Goal: Task Accomplishment & Management: Use online tool/utility

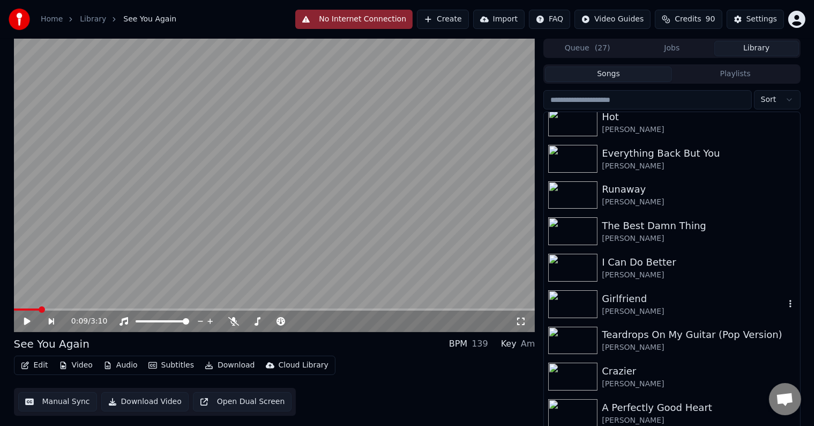
scroll to position [16817, 0]
click at [702, 310] on div "[PERSON_NAME]" at bounding box center [693, 311] width 183 height 11
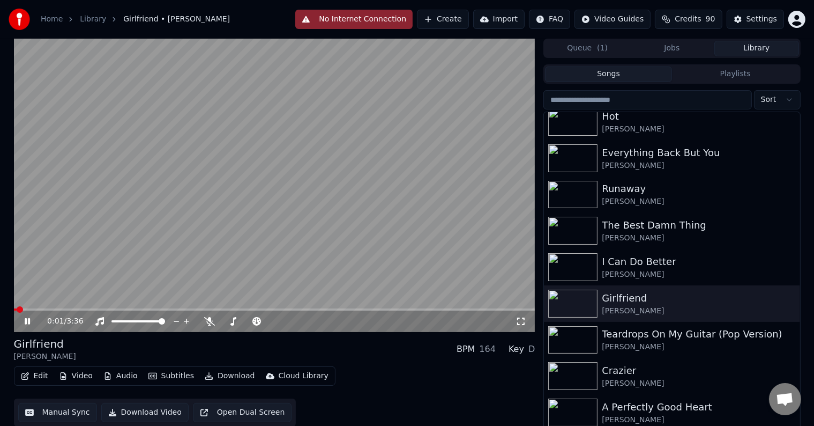
click at [27, 323] on icon at bounding box center [35, 321] width 25 height 9
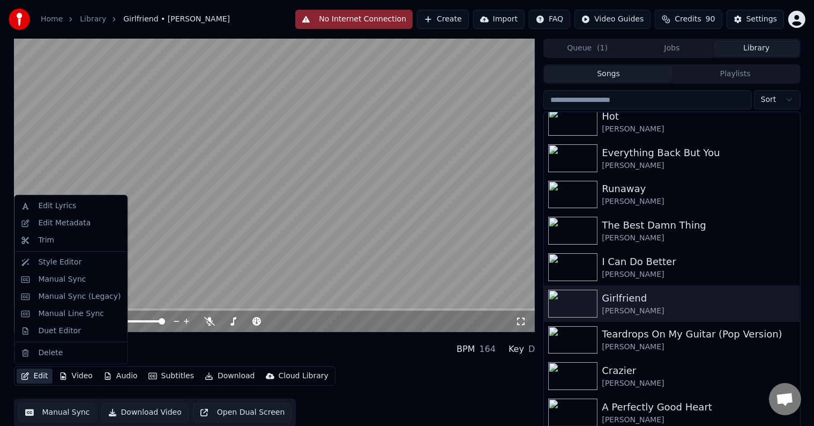
click at [31, 380] on button "Edit" at bounding box center [35, 375] width 36 height 15
click at [53, 294] on div "Manual Sync (Legacy)" at bounding box center [79, 296] width 83 height 11
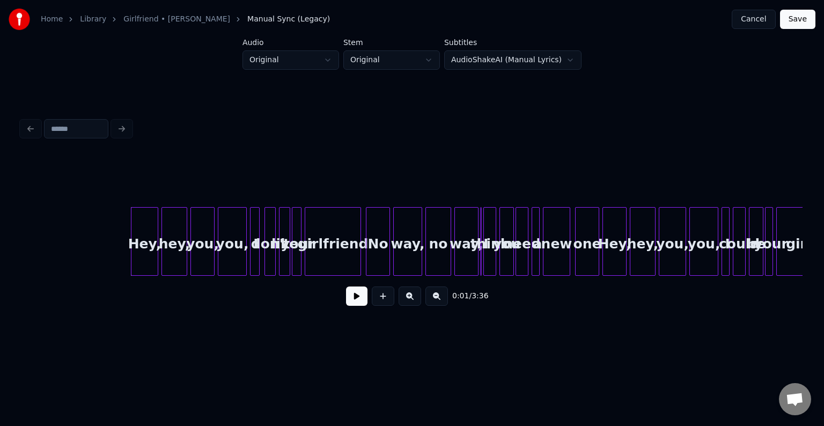
click at [347, 298] on button at bounding box center [356, 295] width 21 height 19
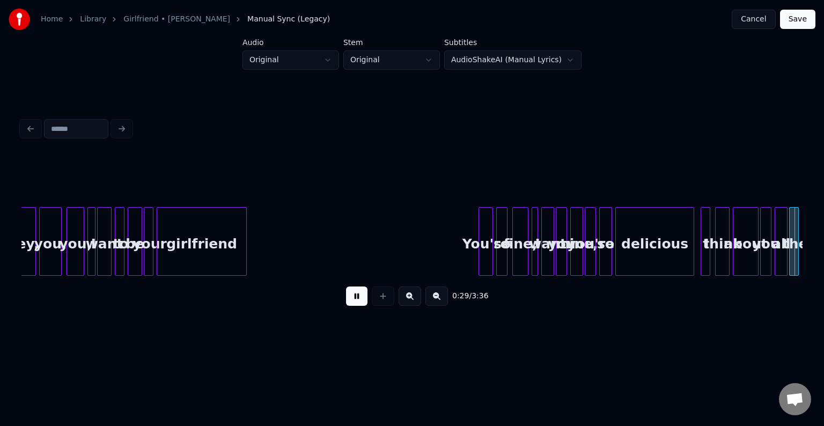
scroll to position [0, 2344]
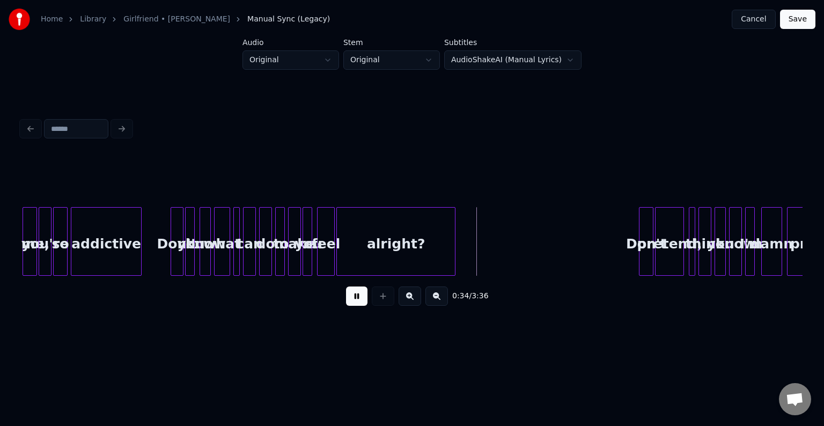
click at [347, 298] on button at bounding box center [356, 295] width 21 height 19
click at [371, 224] on div "alright?" at bounding box center [396, 244] width 118 height 73
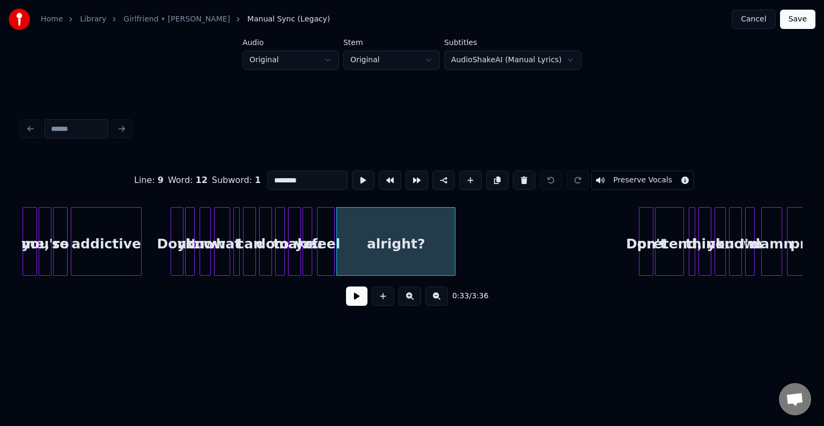
click at [354, 296] on button at bounding box center [356, 295] width 21 height 19
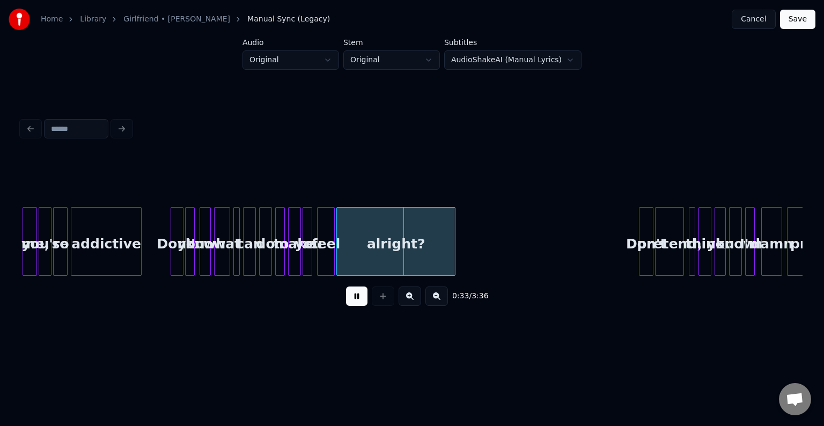
click at [354, 296] on button at bounding box center [356, 295] width 21 height 19
click at [418, 247] on div at bounding box center [418, 242] width 3 height 68
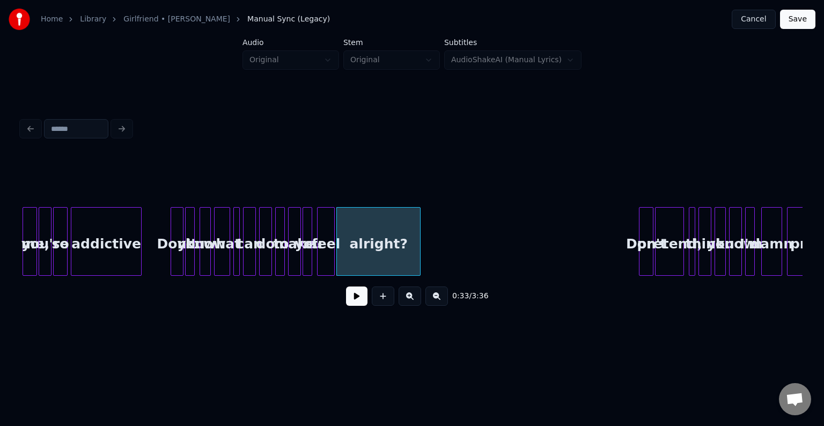
click at [355, 301] on button at bounding box center [356, 295] width 21 height 19
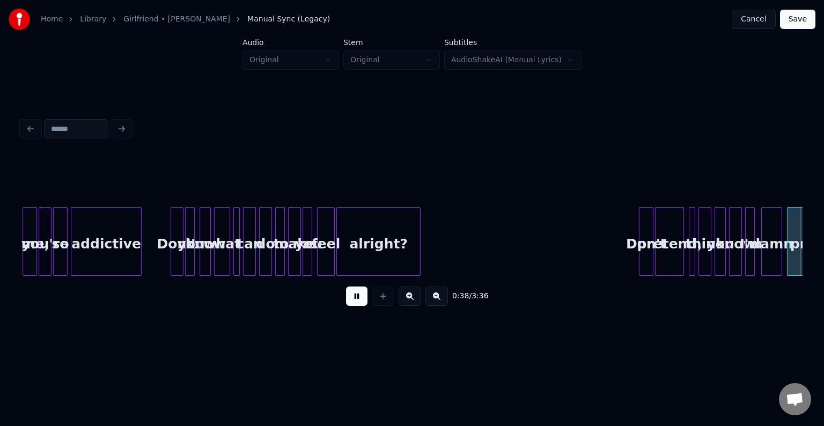
scroll to position [0, 3125]
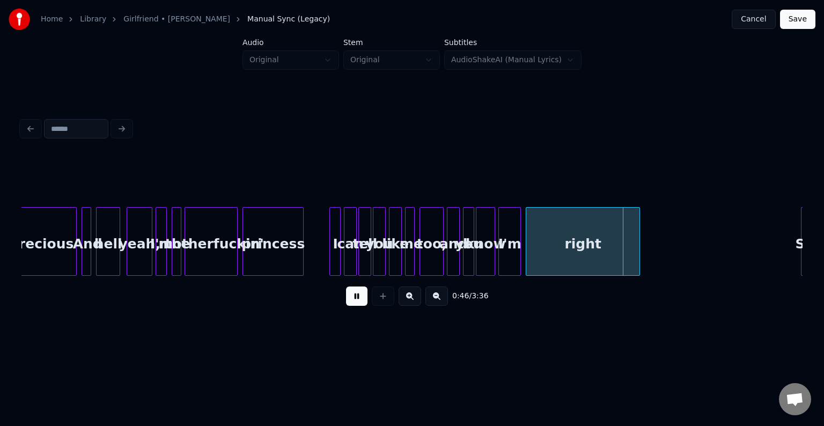
click at [360, 305] on button at bounding box center [356, 295] width 21 height 19
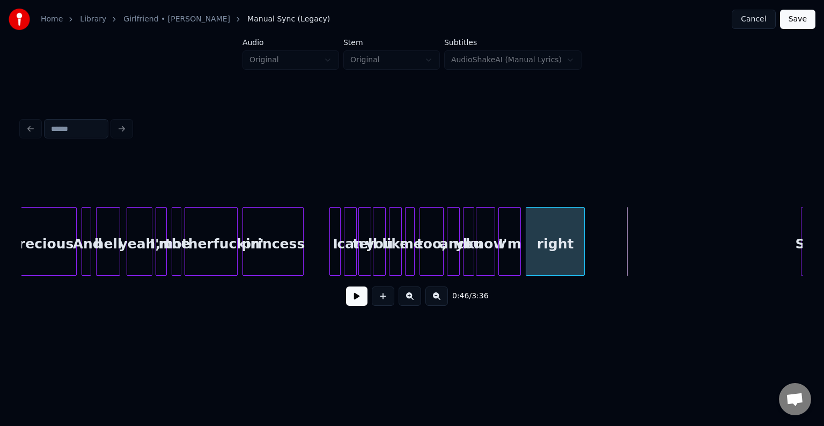
click at [583, 252] on div at bounding box center [582, 242] width 3 height 68
click at [364, 300] on button at bounding box center [356, 295] width 21 height 19
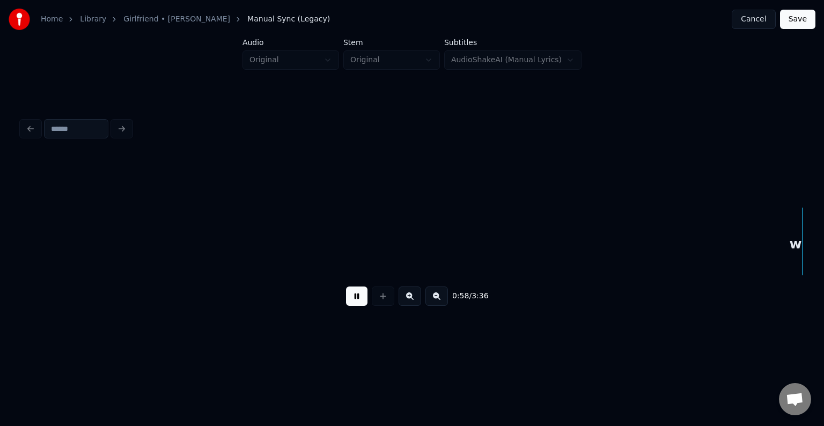
scroll to position [0, 4688]
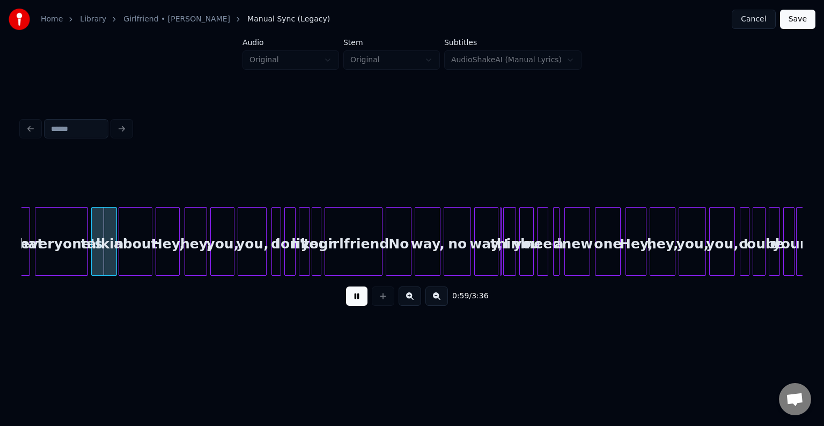
click at [355, 298] on button at bounding box center [356, 295] width 21 height 19
click at [356, 298] on button at bounding box center [356, 295] width 21 height 19
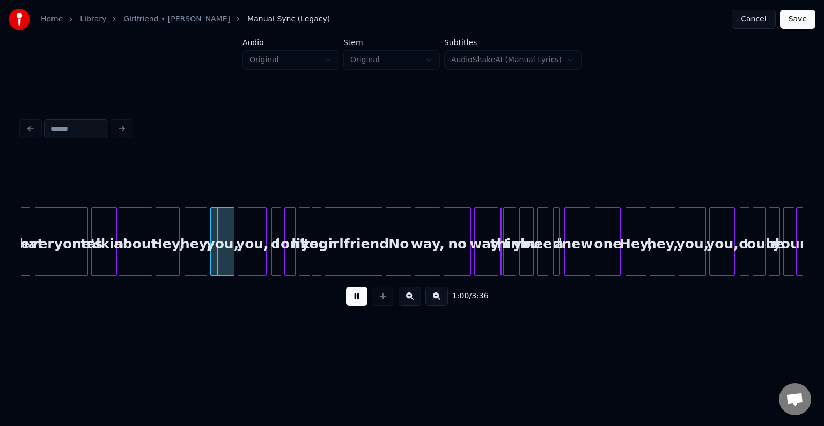
click at [356, 298] on button at bounding box center [356, 295] width 21 height 19
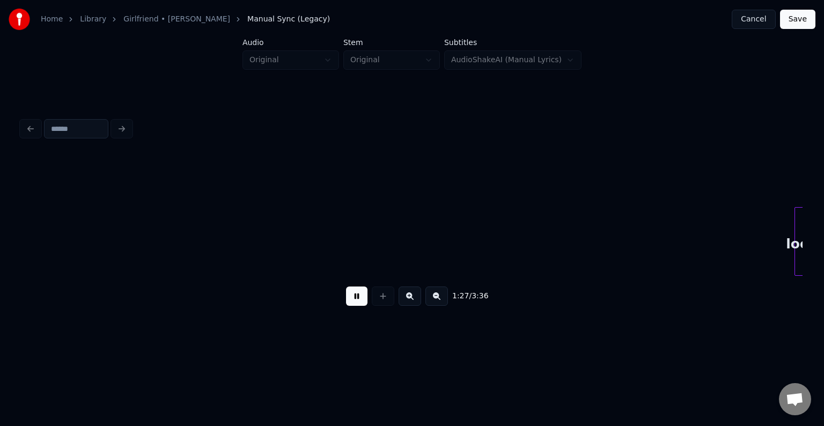
scroll to position [0, 7033]
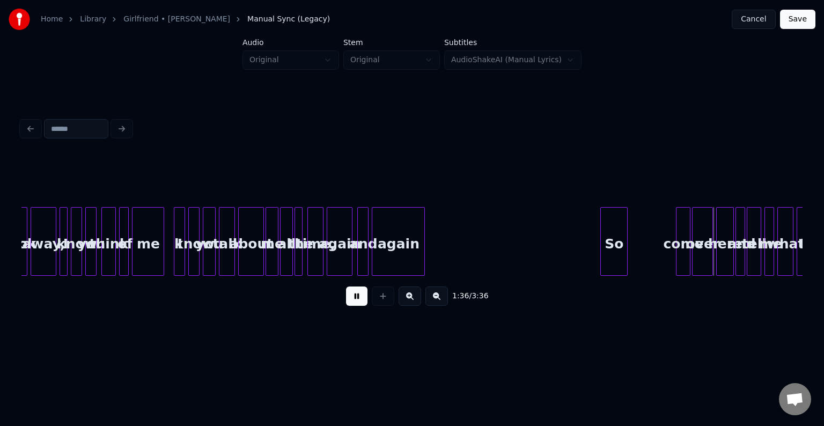
drag, startPoint x: 356, startPoint y: 298, endPoint x: 349, endPoint y: 339, distance: 41.4
click at [349, 339] on div "1:36 / 3:36" at bounding box center [411, 214] width 789 height 255
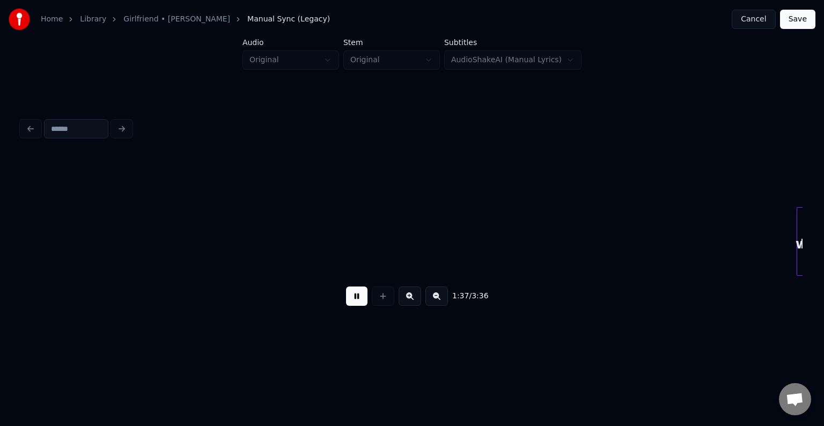
scroll to position [0, 7816]
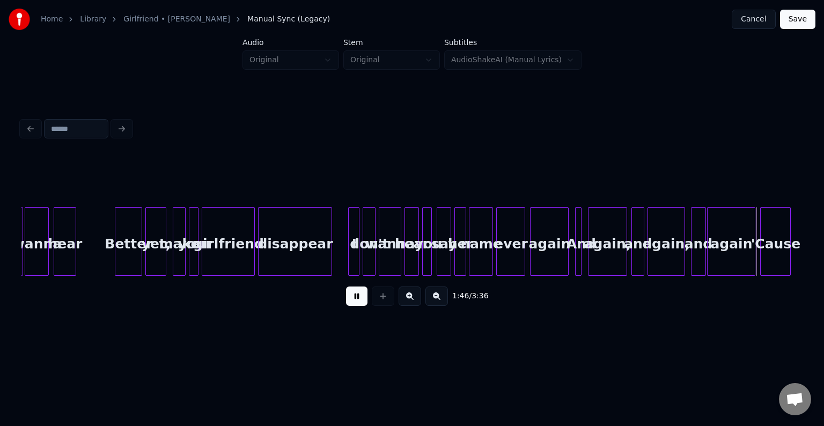
click at [354, 305] on button at bounding box center [356, 295] width 21 height 19
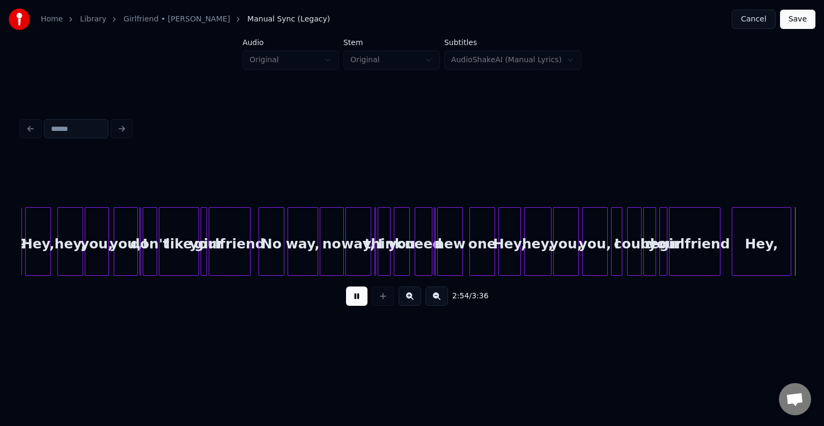
scroll to position [0, 14072]
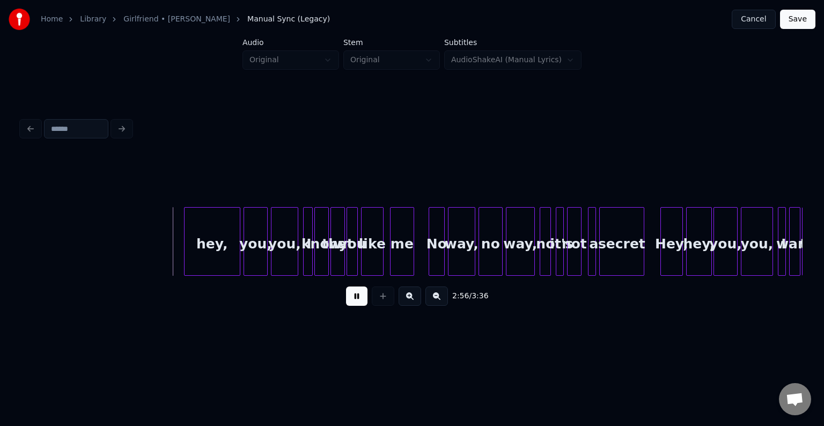
click at [354, 305] on button at bounding box center [356, 295] width 21 height 19
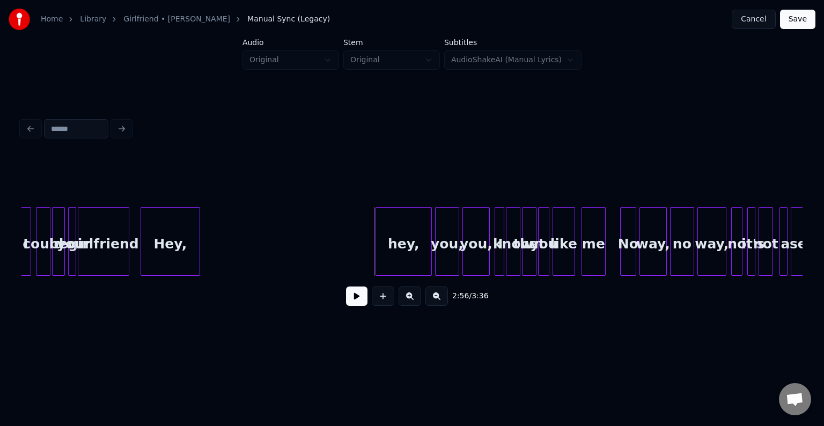
scroll to position [0, 13879]
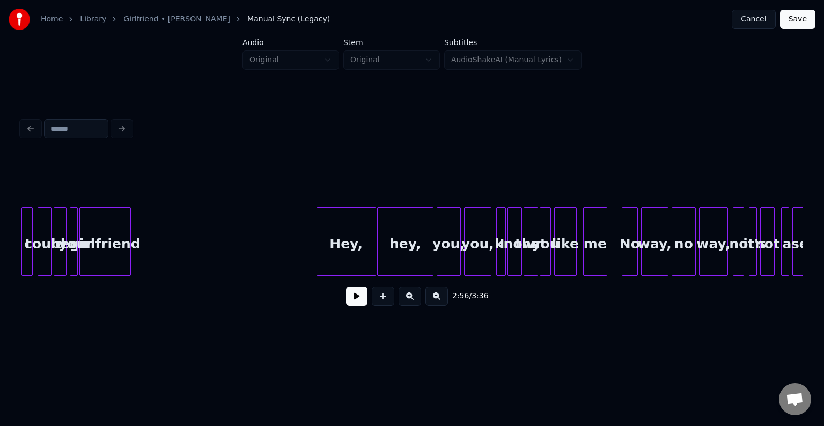
click at [339, 275] on div "hey, you, you, I know that you like me No way, no way, no it's not a secret Hey…" at bounding box center [411, 241] width 781 height 69
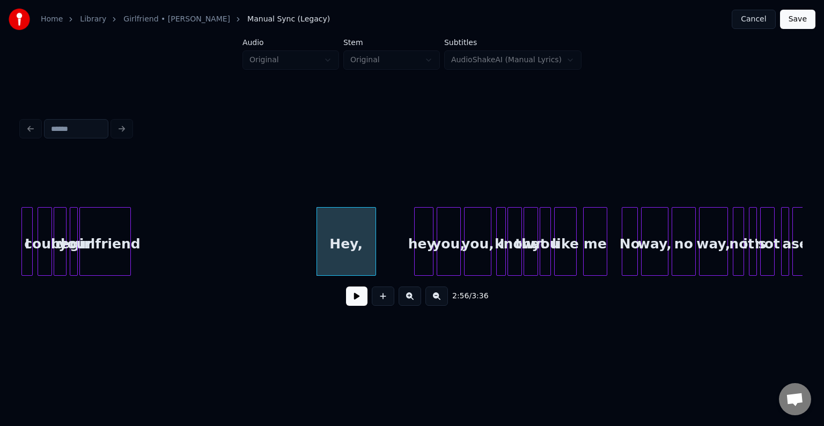
click at [414, 260] on div at bounding box center [415, 242] width 3 height 68
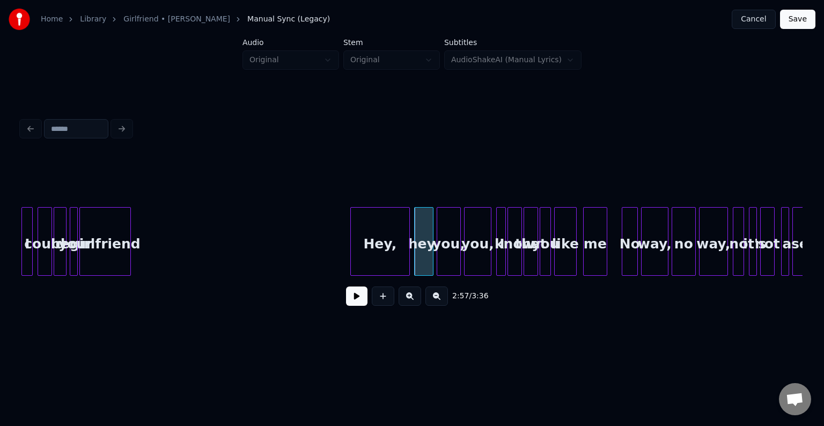
click at [382, 257] on div "Hey," at bounding box center [380, 244] width 58 height 73
click at [391, 254] on div at bounding box center [392, 242] width 3 height 68
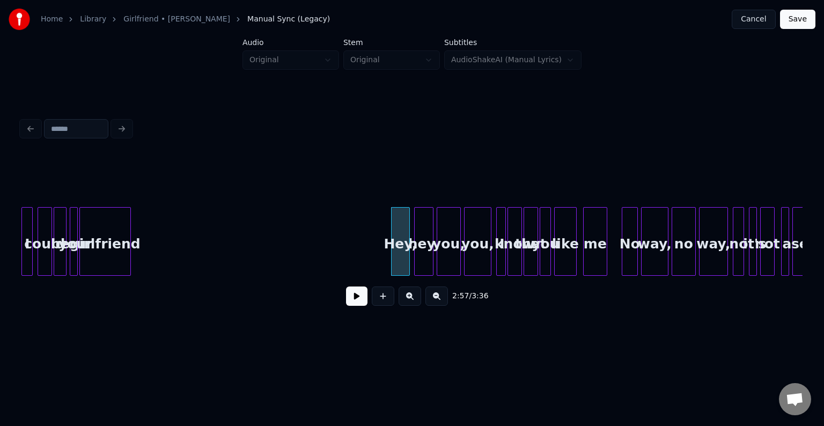
click at [341, 313] on div "2:57 / 3:36" at bounding box center [411, 296] width 781 height 41
click at [354, 298] on button at bounding box center [356, 295] width 21 height 19
click at [350, 299] on button at bounding box center [356, 295] width 21 height 19
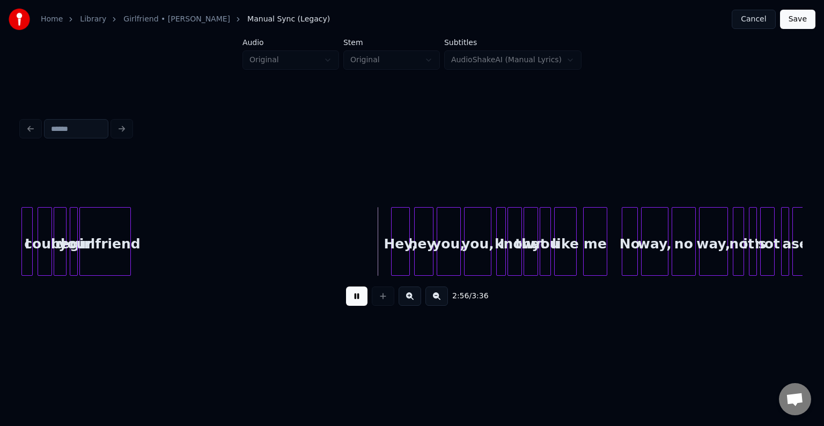
click at [351, 299] on button at bounding box center [356, 295] width 21 height 19
click at [380, 255] on div at bounding box center [380, 242] width 3 height 68
click at [350, 296] on button at bounding box center [356, 295] width 21 height 19
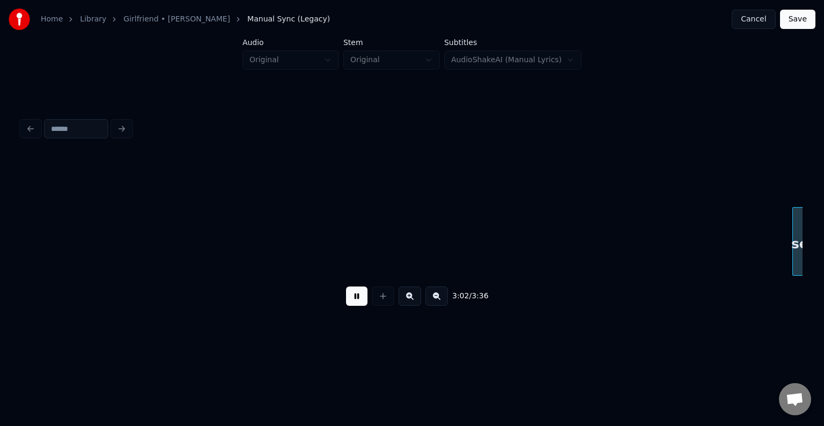
scroll to position [0, 14660]
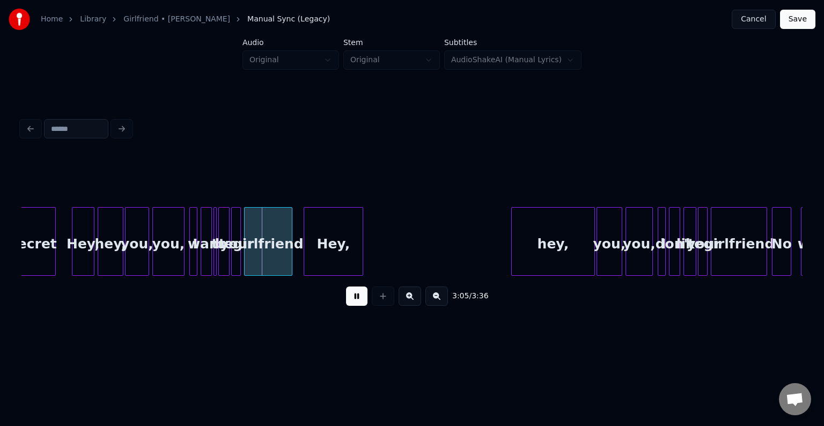
click at [352, 305] on button at bounding box center [356, 295] width 21 height 19
click at [213, 266] on div at bounding box center [214, 242] width 3 height 68
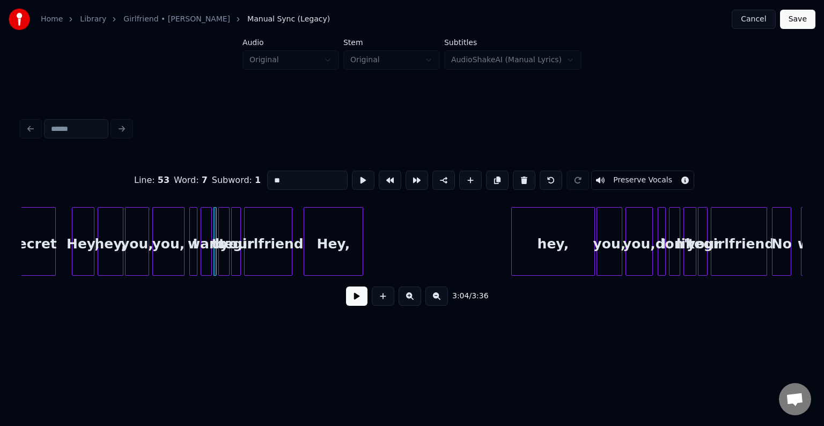
click at [350, 303] on button at bounding box center [356, 295] width 21 height 19
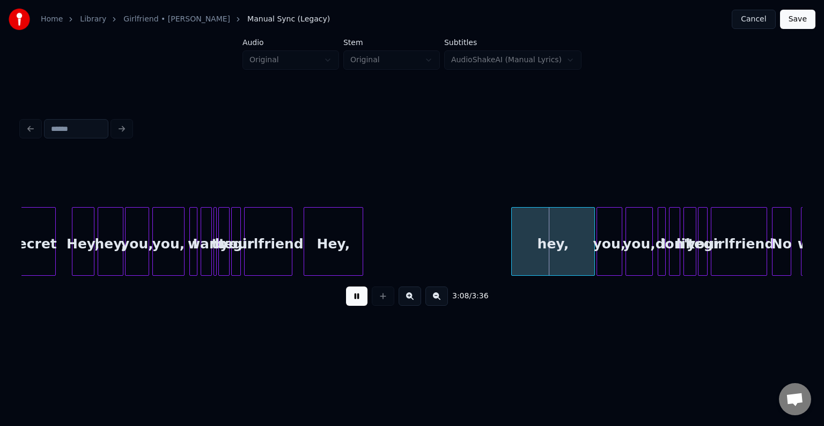
click at [350, 301] on button at bounding box center [356, 295] width 21 height 19
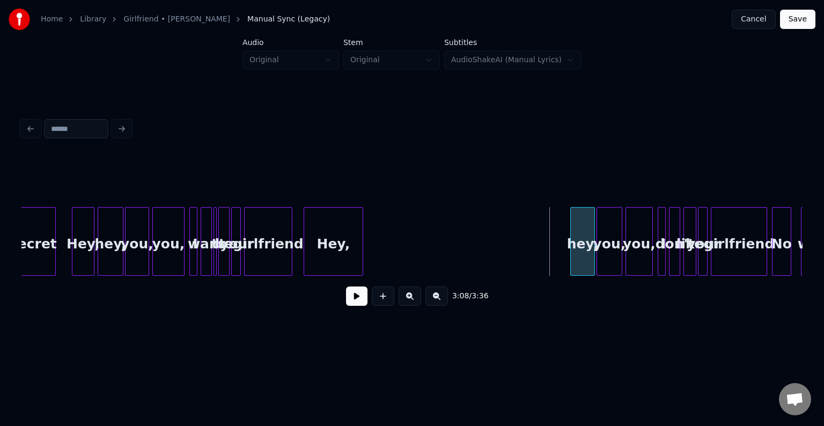
click at [573, 255] on div at bounding box center [571, 242] width 3 height 68
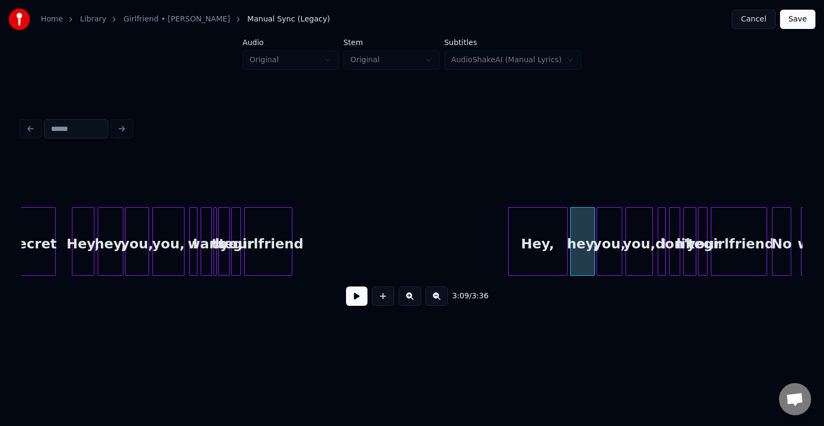
click at [560, 257] on div "Hey," at bounding box center [537, 244] width 58 height 73
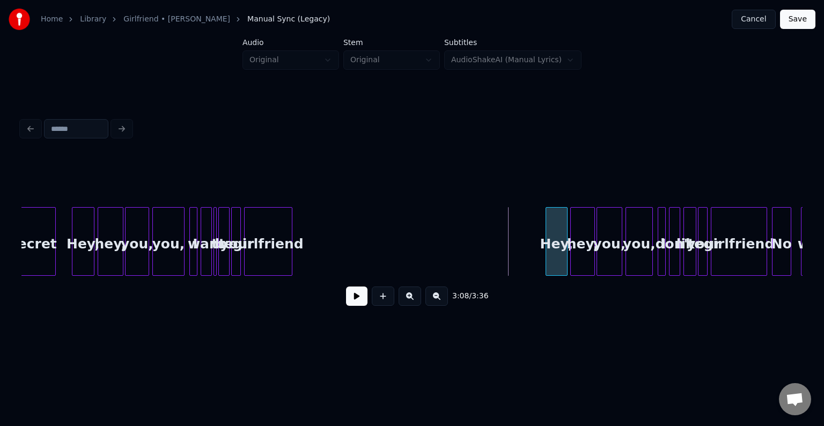
click at [549, 261] on div at bounding box center [547, 242] width 3 height 68
click at [360, 298] on button at bounding box center [356, 295] width 21 height 19
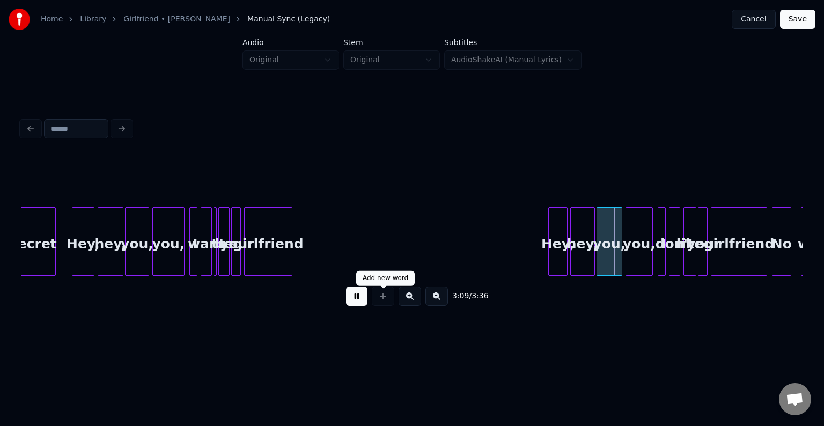
click at [349, 297] on button at bounding box center [356, 295] width 21 height 19
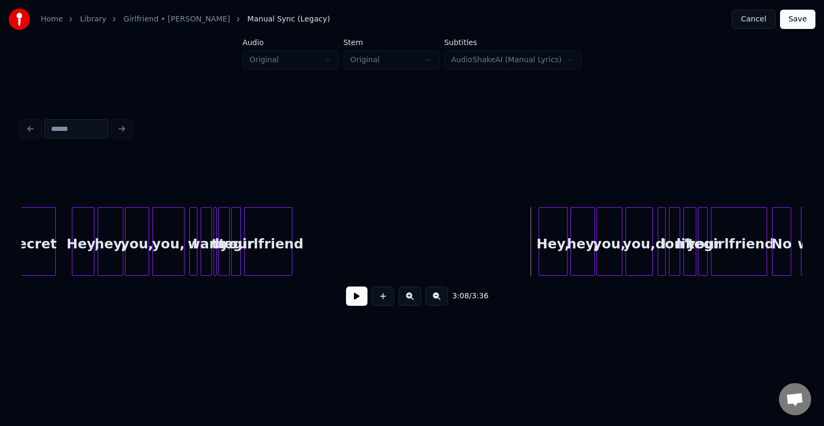
click at [540, 257] on div at bounding box center [540, 242] width 3 height 68
click at [356, 294] on button at bounding box center [356, 295] width 21 height 19
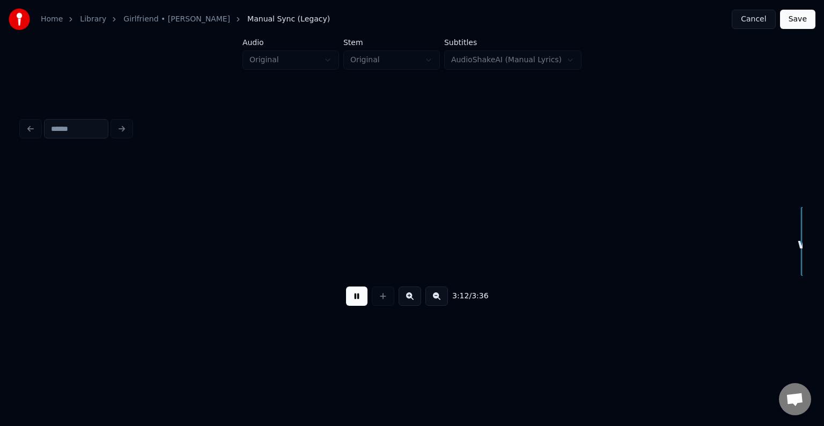
scroll to position [0, 15441]
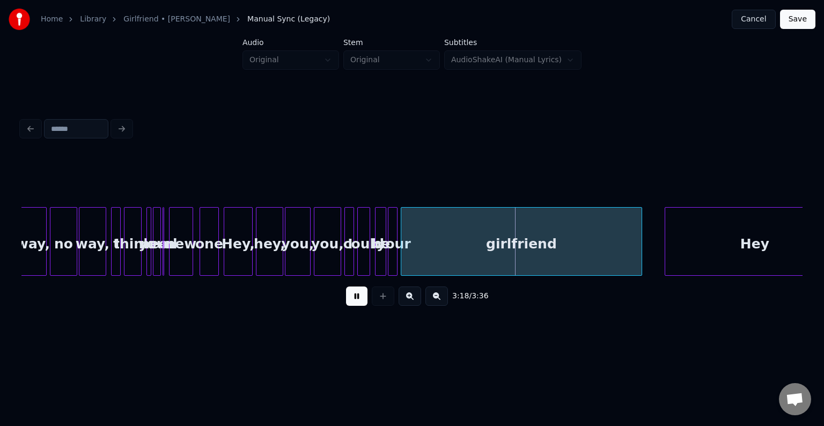
click at [360, 302] on button at bounding box center [356, 295] width 21 height 19
click at [641, 246] on div "girlfriend" at bounding box center [521, 241] width 241 height 69
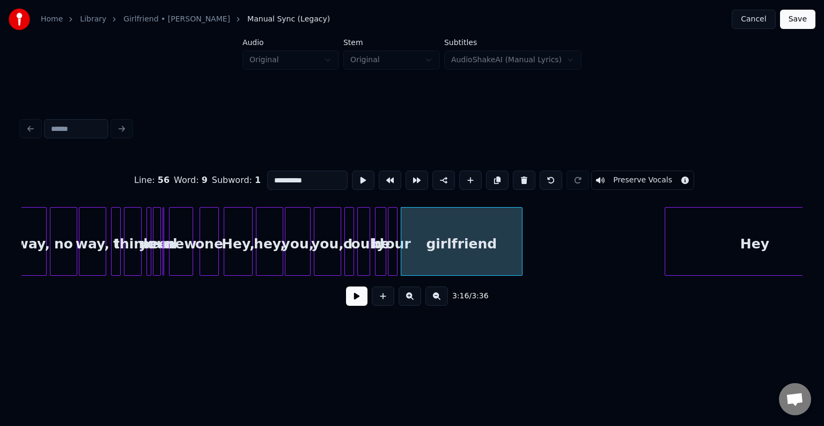
click at [518, 244] on div at bounding box center [519, 242] width 3 height 68
click at [356, 298] on button at bounding box center [356, 295] width 21 height 19
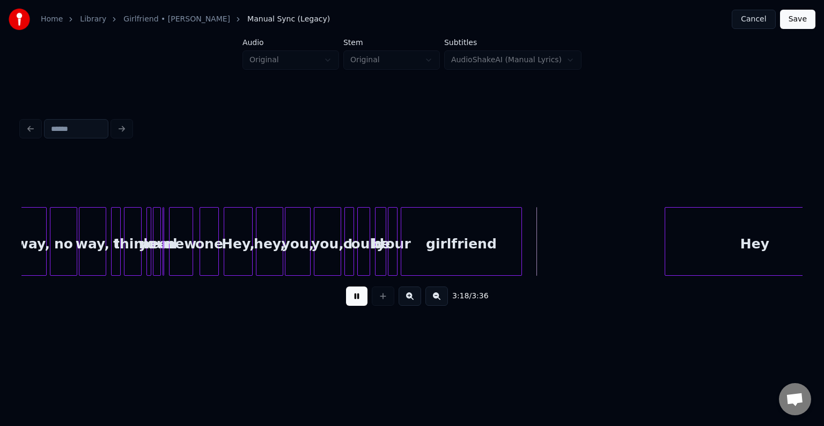
click at [356, 298] on button at bounding box center [356, 295] width 21 height 19
click at [491, 253] on div at bounding box center [492, 242] width 3 height 68
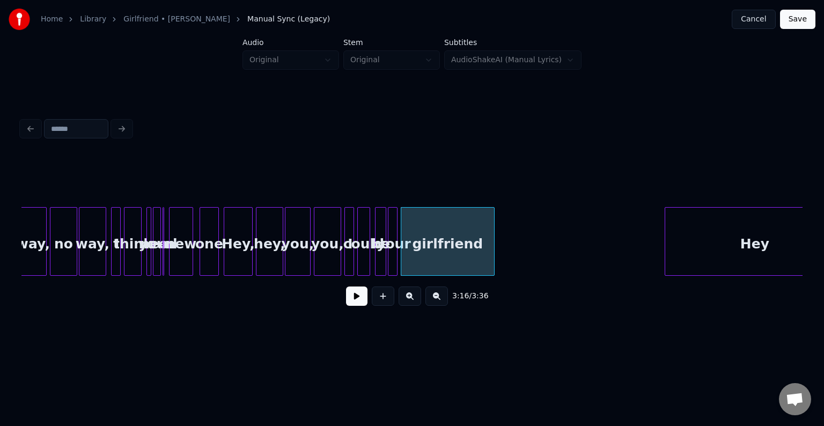
click at [349, 306] on button at bounding box center [356, 295] width 21 height 19
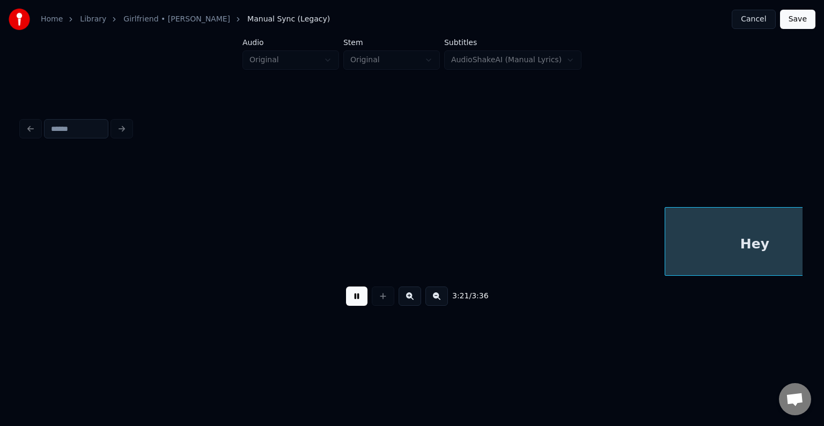
scroll to position [0, 16222]
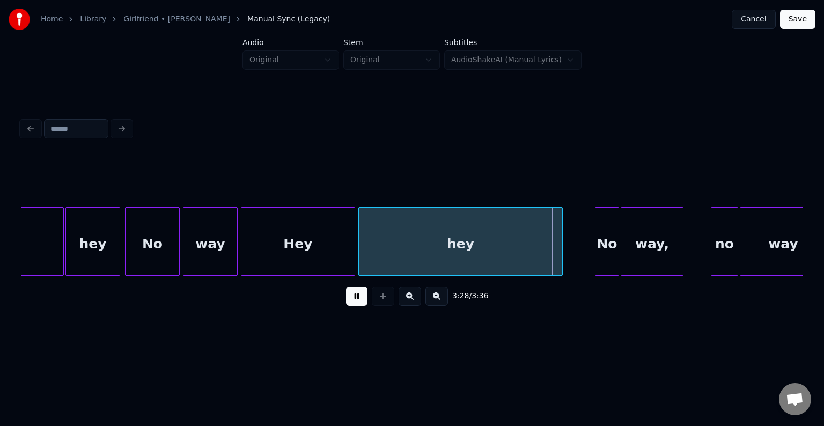
click at [353, 298] on button at bounding box center [356, 295] width 21 height 19
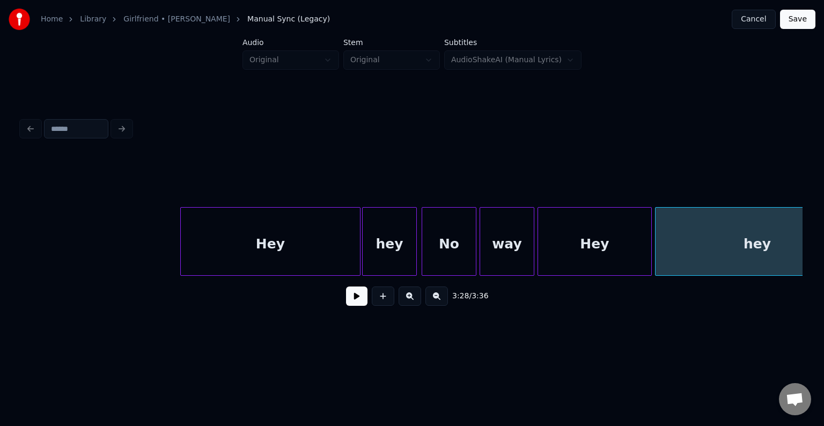
scroll to position [0, 15922]
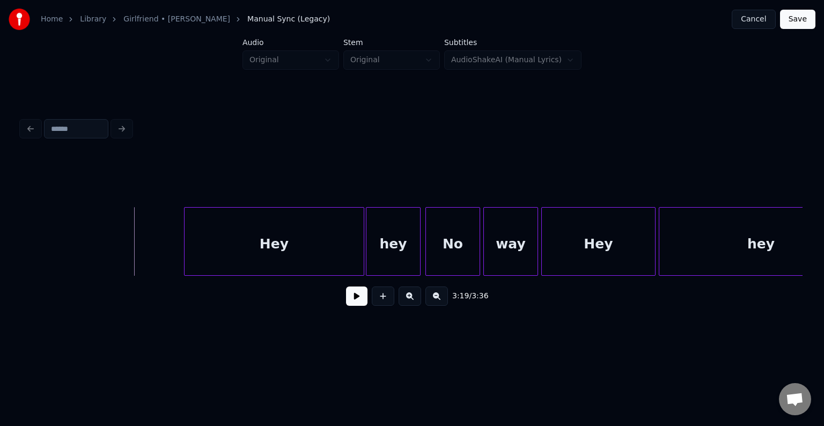
click at [353, 300] on button at bounding box center [356, 295] width 21 height 19
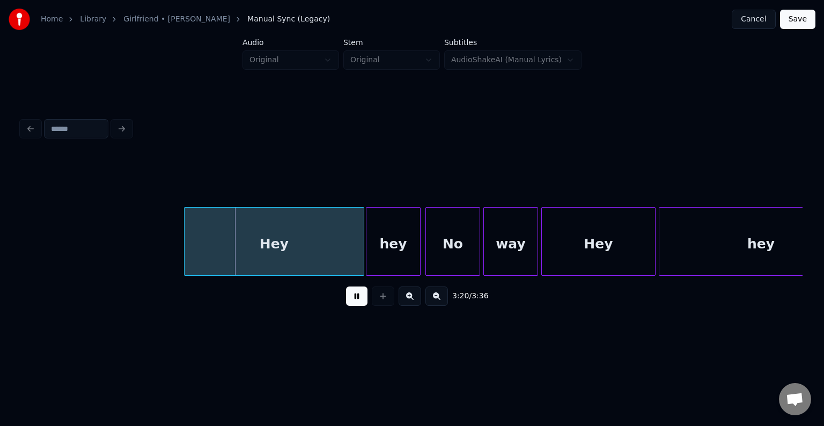
click at [353, 300] on button at bounding box center [356, 295] width 21 height 19
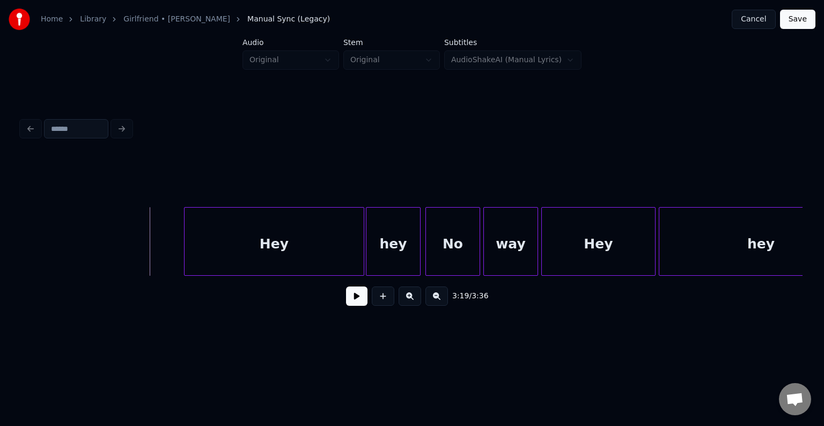
click at [354, 300] on button at bounding box center [356, 295] width 21 height 19
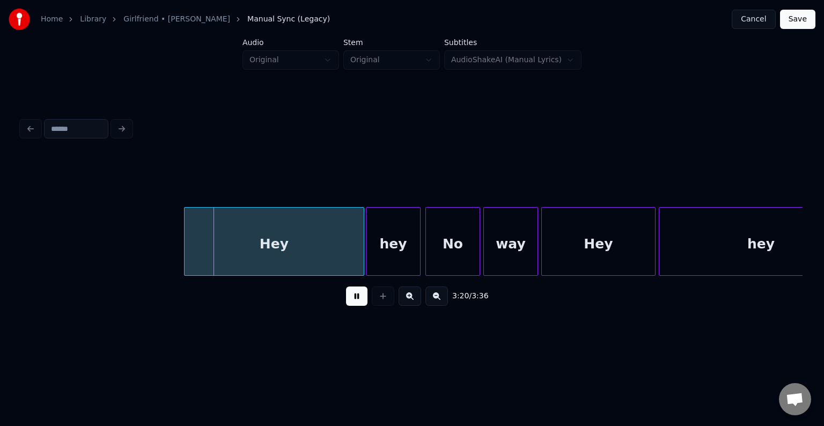
click at [354, 300] on button at bounding box center [356, 295] width 21 height 19
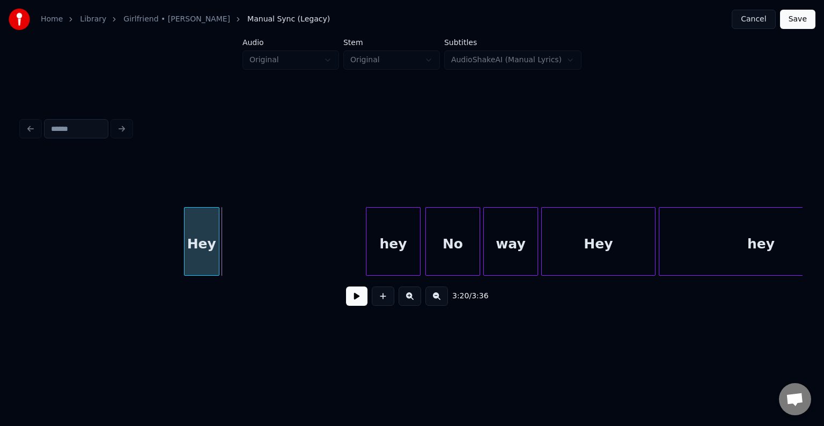
click at [216, 261] on div at bounding box center [217, 242] width 3 height 68
click at [257, 261] on div "hey" at bounding box center [249, 244] width 54 height 73
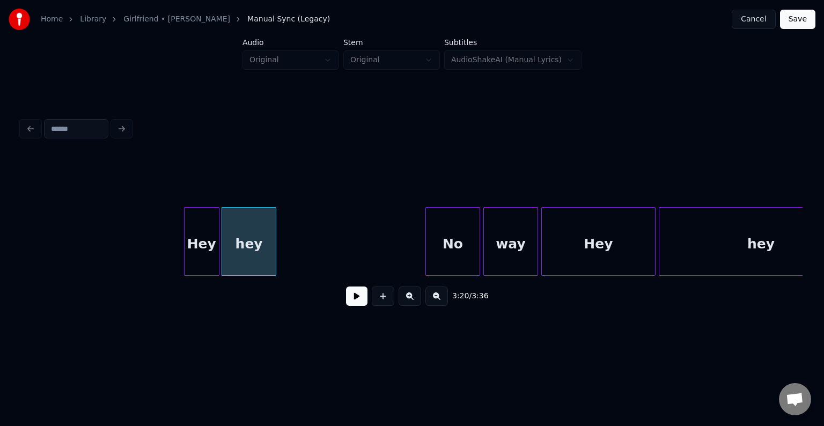
click at [351, 304] on button at bounding box center [356, 295] width 21 height 19
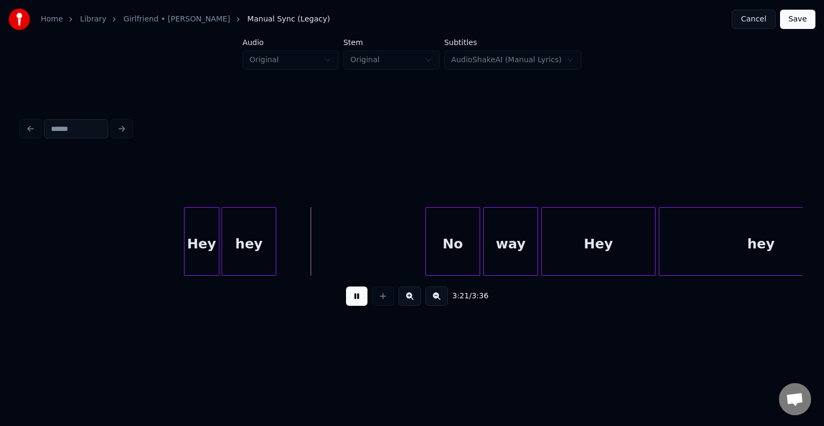
click at [351, 304] on button at bounding box center [356, 295] width 21 height 19
click at [317, 260] on div at bounding box center [316, 242] width 3 height 68
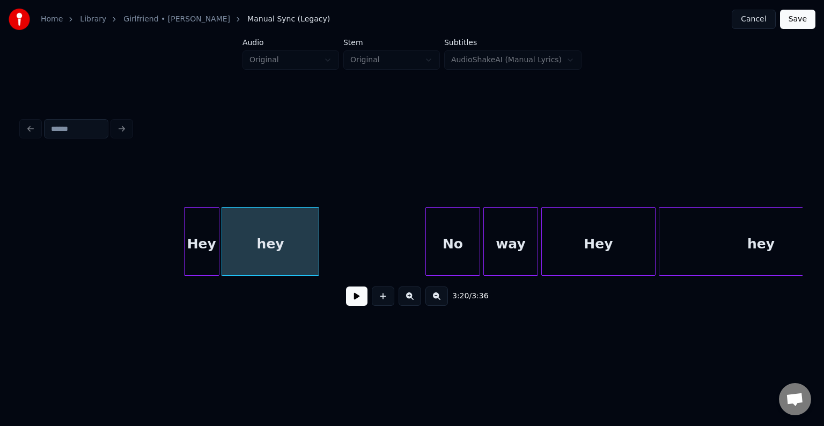
click at [364, 306] on button at bounding box center [356, 295] width 21 height 19
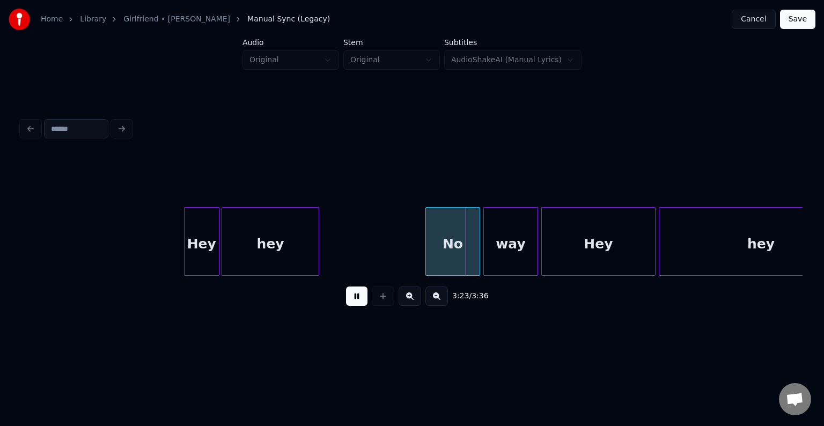
click at [360, 293] on button at bounding box center [356, 295] width 21 height 19
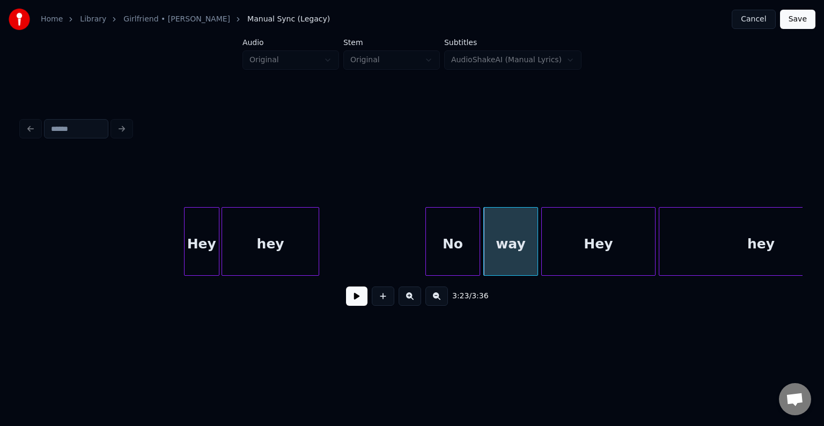
click at [360, 295] on button at bounding box center [356, 295] width 21 height 19
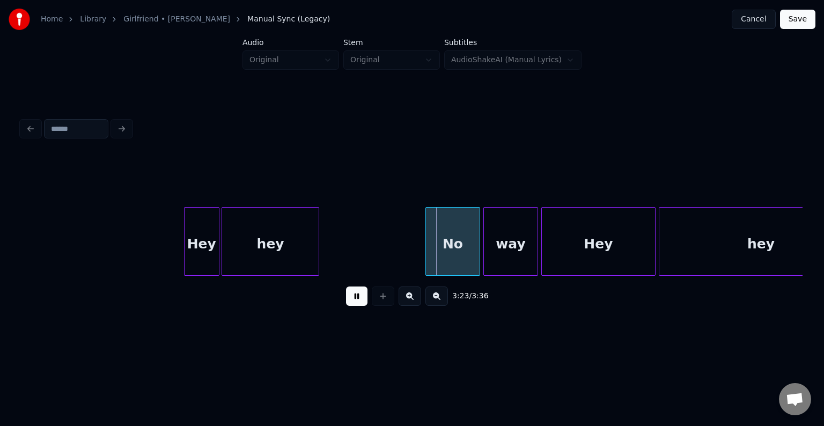
click at [360, 295] on button at bounding box center [356, 295] width 21 height 19
click at [446, 261] on div at bounding box center [444, 242] width 3 height 68
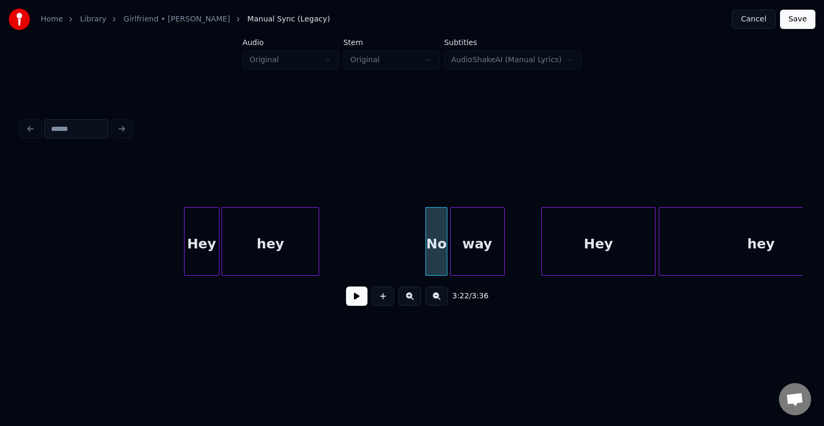
click at [471, 259] on div "way" at bounding box center [477, 244] width 54 height 73
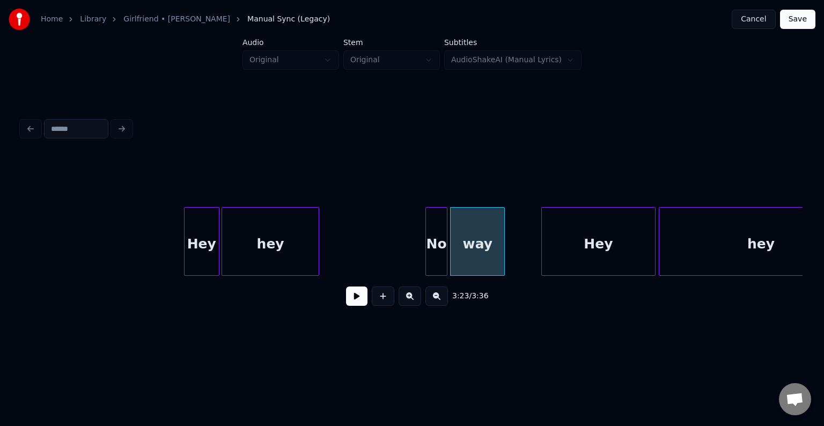
click at [356, 295] on button at bounding box center [356, 295] width 21 height 19
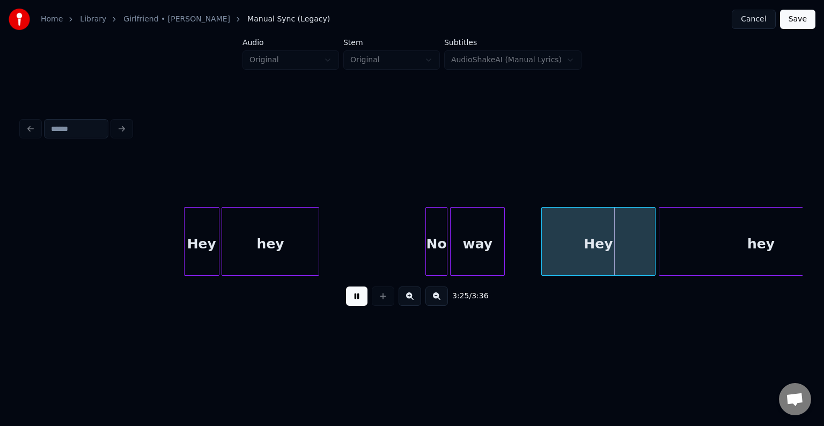
click at [356, 297] on button at bounding box center [356, 295] width 21 height 19
click at [354, 298] on button at bounding box center [356, 295] width 21 height 19
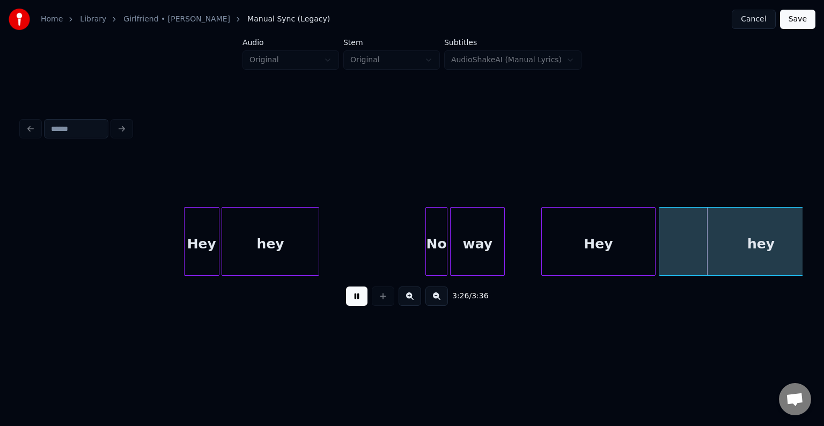
click at [354, 298] on button at bounding box center [356, 295] width 21 height 19
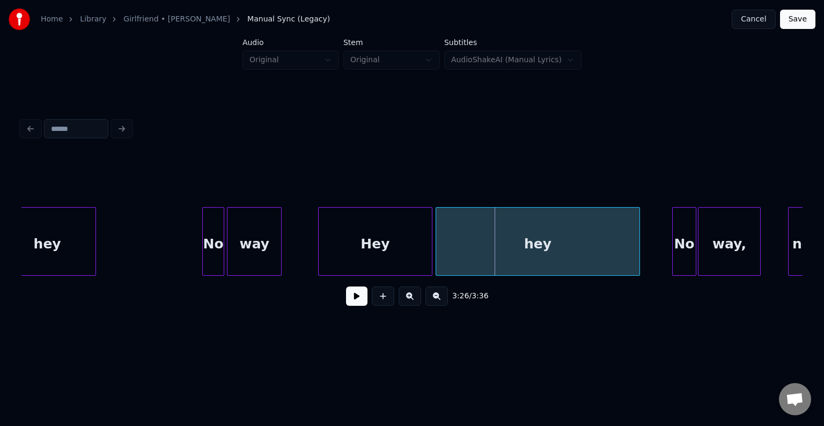
scroll to position [0, 16145]
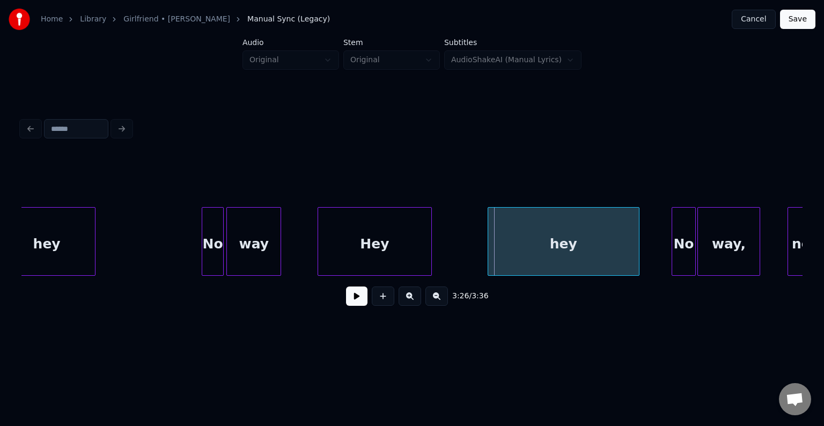
click at [488, 265] on div at bounding box center [489, 242] width 3 height 68
click at [436, 262] on div "Hey" at bounding box center [427, 244] width 113 height 73
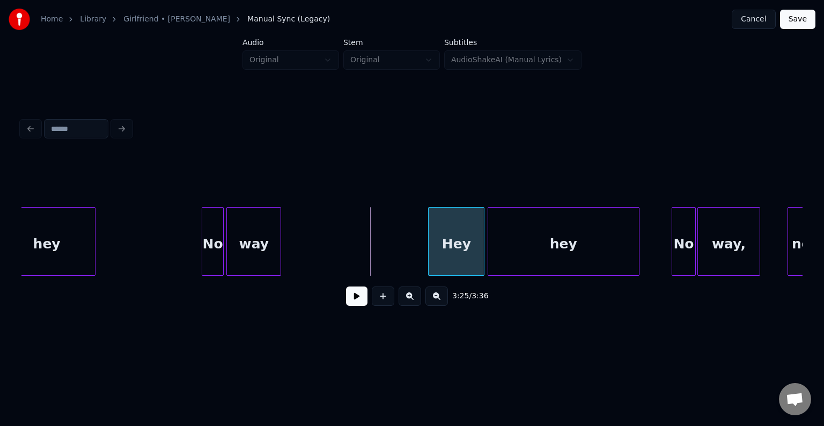
click at [428, 263] on div at bounding box center [429, 242] width 3 height 68
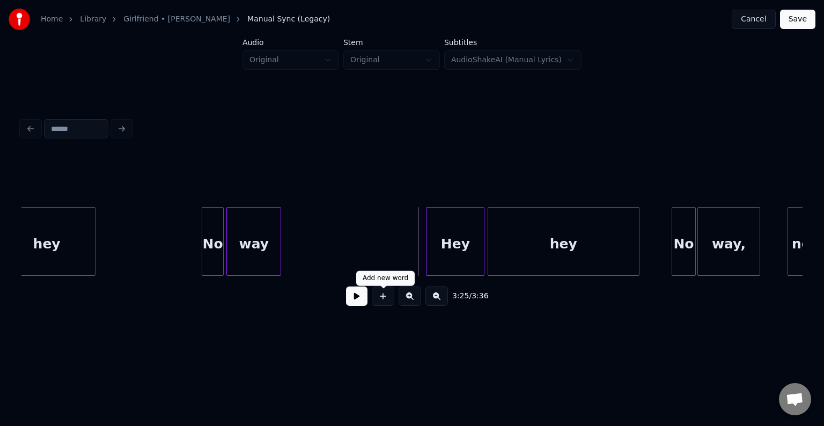
click at [360, 297] on button at bounding box center [356, 295] width 21 height 19
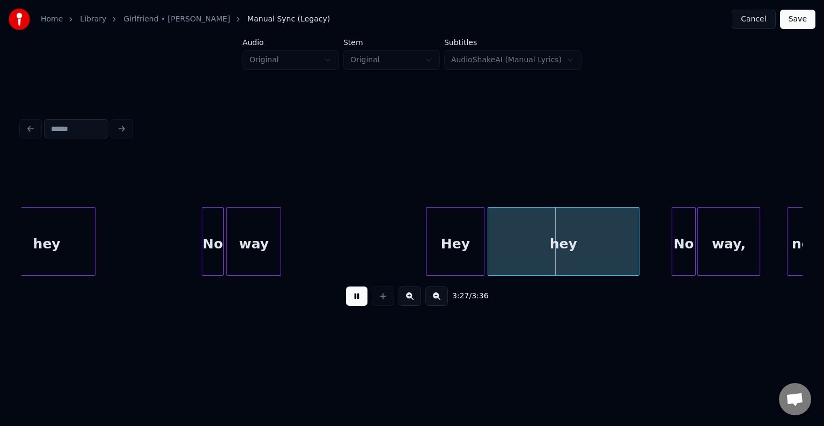
click at [360, 297] on button at bounding box center [356, 295] width 21 height 19
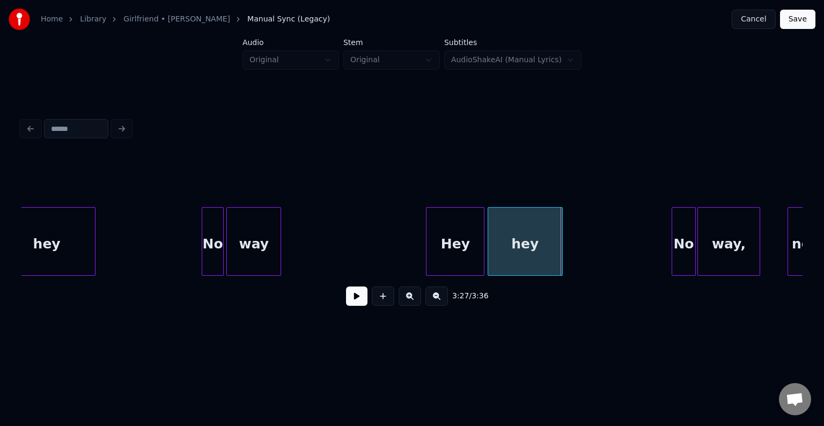
click at [559, 259] on div at bounding box center [560, 242] width 3 height 68
click at [475, 247] on div at bounding box center [476, 242] width 3 height 68
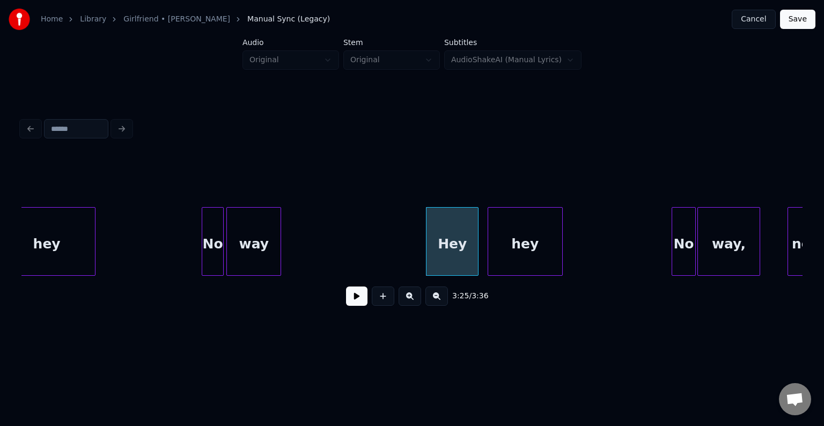
click at [350, 305] on button at bounding box center [356, 295] width 21 height 19
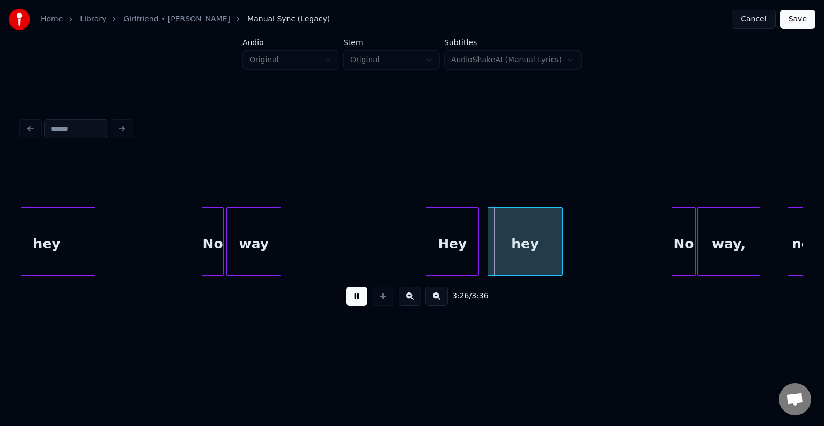
click at [350, 305] on button at bounding box center [356, 295] width 21 height 19
click at [481, 255] on div at bounding box center [482, 242] width 3 height 68
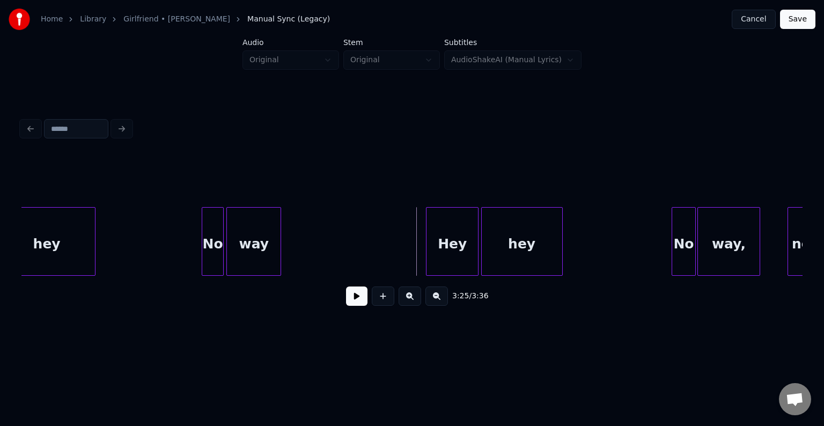
click at [360, 294] on button at bounding box center [356, 295] width 21 height 19
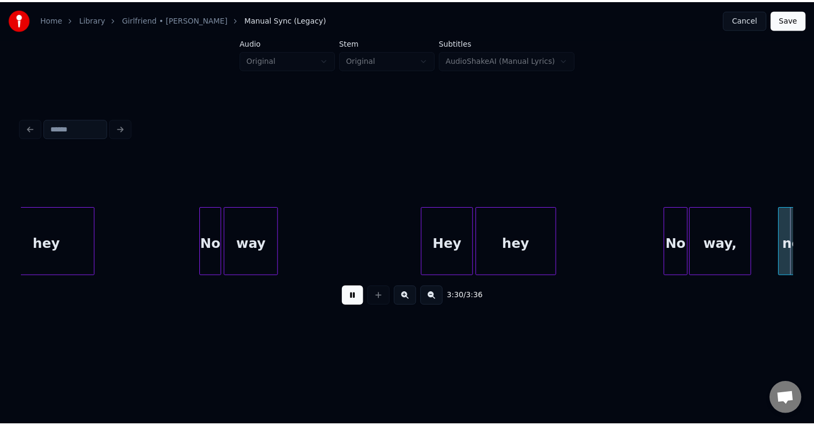
scroll to position [0, 16645]
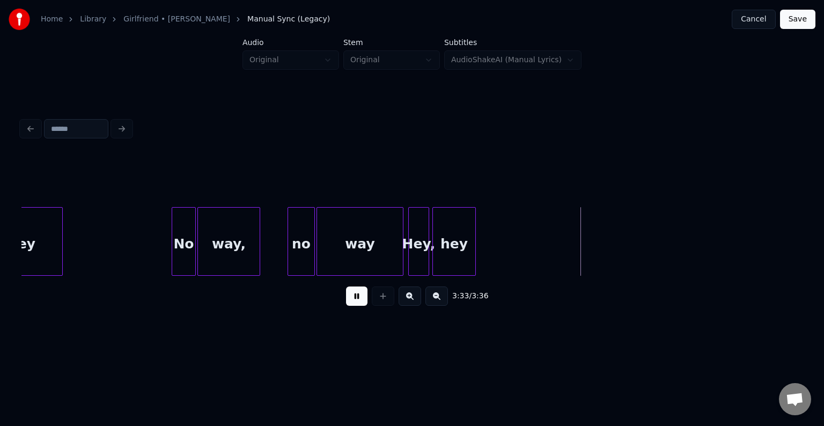
click at [796, 21] on button "Save" at bounding box center [797, 19] width 35 height 19
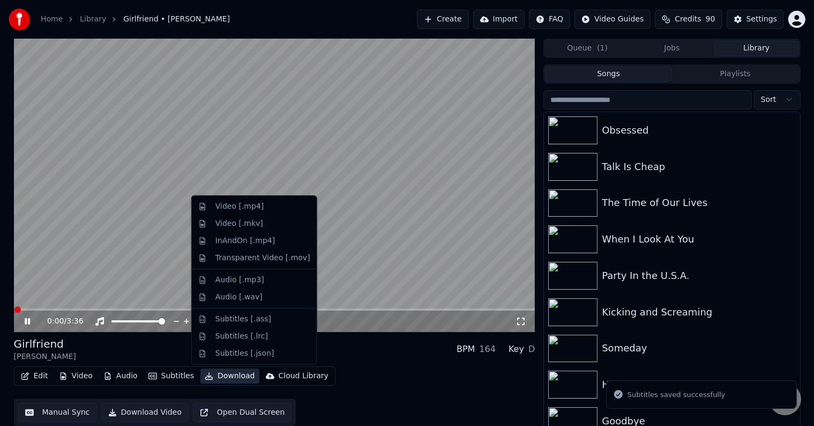
click at [210, 378] on button "Download" at bounding box center [230, 375] width 59 height 15
click at [227, 210] on div "Video [.mp4]" at bounding box center [240, 206] width 48 height 11
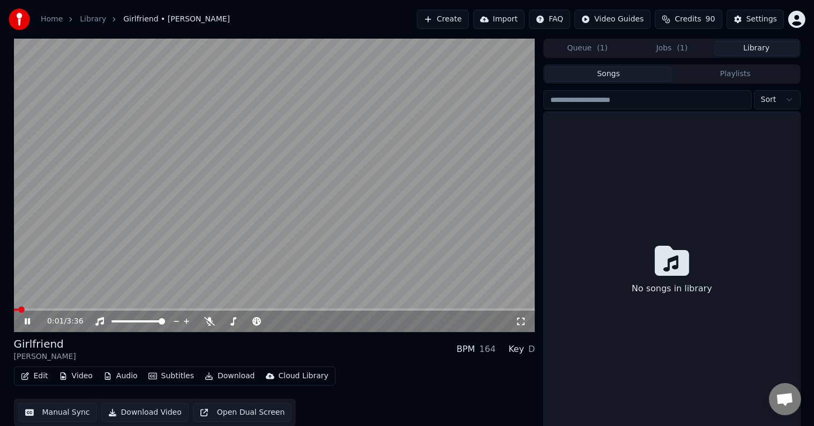
click at [757, 49] on button "Library" at bounding box center [757, 49] width 85 height 16
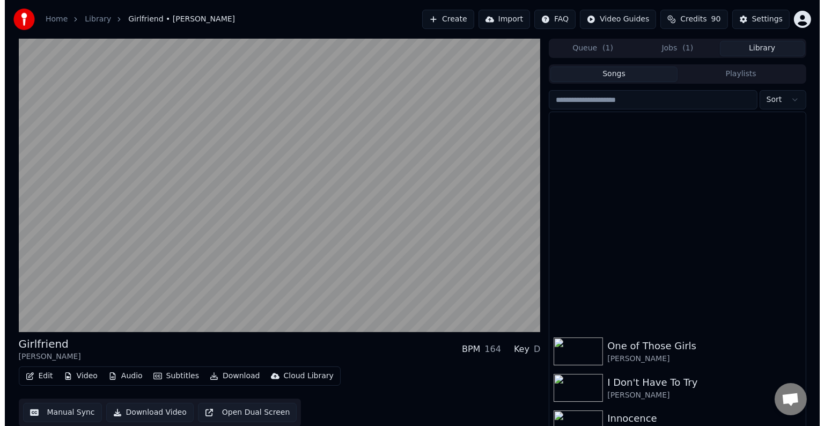
scroll to position [16728, 0]
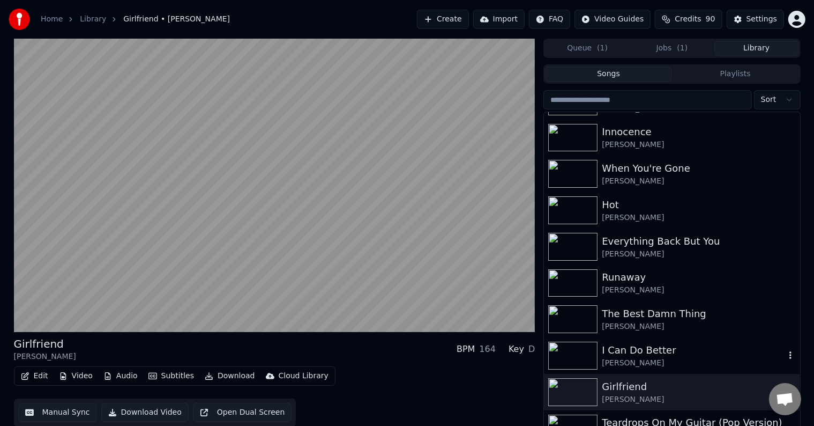
click at [665, 358] on div "[PERSON_NAME]" at bounding box center [693, 363] width 183 height 11
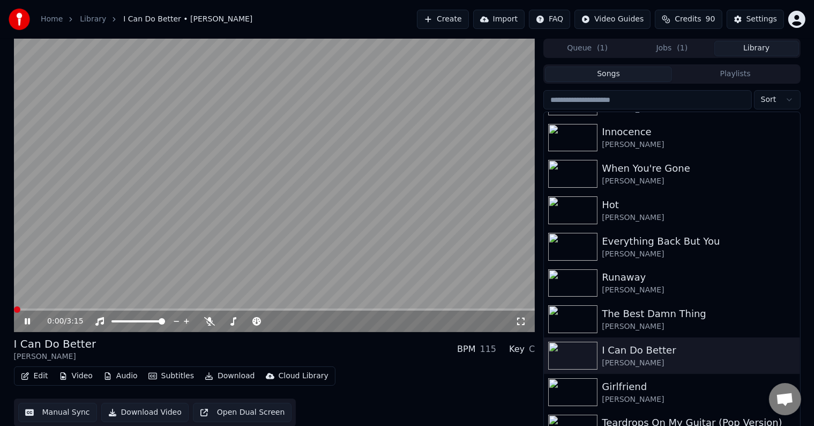
click at [26, 323] on icon at bounding box center [27, 321] width 5 height 6
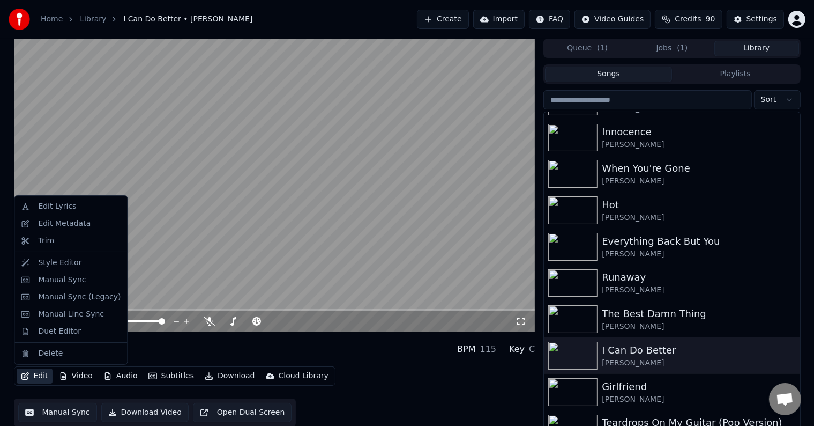
click at [30, 377] on button "Edit" at bounding box center [35, 375] width 36 height 15
click at [58, 293] on div "Manual Sync (Legacy)" at bounding box center [79, 297] width 83 height 11
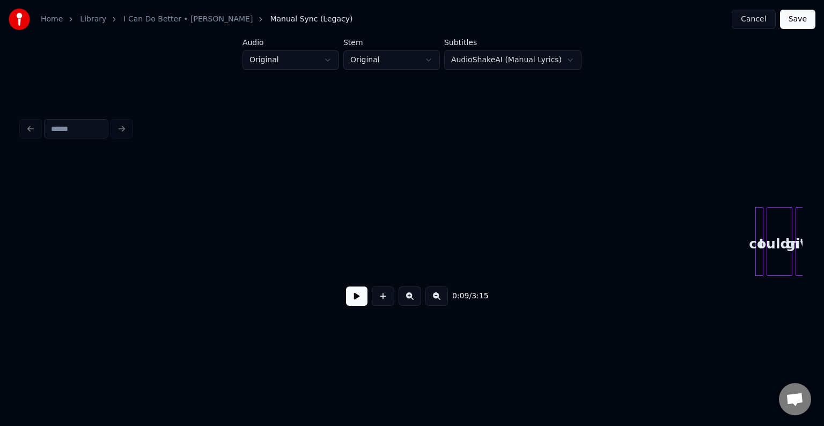
click at [353, 302] on button at bounding box center [356, 295] width 21 height 19
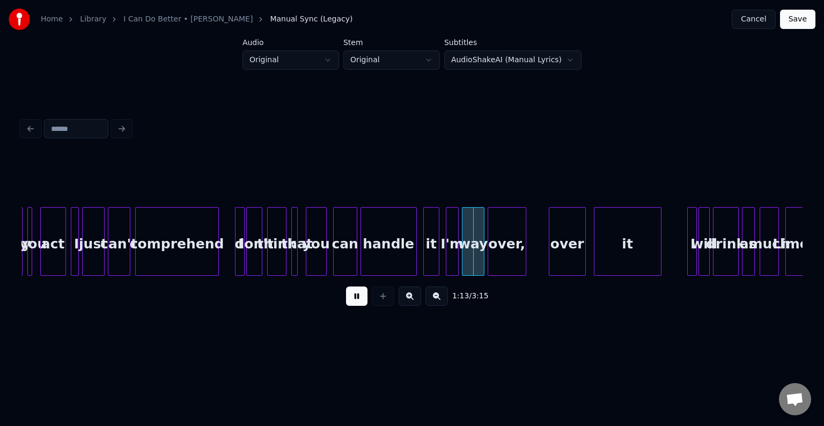
click at [358, 302] on button at bounding box center [356, 295] width 21 height 19
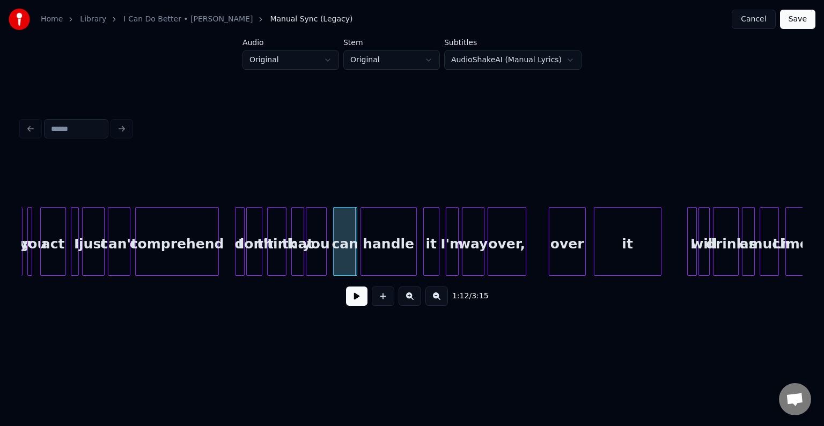
click at [302, 270] on div at bounding box center [301, 242] width 3 height 68
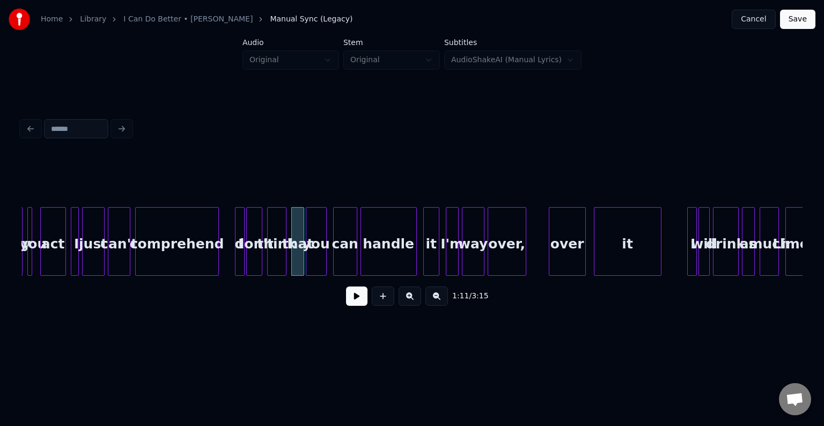
click at [354, 303] on button at bounding box center [356, 295] width 21 height 19
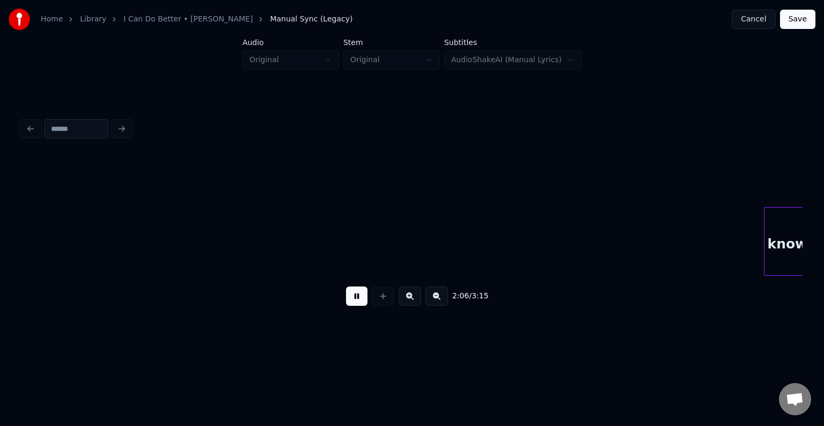
scroll to position [0, 10156]
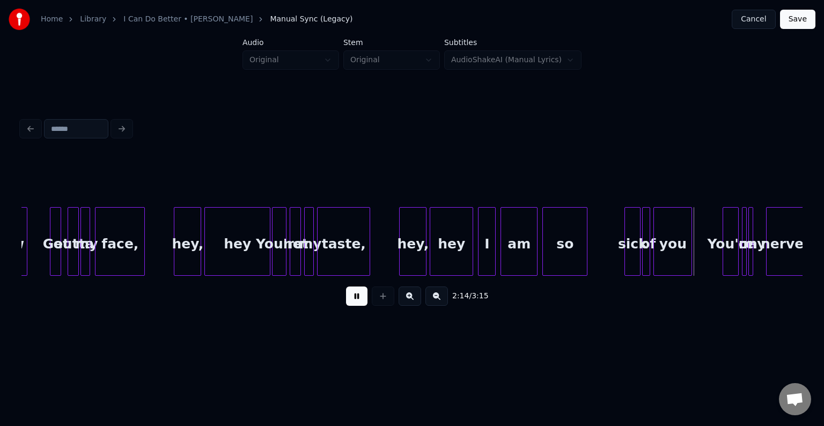
click at [351, 300] on button at bounding box center [356, 295] width 21 height 19
click at [509, 256] on div "am" at bounding box center [519, 244] width 36 height 73
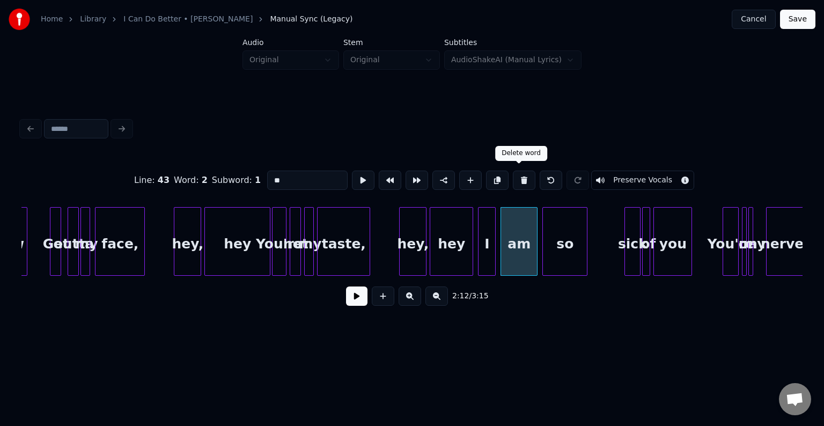
click at [516, 184] on button at bounding box center [524, 180] width 23 height 19
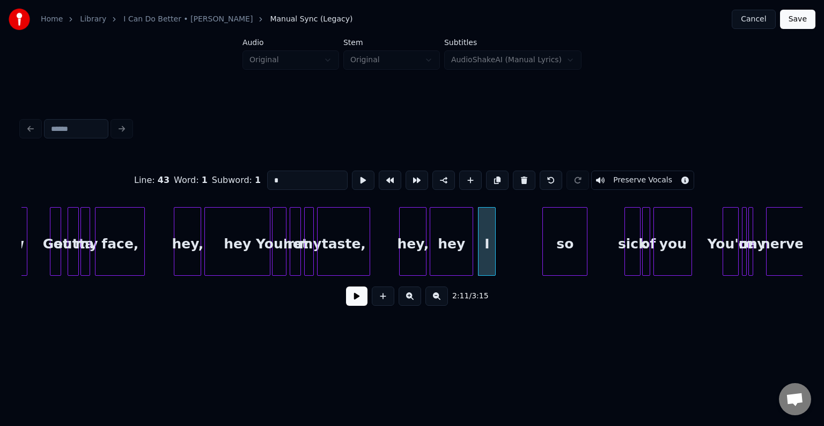
click at [290, 181] on input "*" at bounding box center [307, 180] width 80 height 19
click at [531, 250] on div "I'm" at bounding box center [531, 244] width 17 height 73
type input "***"
click at [359, 300] on button at bounding box center [356, 295] width 21 height 19
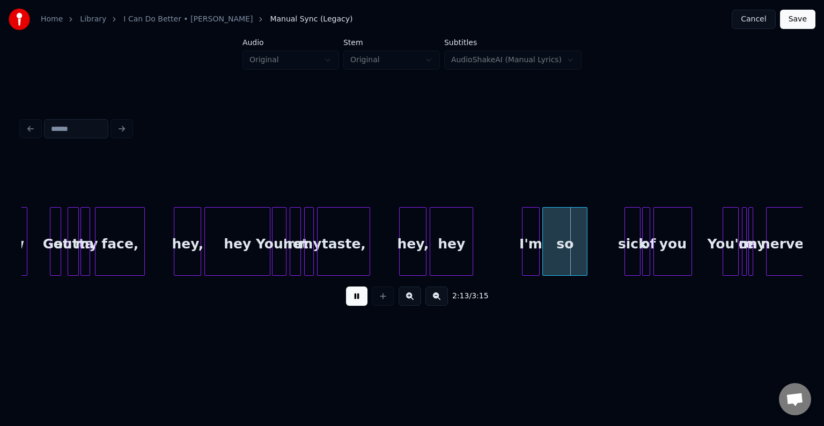
click at [359, 300] on button at bounding box center [356, 295] width 21 height 19
click at [513, 258] on div at bounding box center [514, 242] width 3 height 68
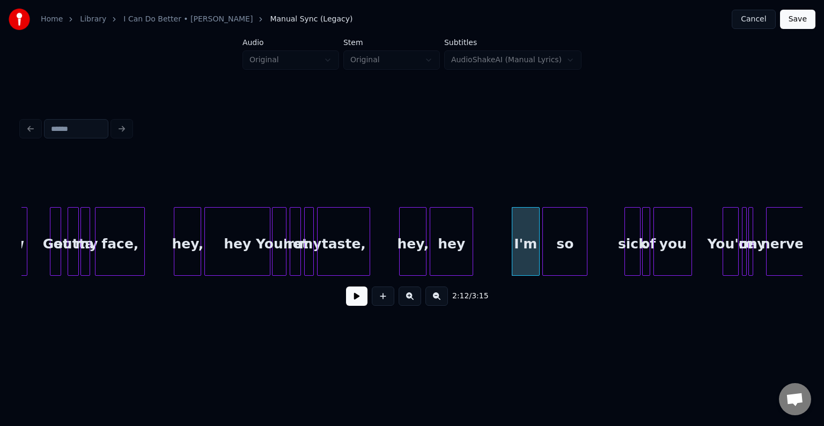
click at [357, 302] on button at bounding box center [356, 295] width 21 height 19
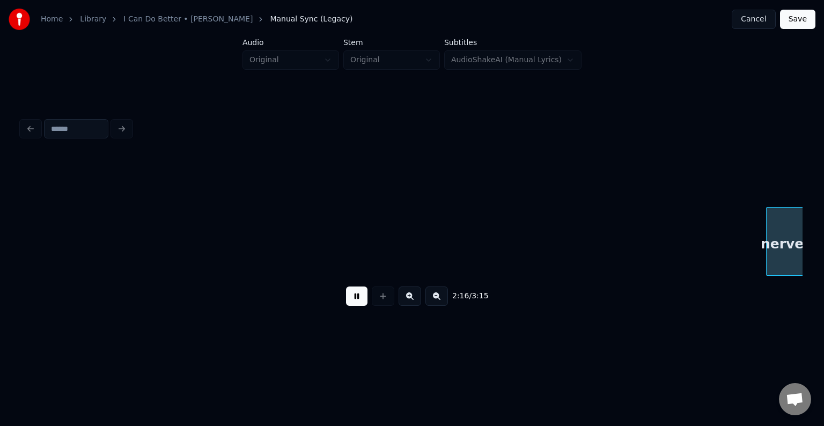
scroll to position [0, 10938]
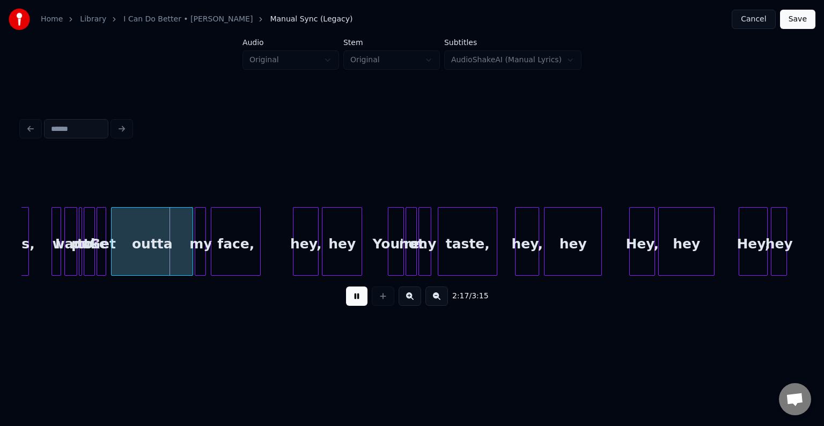
click at [357, 302] on button at bounding box center [356, 295] width 21 height 19
click at [78, 260] on div at bounding box center [79, 242] width 3 height 68
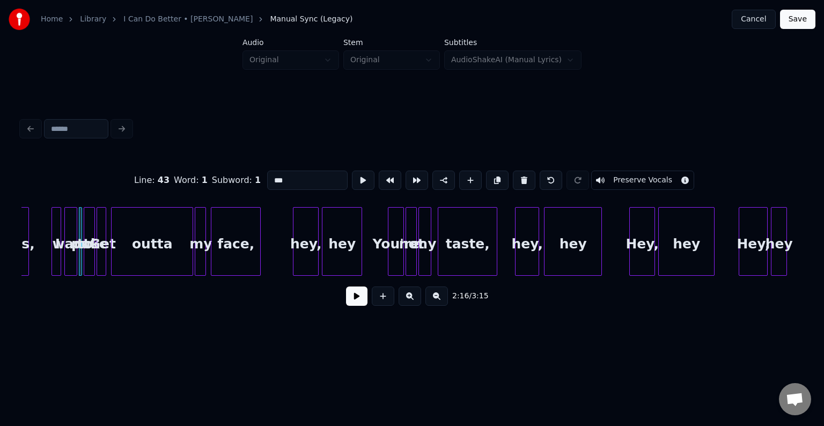
type input "**"
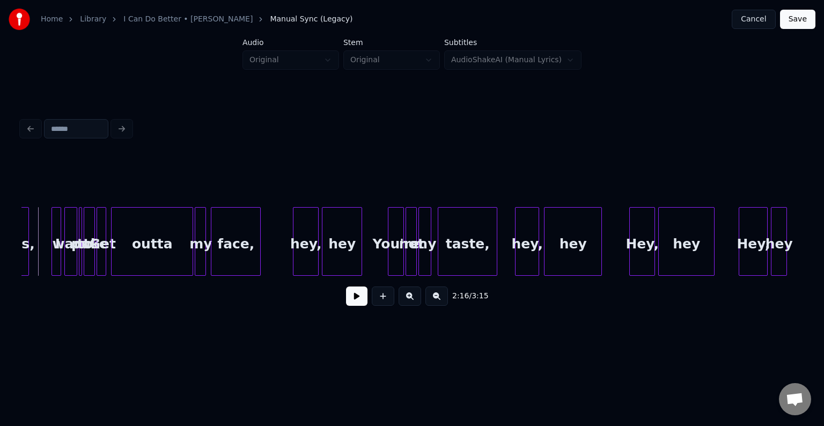
click at [351, 304] on button at bounding box center [356, 295] width 21 height 19
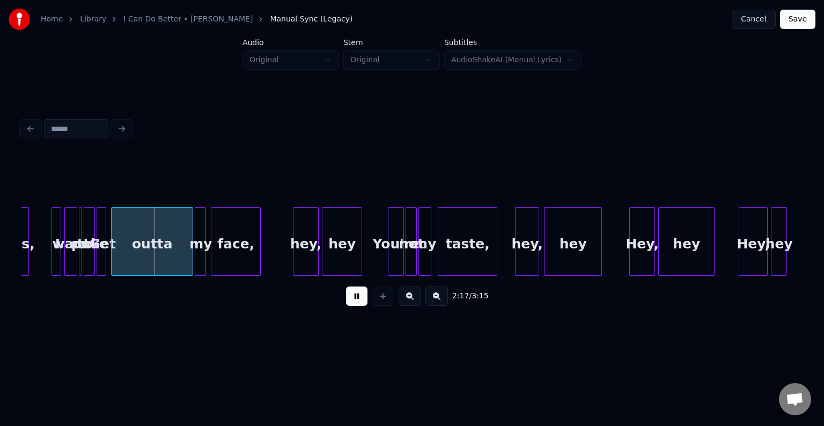
click at [351, 304] on button at bounding box center [356, 295] width 21 height 19
click at [85, 262] on div at bounding box center [85, 242] width 3 height 68
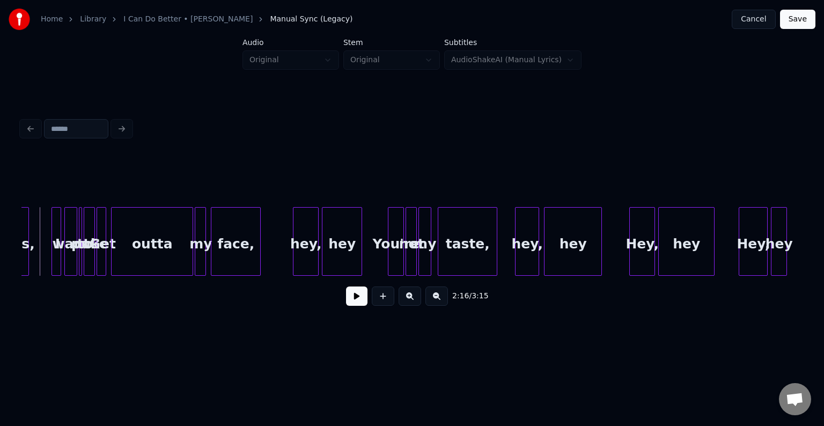
click at [355, 295] on button at bounding box center [356, 295] width 21 height 19
click at [354, 295] on button at bounding box center [356, 295] width 21 height 19
click at [167, 244] on div "outta" at bounding box center [152, 244] width 81 height 73
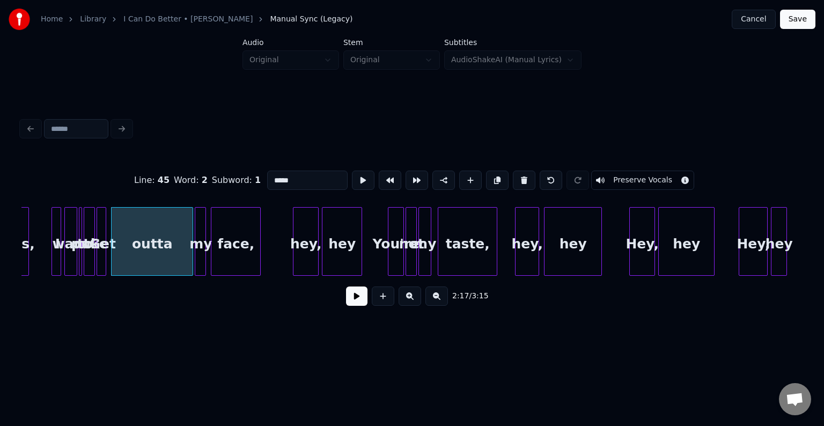
click at [347, 295] on button at bounding box center [356, 295] width 21 height 19
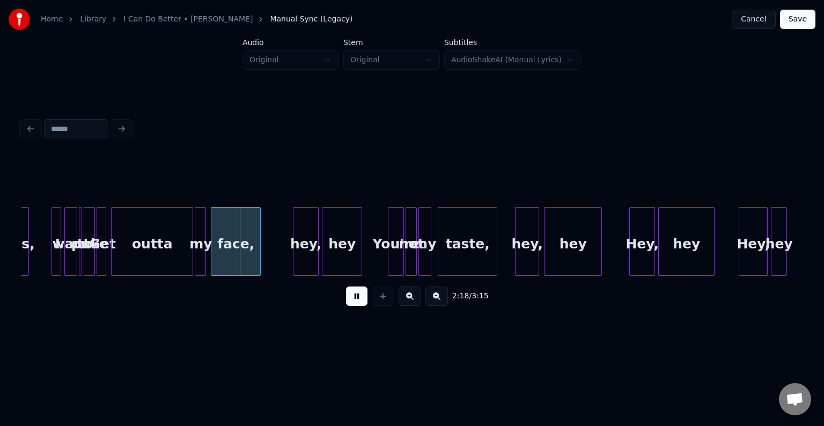
click at [347, 295] on button at bounding box center [356, 295] width 21 height 19
click at [188, 262] on div at bounding box center [188, 242] width 3 height 68
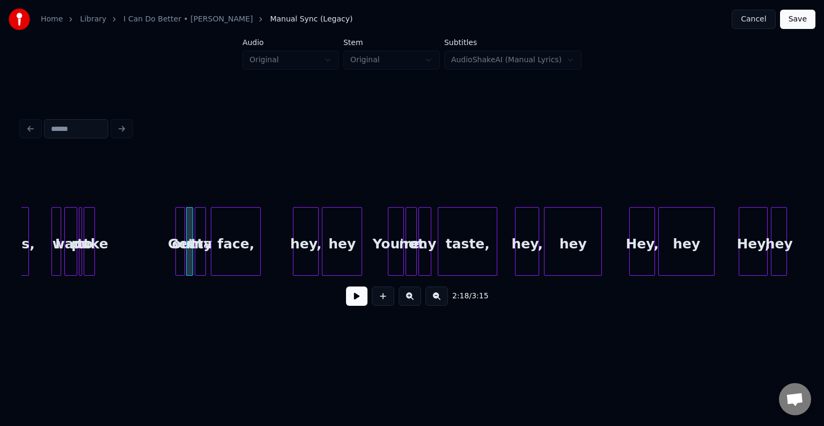
click at [179, 264] on div "Get" at bounding box center [181, 244] width 11 height 73
click at [145, 267] on div at bounding box center [143, 242] width 3 height 68
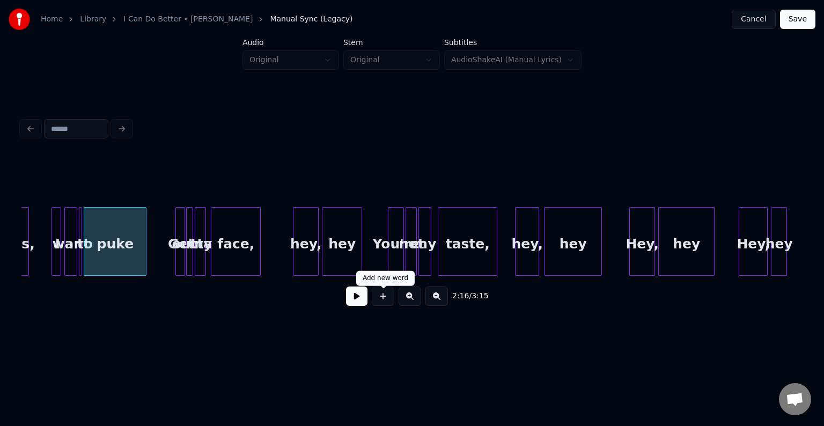
click at [359, 306] on button at bounding box center [356, 295] width 21 height 19
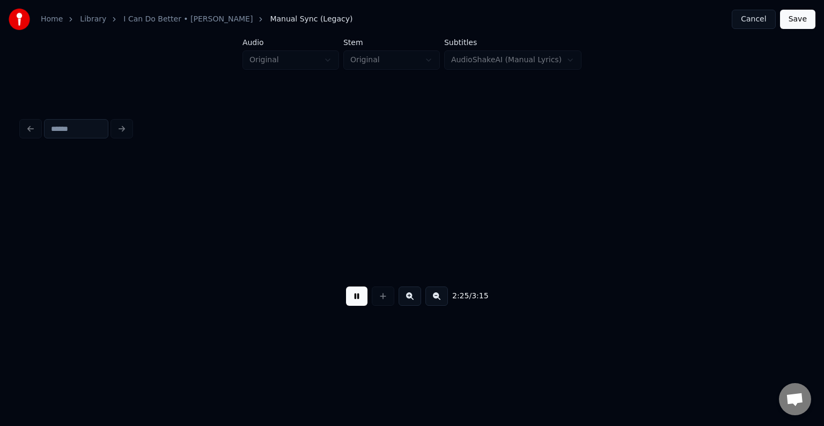
scroll to position [0, 11720]
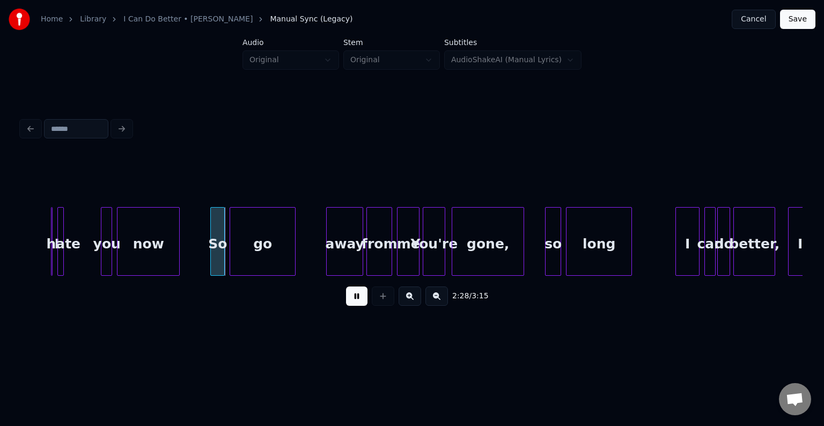
click at [359, 306] on button at bounding box center [356, 295] width 21 height 19
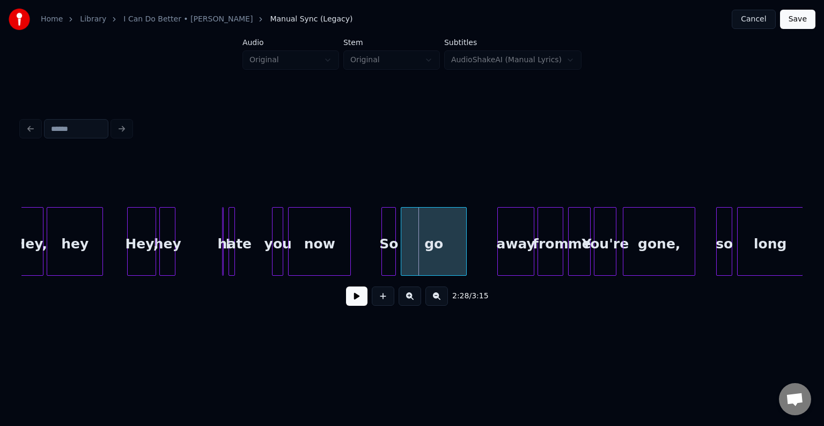
scroll to position [0, 11549]
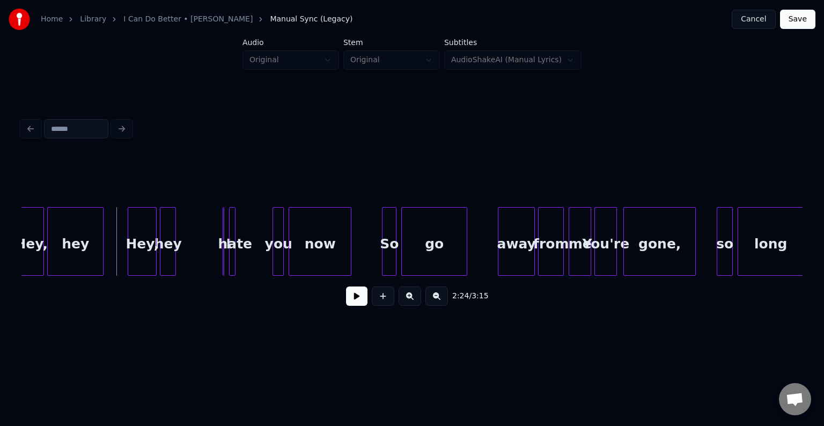
click at [359, 305] on button at bounding box center [356, 295] width 21 height 19
click at [249, 257] on div at bounding box center [248, 242] width 3 height 68
click at [199, 248] on div "I" at bounding box center [193, 244] width 28 height 73
click at [182, 255] on div at bounding box center [181, 242] width 3 height 68
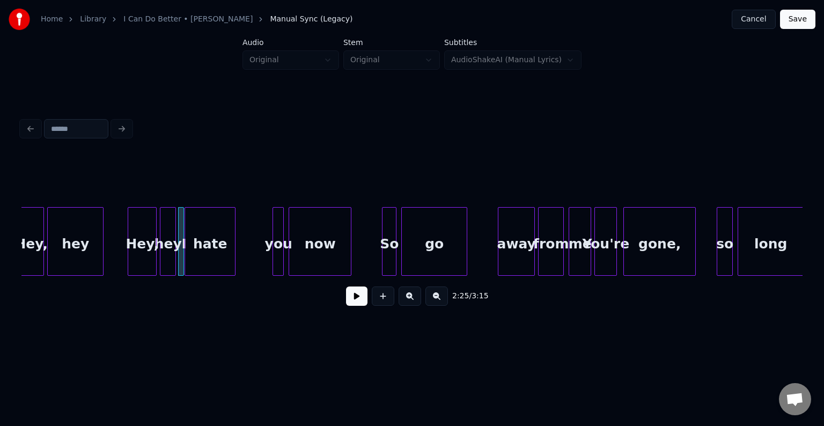
click at [185, 264] on div at bounding box center [186, 242] width 3 height 68
click at [187, 264] on div at bounding box center [188, 242] width 3 height 68
click at [357, 295] on button at bounding box center [356, 295] width 21 height 19
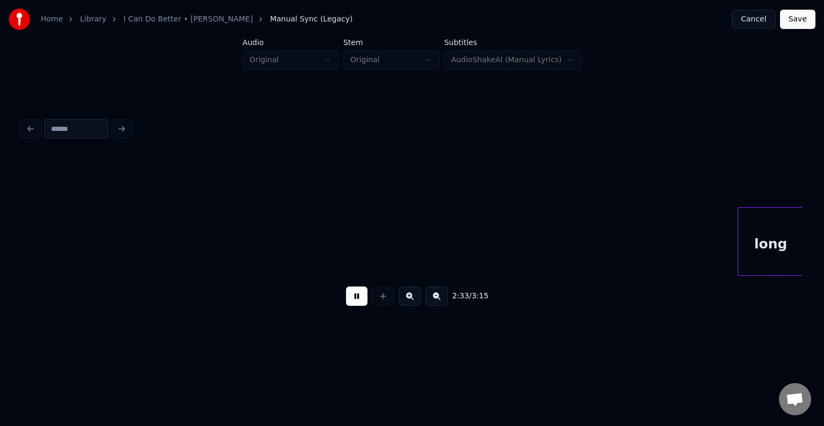
scroll to position [0, 12330]
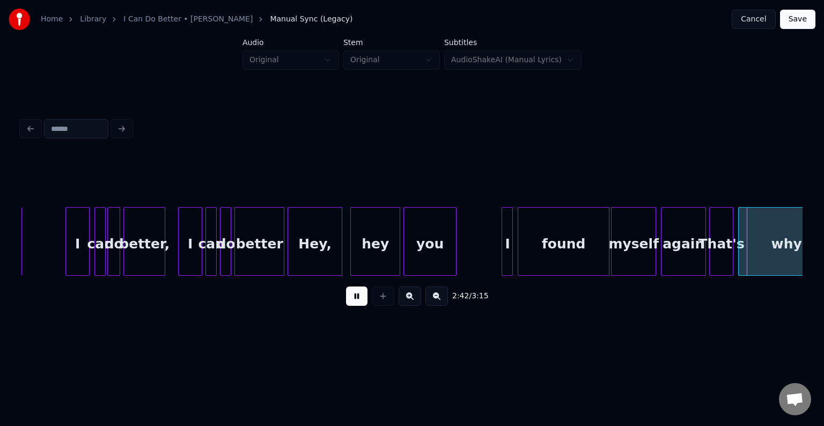
click at [357, 295] on button at bounding box center [356, 295] width 21 height 19
click at [568, 249] on div at bounding box center [568, 242] width 3 height 68
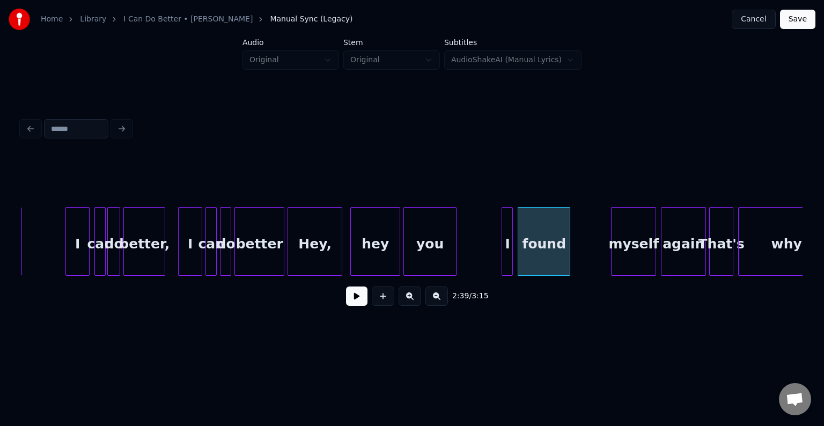
click at [354, 304] on button at bounding box center [356, 295] width 21 height 19
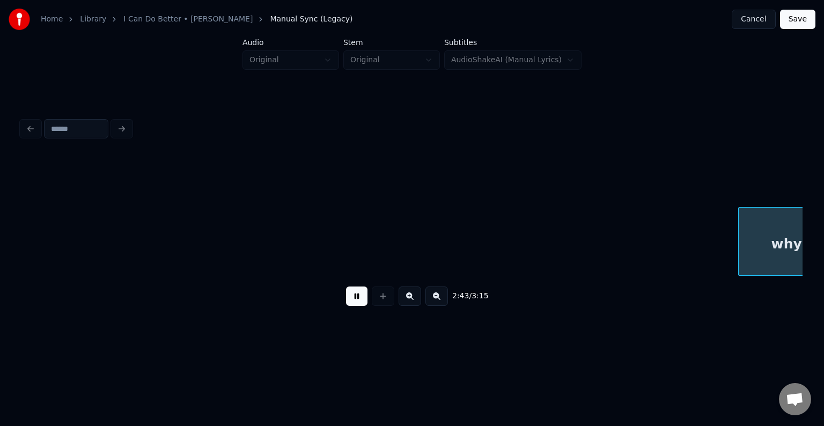
scroll to position [0, 13111]
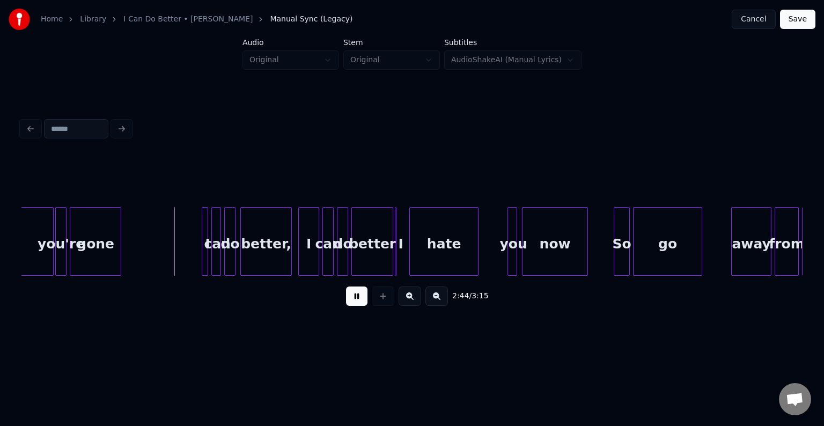
click at [354, 304] on button at bounding box center [356, 295] width 21 height 19
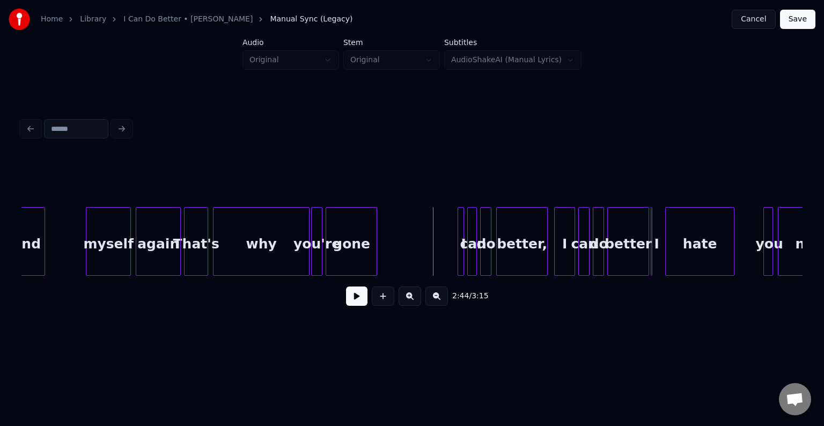
scroll to position [0, 12853]
click at [260, 227] on div "why" at bounding box center [262, 244] width 95 height 73
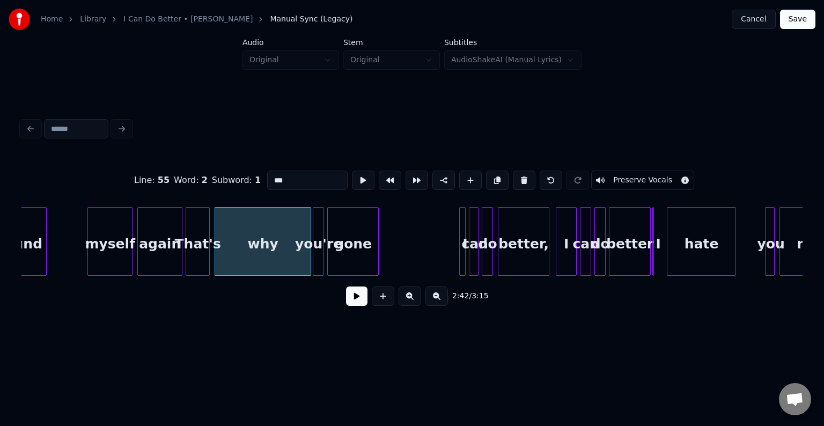
click at [354, 306] on button at bounding box center [356, 295] width 21 height 19
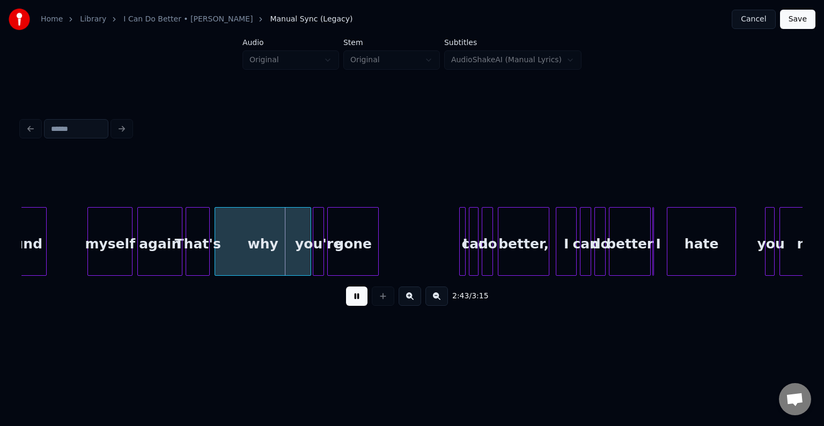
click at [358, 302] on button at bounding box center [356, 295] width 21 height 19
click at [287, 258] on div at bounding box center [287, 242] width 3 height 68
click at [352, 297] on button at bounding box center [356, 295] width 21 height 19
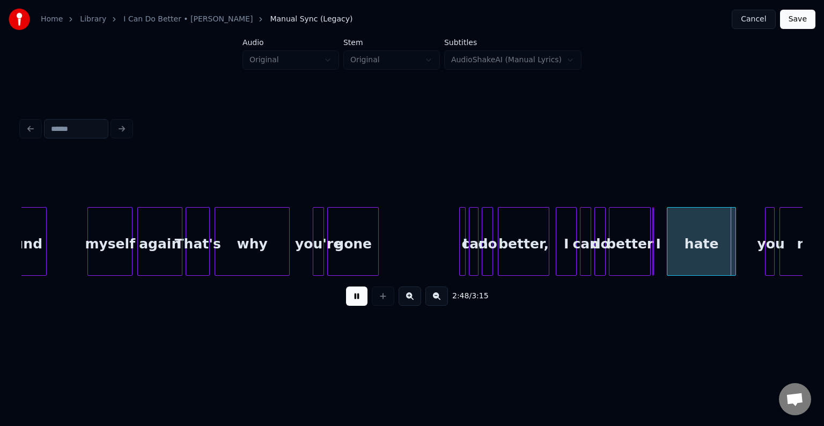
click at [352, 297] on button at bounding box center [356, 295] width 21 height 19
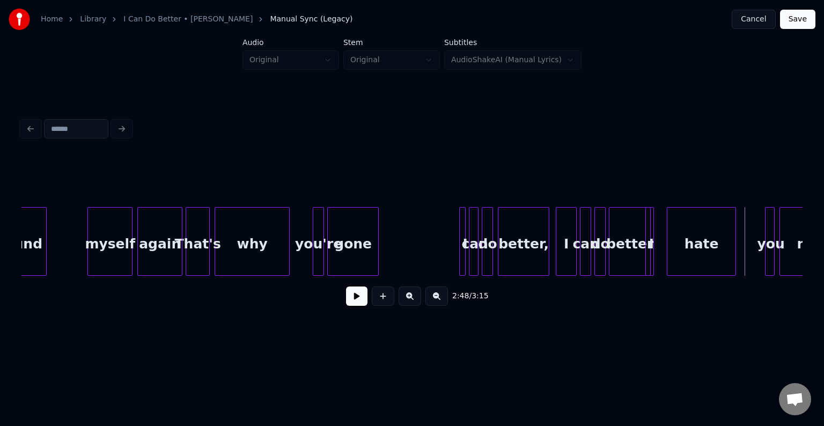
click at [651, 264] on div "I" at bounding box center [649, 241] width 9 height 69
click at [661, 261] on div at bounding box center [662, 242] width 3 height 68
click at [654, 262] on div at bounding box center [655, 242] width 3 height 68
click at [361, 300] on button at bounding box center [356, 295] width 21 height 19
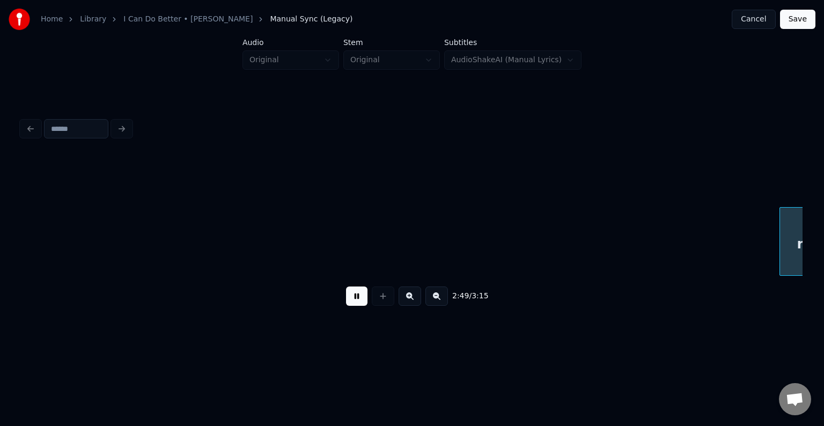
scroll to position [0, 13637]
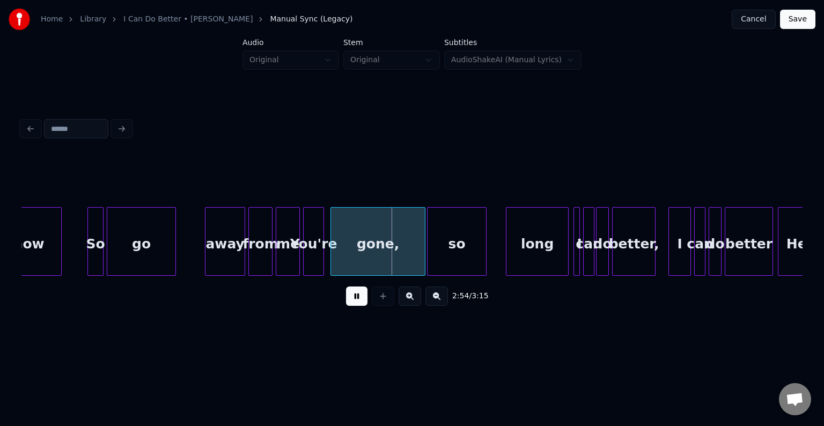
click at [361, 300] on button at bounding box center [356, 295] width 21 height 19
click at [399, 249] on div at bounding box center [400, 242] width 3 height 68
click at [347, 304] on button at bounding box center [356, 295] width 21 height 19
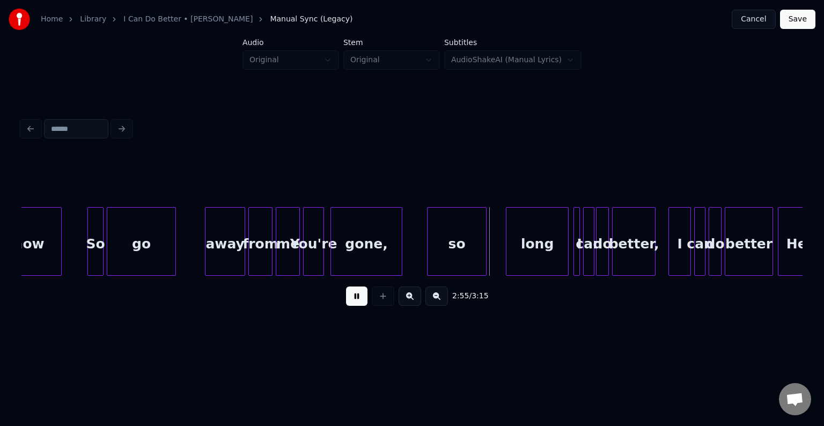
click at [347, 304] on button at bounding box center [356, 295] width 21 height 19
click at [437, 260] on div at bounding box center [436, 242] width 3 height 68
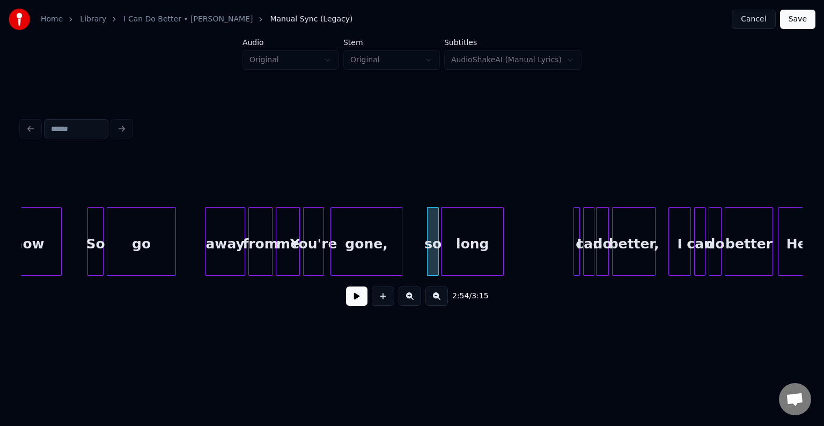
click at [464, 260] on div "long" at bounding box center [472, 244] width 62 height 73
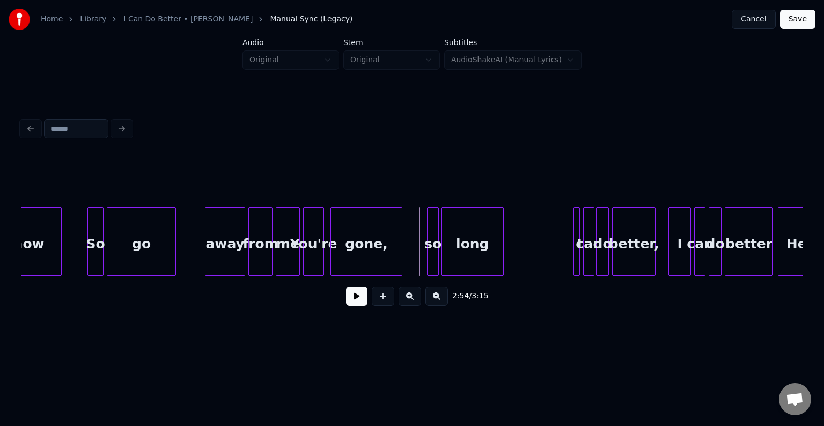
click at [352, 299] on button at bounding box center [356, 295] width 21 height 19
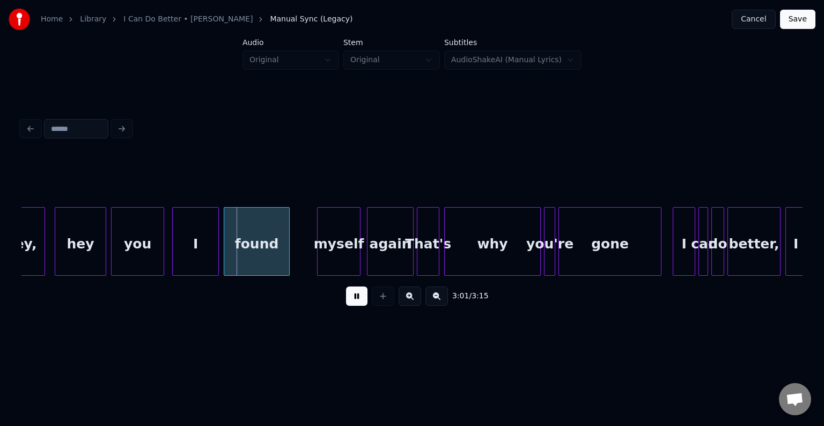
click at [352, 297] on button at bounding box center [356, 295] width 21 height 19
click at [212, 260] on div at bounding box center [212, 242] width 3 height 68
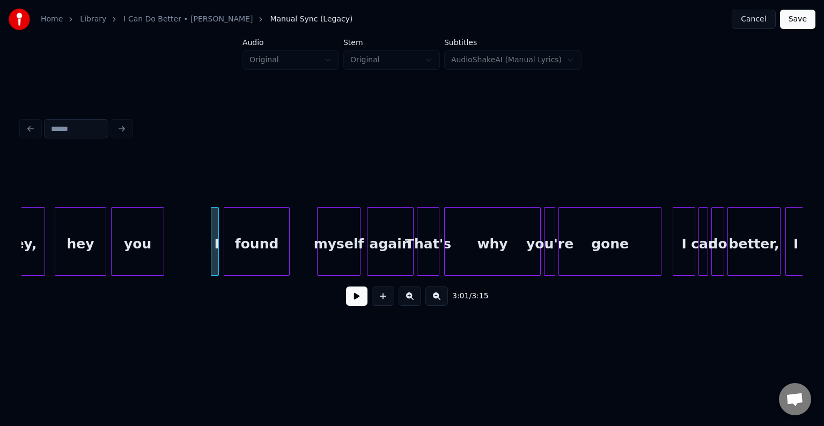
click at [358, 300] on button at bounding box center [356, 295] width 21 height 19
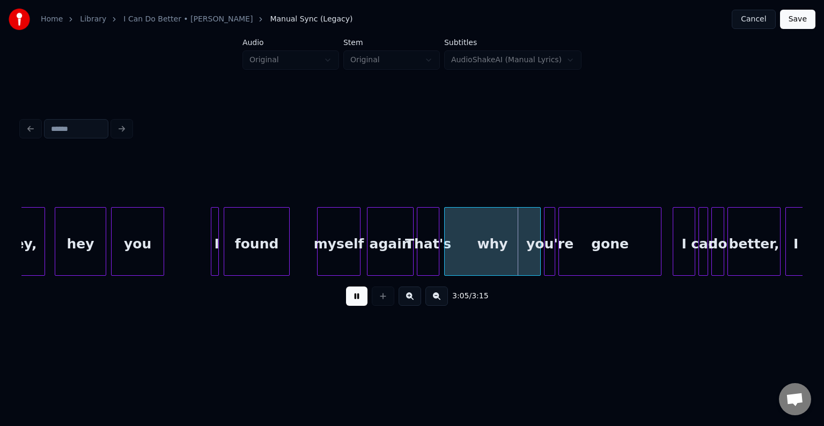
click at [358, 300] on button at bounding box center [356, 295] width 21 height 19
click at [503, 241] on div at bounding box center [503, 242] width 3 height 68
click at [353, 299] on button at bounding box center [356, 295] width 21 height 19
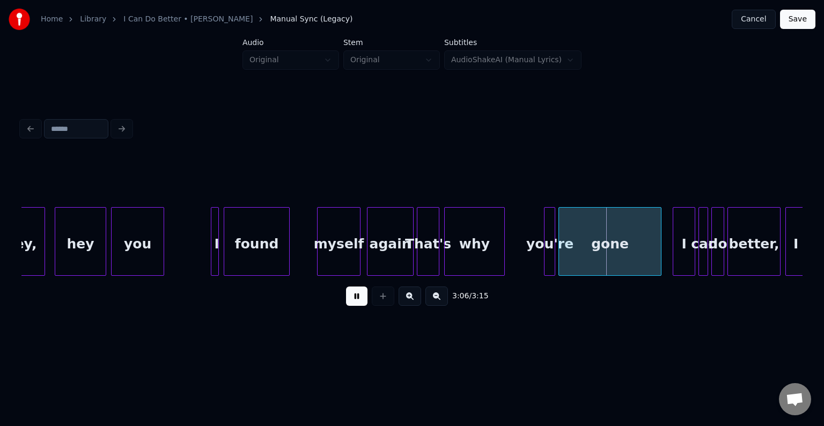
click at [353, 299] on button at bounding box center [356, 295] width 21 height 19
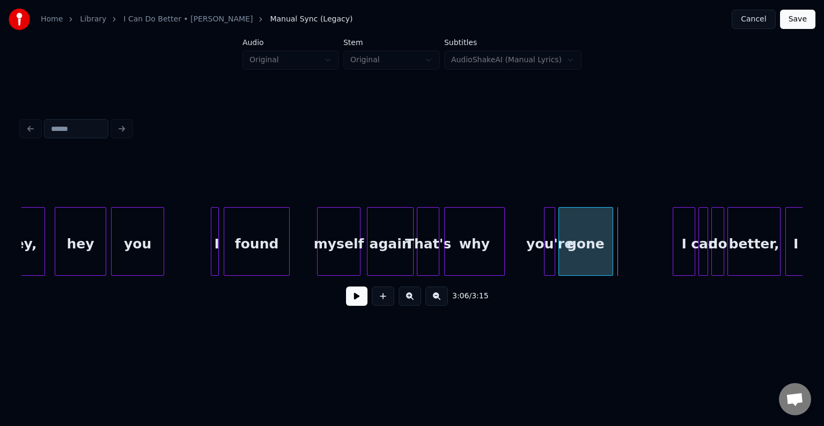
click at [610, 256] on div at bounding box center [610, 242] width 3 height 68
click at [359, 306] on button at bounding box center [356, 295] width 21 height 19
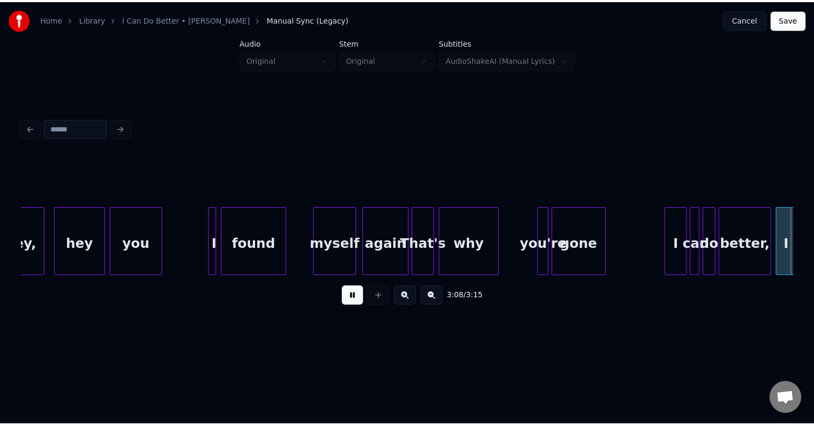
scroll to position [0, 14933]
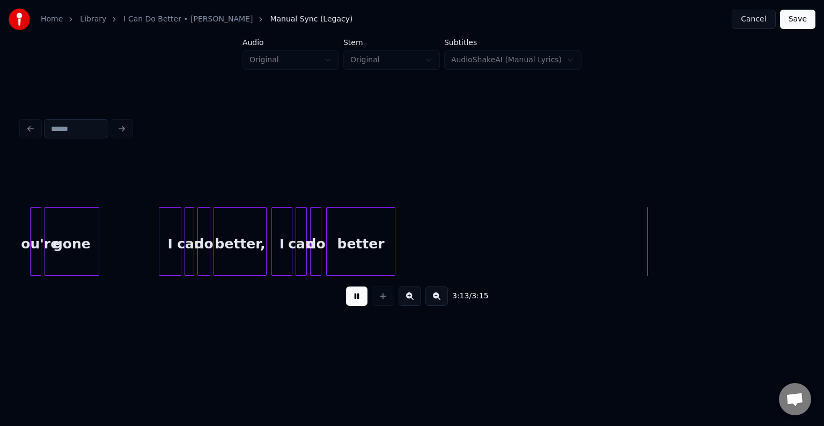
click at [793, 17] on button "Save" at bounding box center [797, 19] width 35 height 19
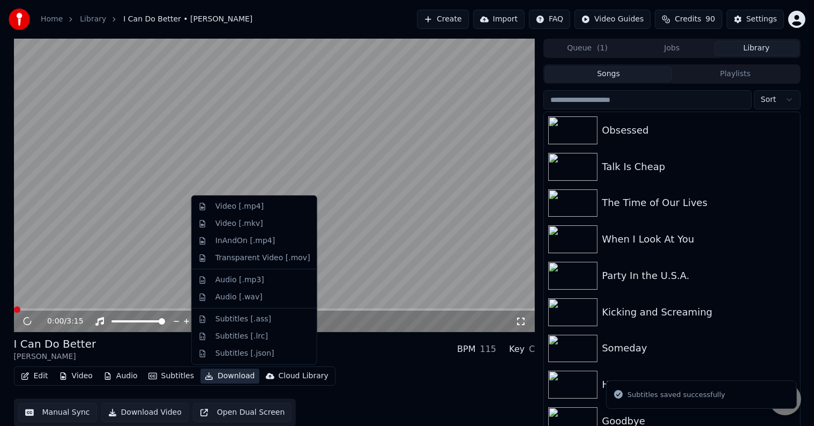
click at [210, 378] on button "Download" at bounding box center [230, 375] width 59 height 15
click at [241, 205] on div "Video [.mp4]" at bounding box center [240, 206] width 48 height 11
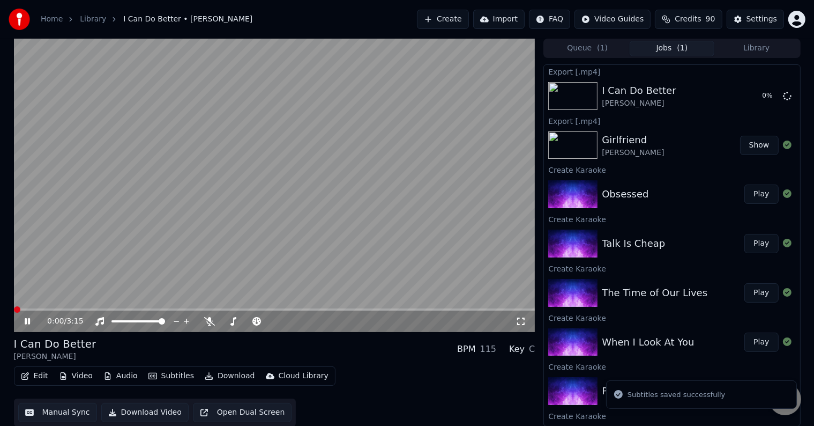
click at [749, 47] on button "Library" at bounding box center [757, 49] width 85 height 16
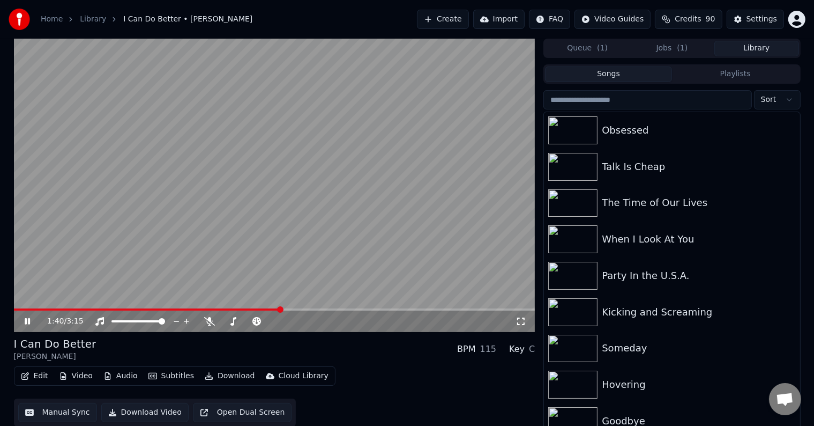
click at [281, 309] on span at bounding box center [275, 309] width 522 height 2
click at [320, 310] on span at bounding box center [275, 309] width 522 height 2
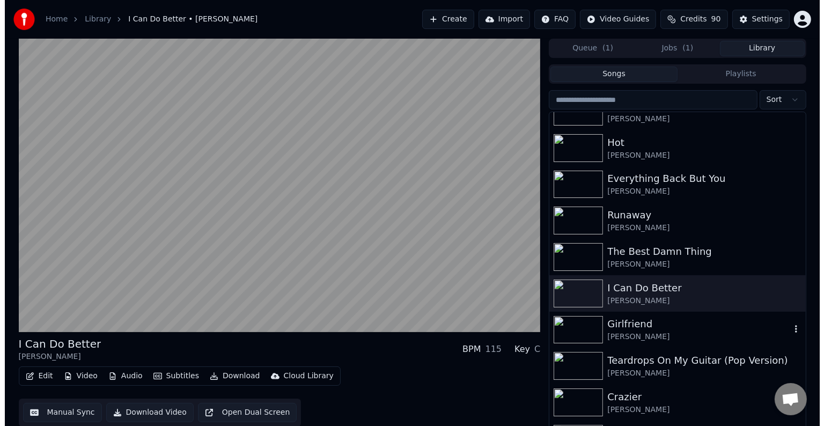
scroll to position [16791, 0]
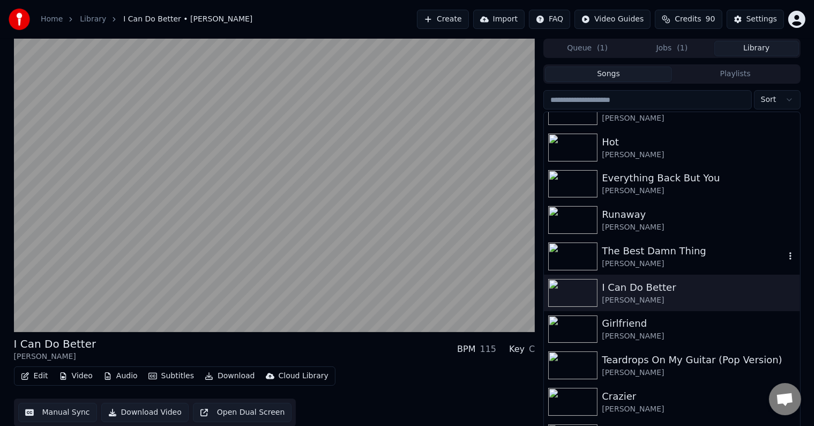
click at [698, 265] on div "[PERSON_NAME]" at bounding box center [693, 263] width 183 height 11
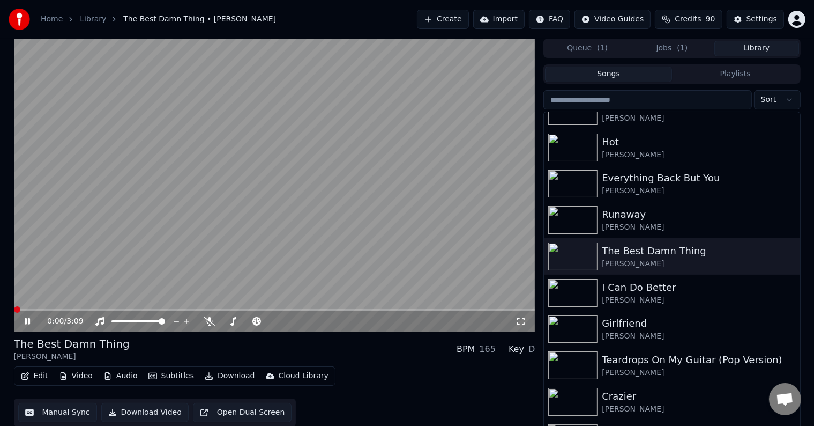
click at [24, 320] on icon at bounding box center [35, 321] width 25 height 9
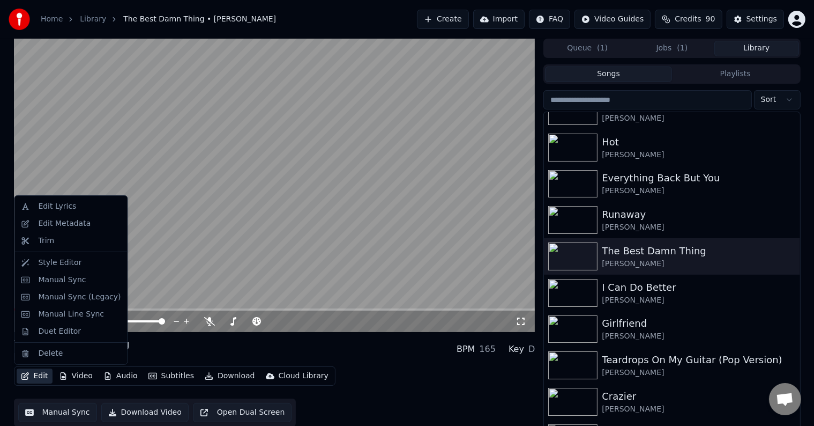
click at [32, 375] on button "Edit" at bounding box center [35, 375] width 36 height 15
click at [67, 301] on div "Manual Sync (Legacy)" at bounding box center [79, 297] width 83 height 11
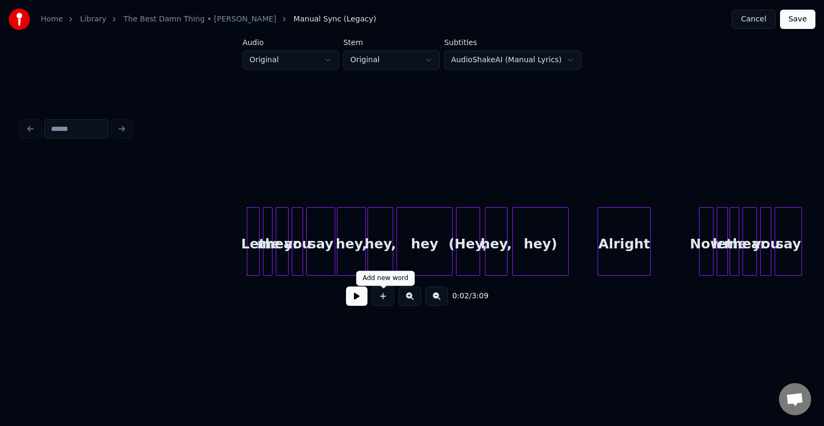
click at [363, 299] on button at bounding box center [356, 295] width 21 height 19
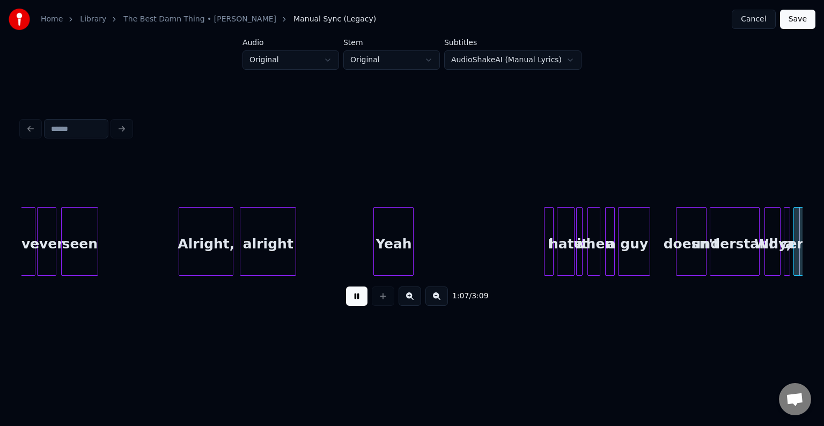
scroll to position [0, 5469]
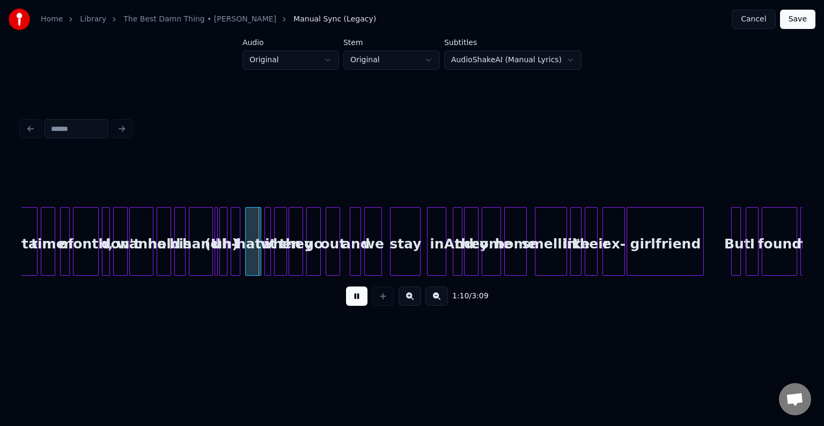
click at [350, 299] on button at bounding box center [356, 295] width 21 height 19
click at [224, 244] on div at bounding box center [225, 242] width 3 height 68
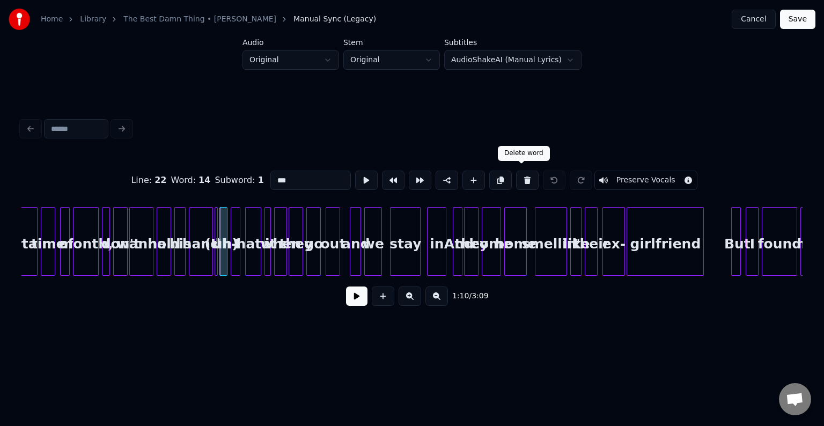
click at [518, 173] on button at bounding box center [527, 180] width 23 height 19
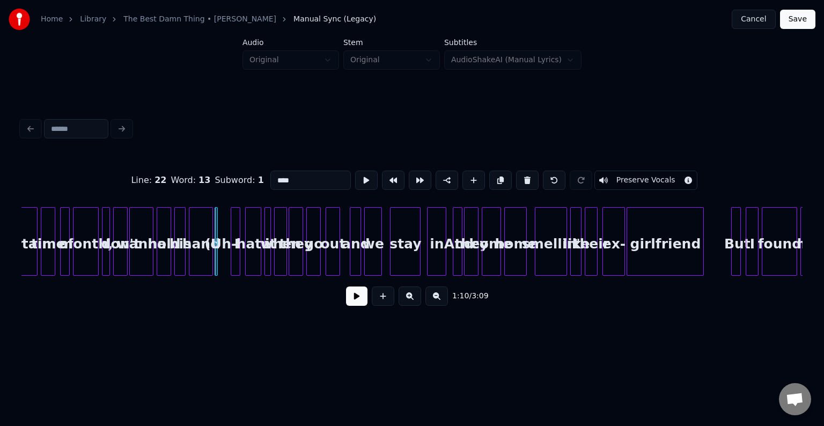
click at [518, 173] on button at bounding box center [527, 180] width 23 height 19
type input "****"
click at [353, 299] on button at bounding box center [356, 295] width 21 height 19
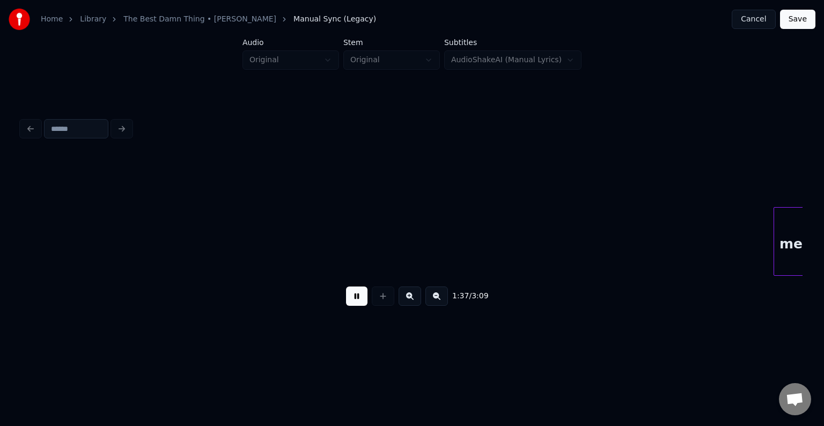
scroll to position [0, 7815]
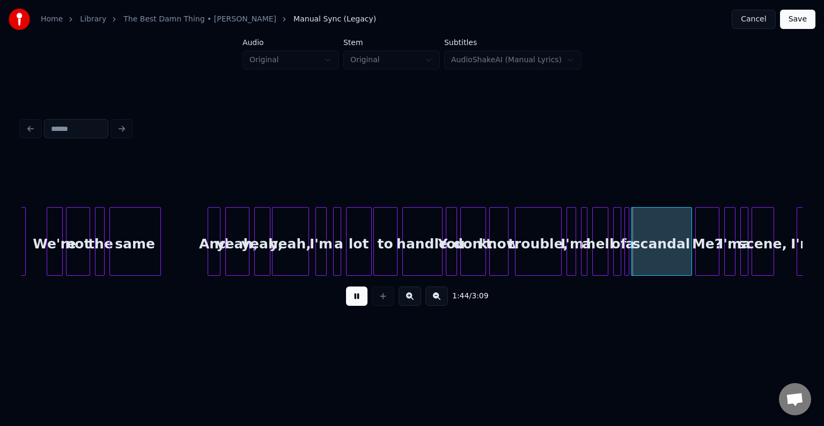
click at [285, 257] on div "yeah," at bounding box center [290, 244] width 36 height 73
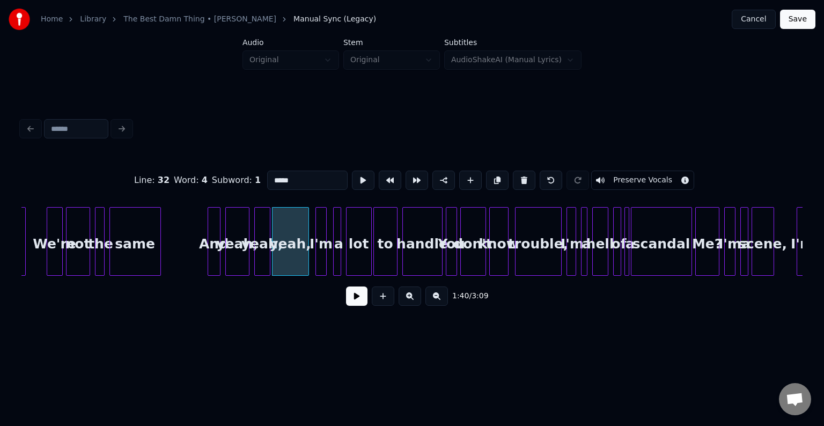
click at [352, 296] on button at bounding box center [356, 295] width 21 height 19
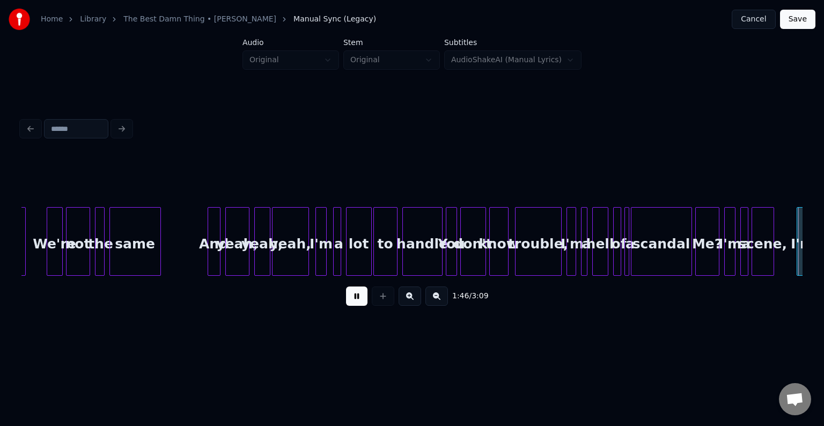
scroll to position [0, 8598]
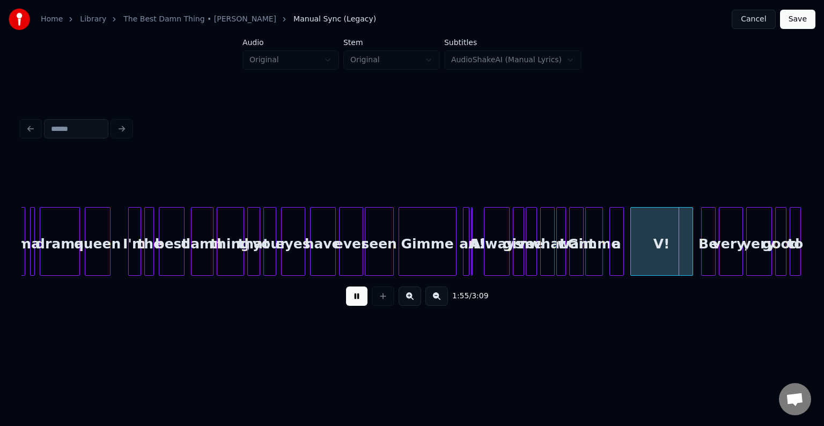
click at [352, 296] on button at bounding box center [356, 295] width 21 height 19
click at [342, 257] on div at bounding box center [340, 242] width 3 height 68
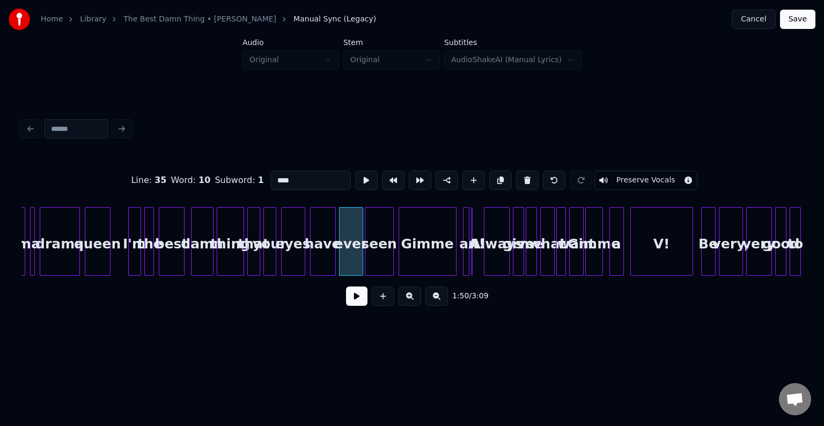
click at [351, 306] on button at bounding box center [356, 295] width 21 height 19
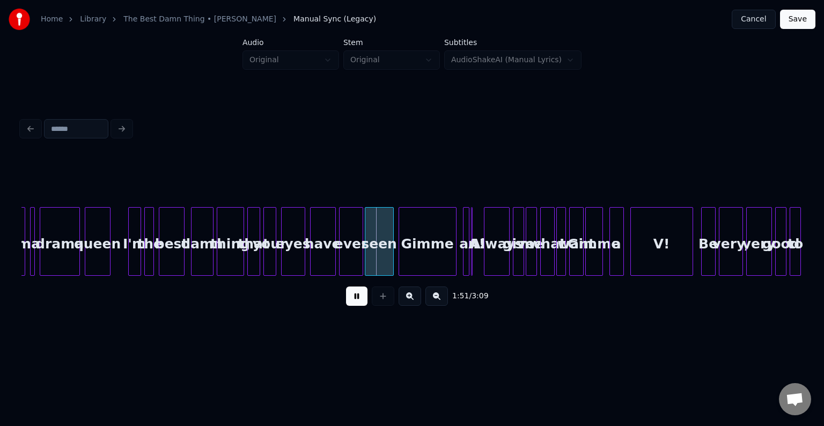
click at [353, 303] on button at bounding box center [356, 295] width 21 height 19
click at [352, 301] on button at bounding box center [356, 295] width 21 height 19
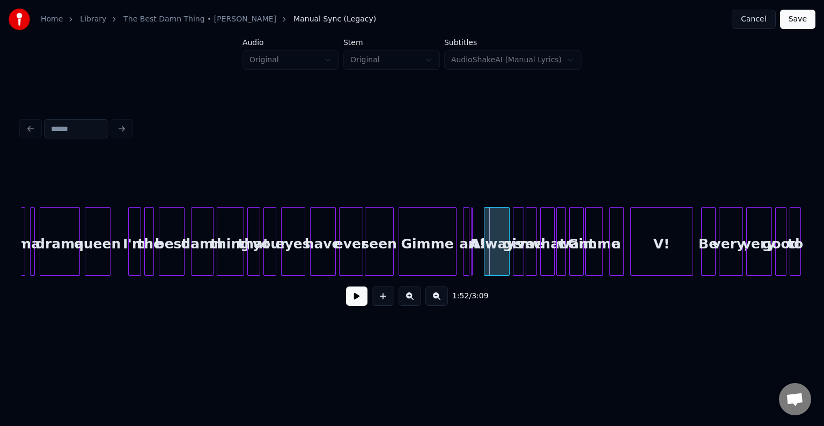
click at [354, 256] on div "ever" at bounding box center [350, 244] width 23 height 73
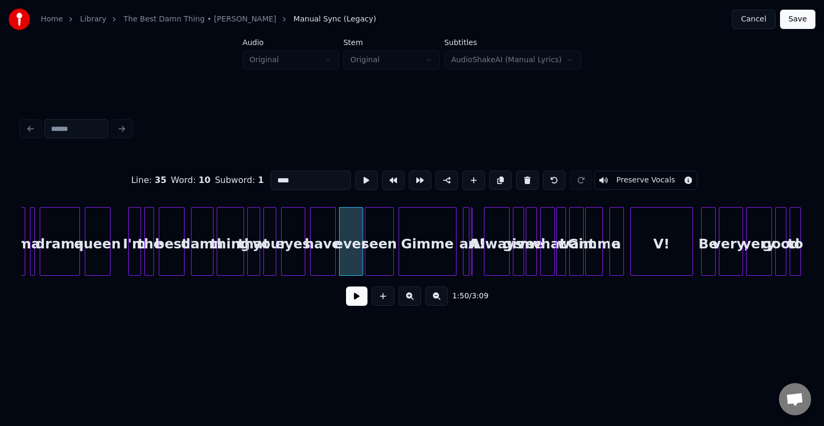
click at [360, 303] on button at bounding box center [356, 295] width 21 height 19
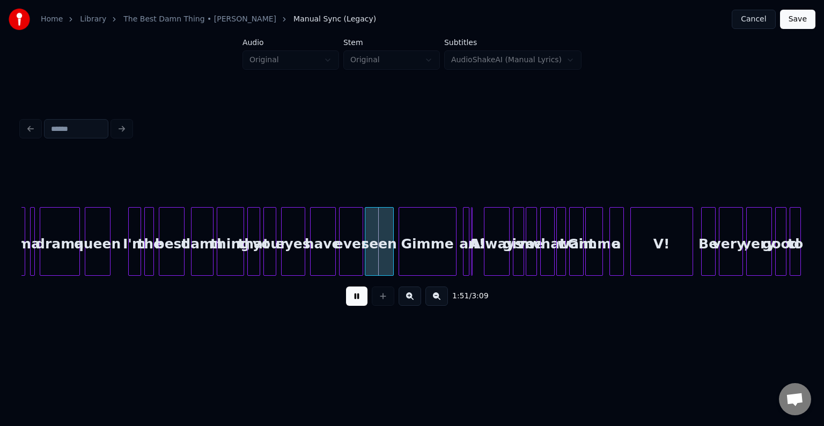
click at [360, 303] on button at bounding box center [356, 295] width 21 height 19
click at [371, 260] on div at bounding box center [371, 242] width 3 height 68
click at [398, 257] on div "Gimme" at bounding box center [405, 244] width 57 height 73
click at [389, 260] on div at bounding box center [389, 242] width 3 height 68
click at [354, 292] on button at bounding box center [356, 295] width 21 height 19
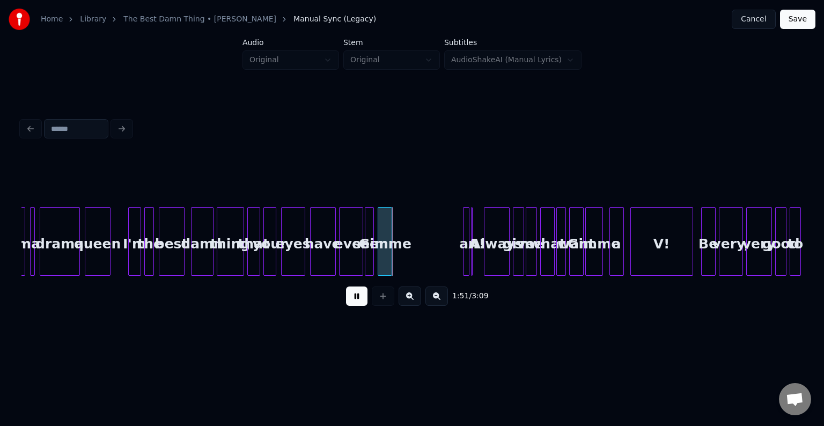
click at [354, 292] on button at bounding box center [356, 295] width 21 height 19
click at [359, 264] on div at bounding box center [360, 242] width 3 height 68
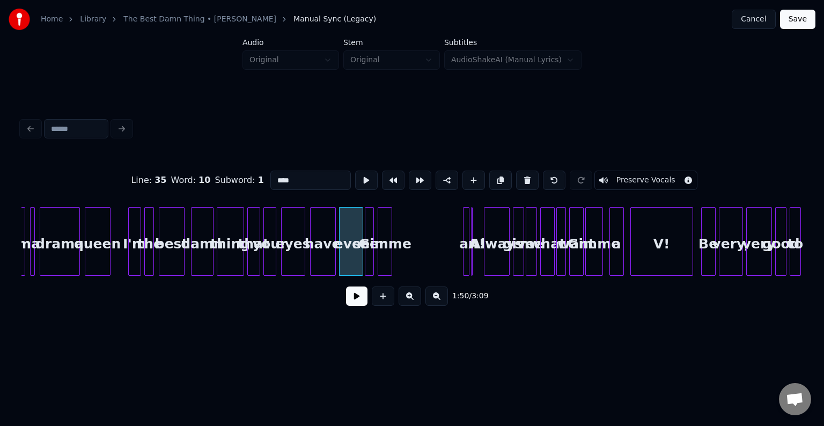
click at [357, 298] on button at bounding box center [356, 295] width 21 height 19
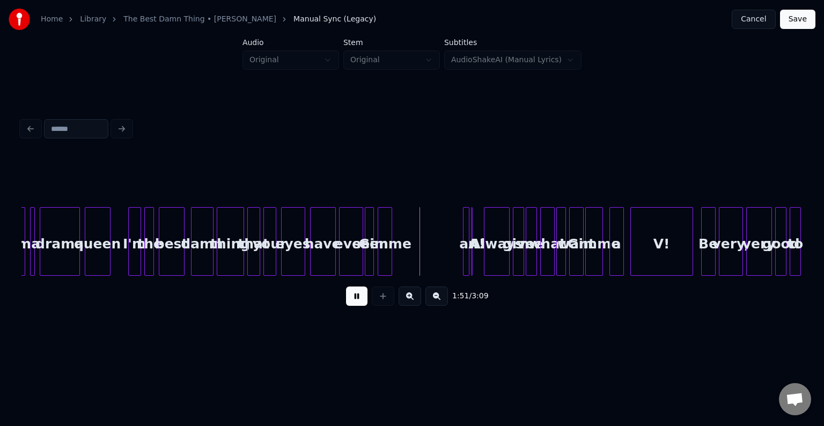
click at [357, 298] on button at bounding box center [356, 295] width 21 height 19
click at [352, 256] on div "ever" at bounding box center [350, 244] width 23 height 73
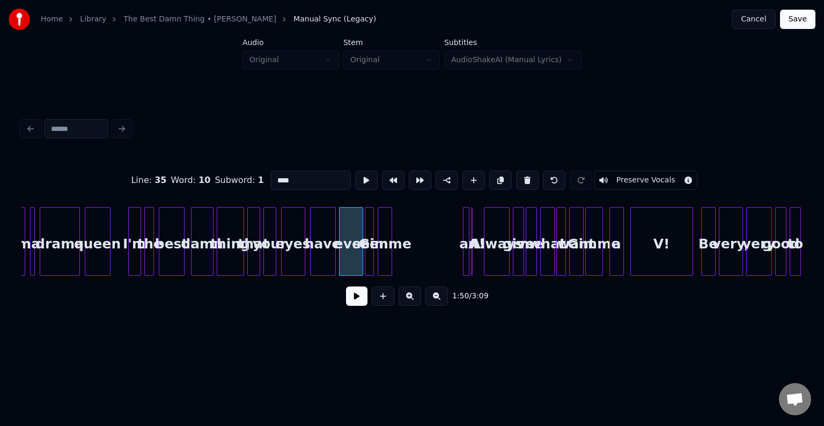
click at [352, 300] on button at bounding box center [356, 295] width 21 height 19
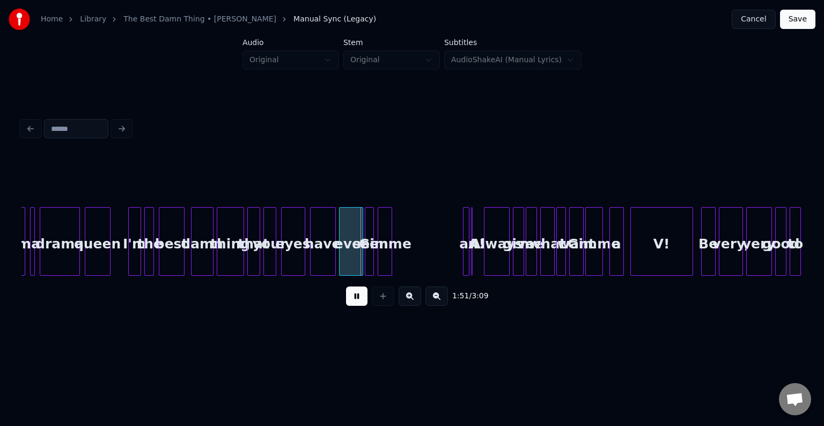
click at [352, 300] on button at bounding box center [356, 295] width 21 height 19
click at [321, 262] on div "have" at bounding box center [322, 244] width 25 height 73
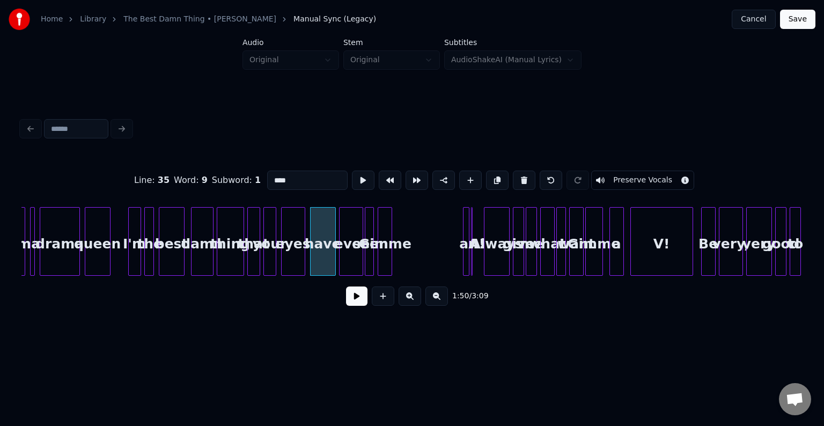
click at [352, 298] on button at bounding box center [356, 295] width 21 height 19
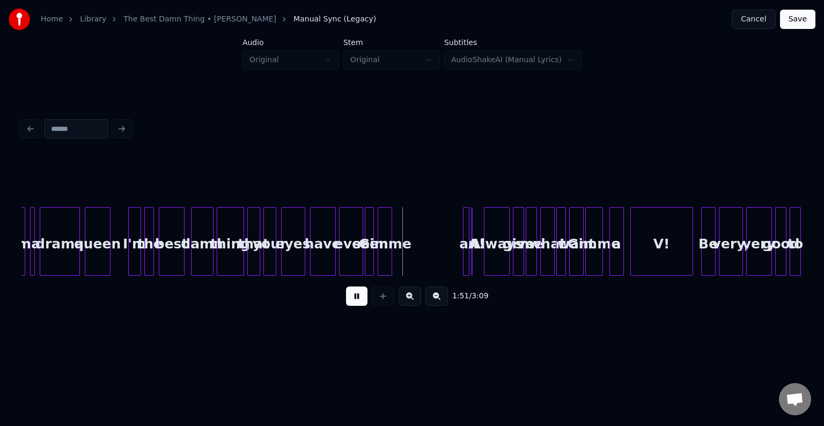
click at [349, 255] on div "ever" at bounding box center [350, 244] width 23 height 73
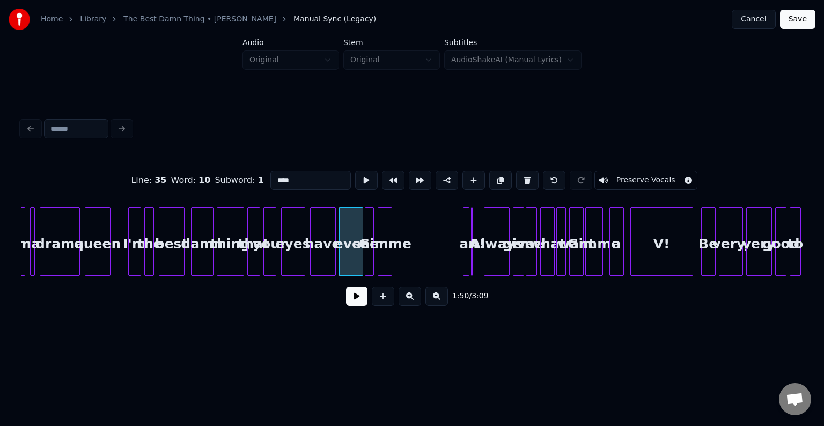
click at [367, 257] on div at bounding box center [366, 242] width 3 height 68
click at [522, 175] on button at bounding box center [527, 180] width 23 height 19
type input "****"
click at [352, 264] on div at bounding box center [351, 242] width 3 height 68
click at [363, 266] on div "Gimme" at bounding box center [363, 244] width 13 height 73
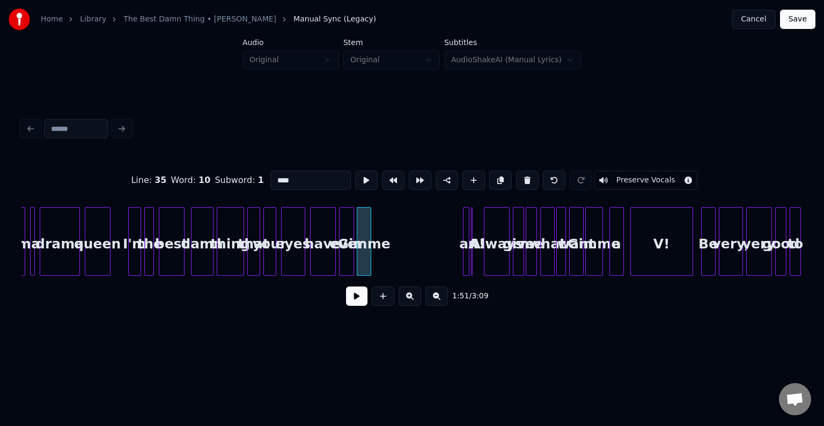
click at [354, 302] on button at bounding box center [356, 295] width 21 height 19
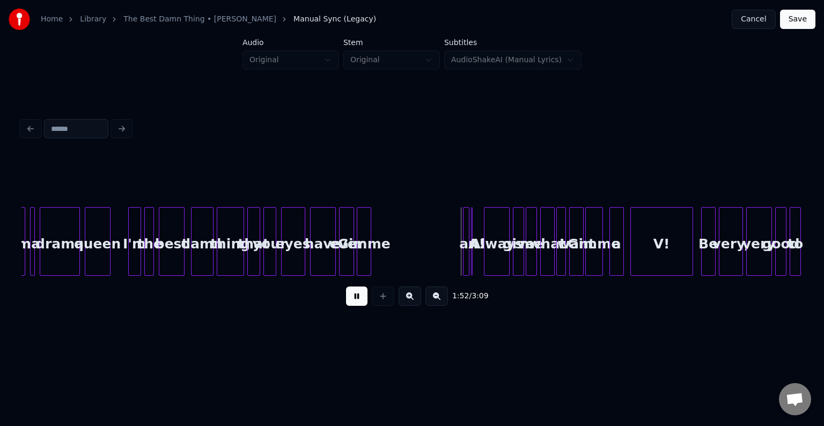
click at [354, 302] on button at bounding box center [356, 295] width 21 height 19
click at [452, 258] on div at bounding box center [453, 242] width 3 height 68
click at [380, 260] on div "an" at bounding box center [383, 244] width 20 height 73
click at [378, 263] on div at bounding box center [378, 242] width 3 height 68
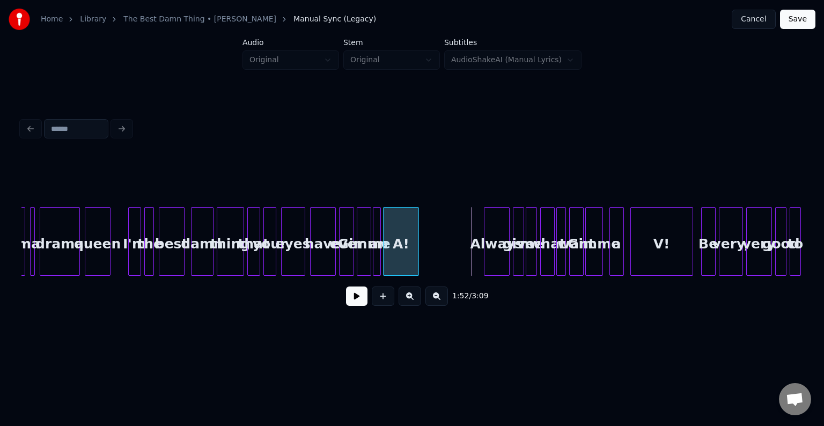
click at [391, 267] on div "A!" at bounding box center [400, 244] width 34 height 73
click at [339, 265] on div at bounding box center [340, 242] width 3 height 68
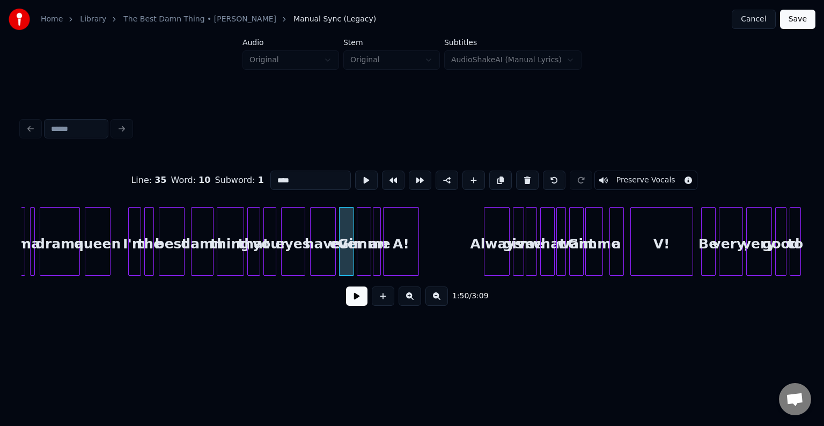
click at [351, 296] on button at bounding box center [356, 295] width 21 height 19
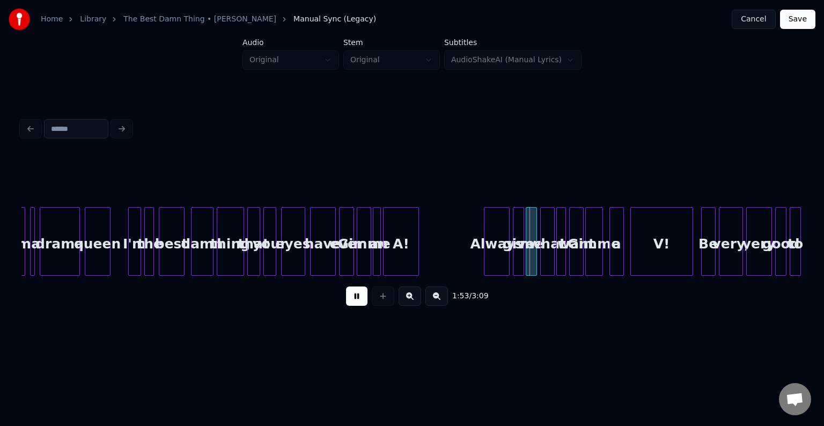
click at [351, 296] on button at bounding box center [356, 295] width 21 height 19
click at [289, 247] on div "eyes" at bounding box center [292, 244] width 23 height 73
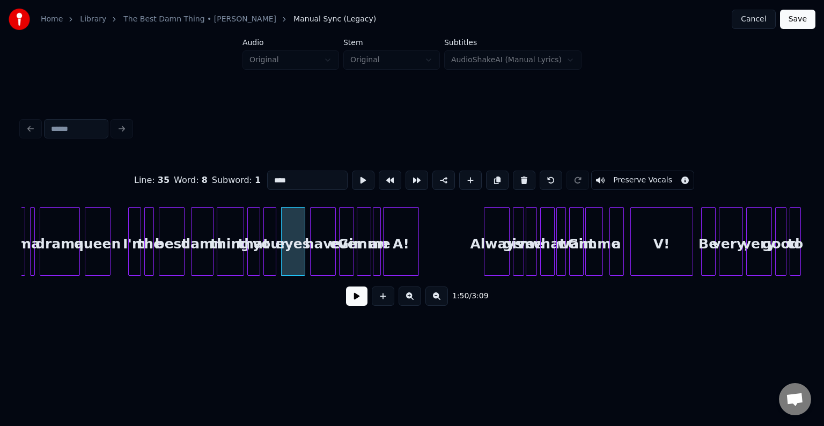
click at [361, 302] on button at bounding box center [356, 295] width 21 height 19
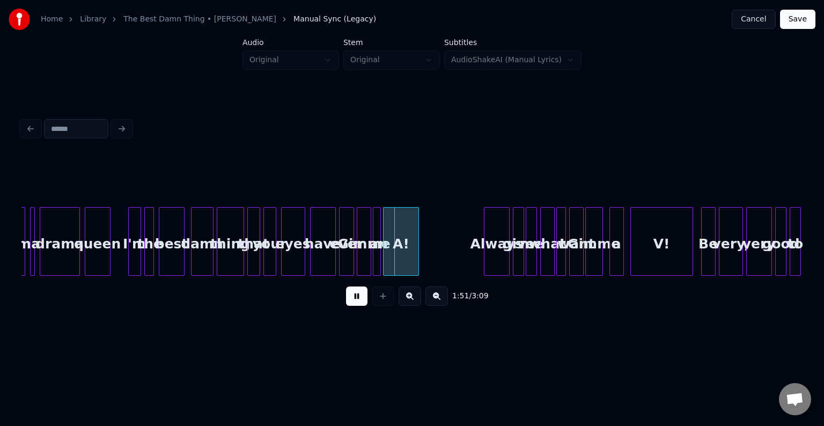
click at [345, 256] on div "ever" at bounding box center [346, 244] width 14 height 73
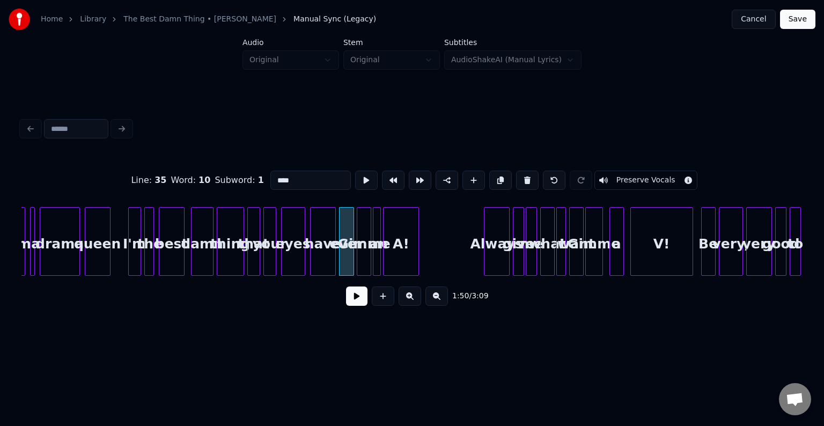
click at [358, 298] on button at bounding box center [356, 295] width 21 height 19
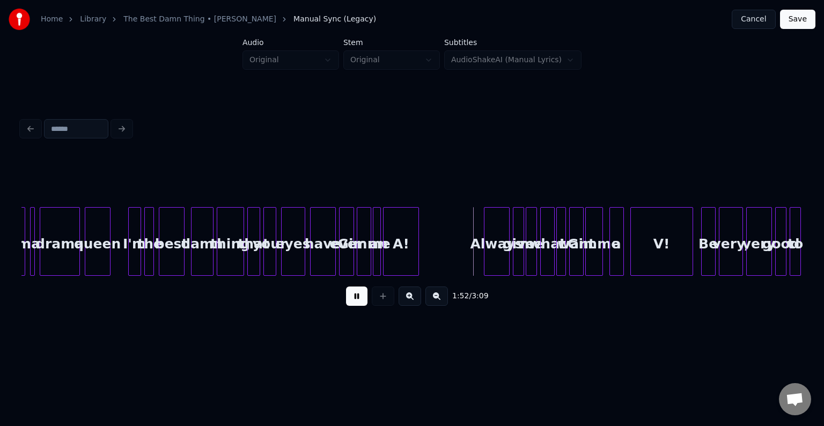
click at [358, 298] on button at bounding box center [356, 295] width 21 height 19
click at [418, 262] on div "A!" at bounding box center [400, 241] width 35 height 69
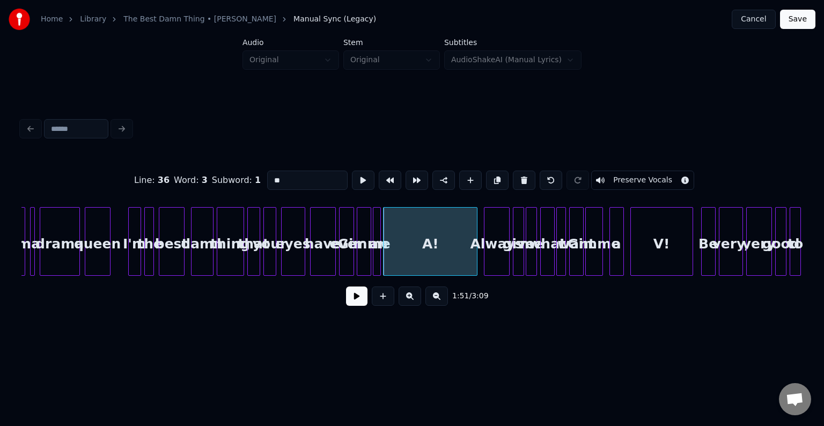
click at [474, 265] on div at bounding box center [474, 242] width 3 height 68
click at [358, 298] on button at bounding box center [356, 295] width 21 height 19
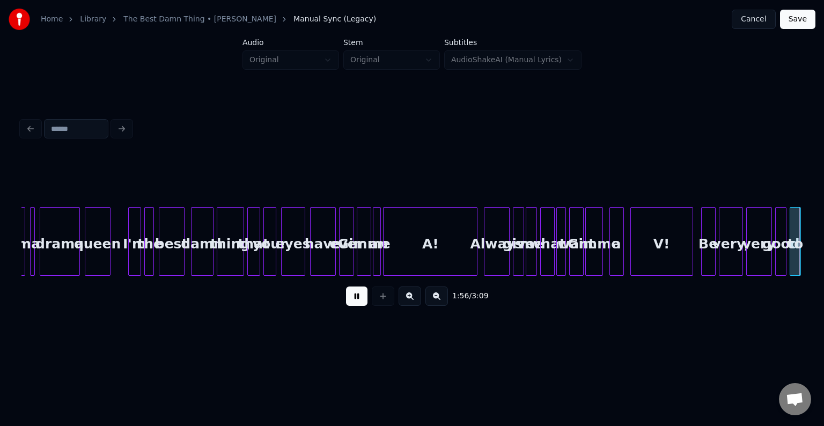
scroll to position [0, 9379]
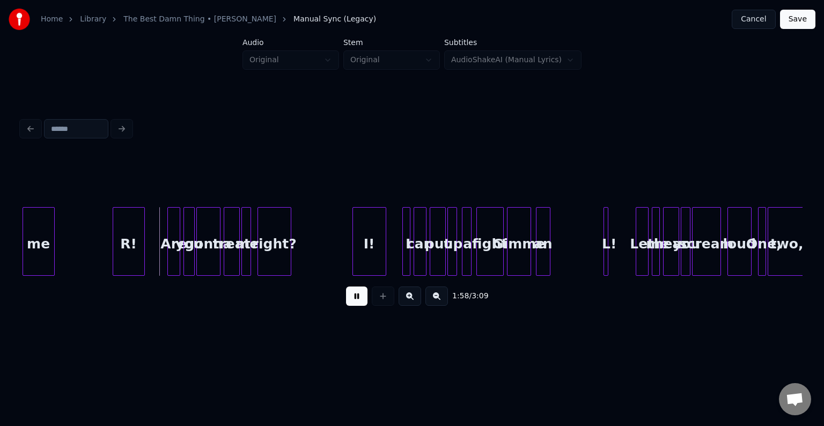
click at [358, 298] on button at bounding box center [356, 295] width 21 height 19
click at [77, 232] on div at bounding box center [78, 242] width 3 height 68
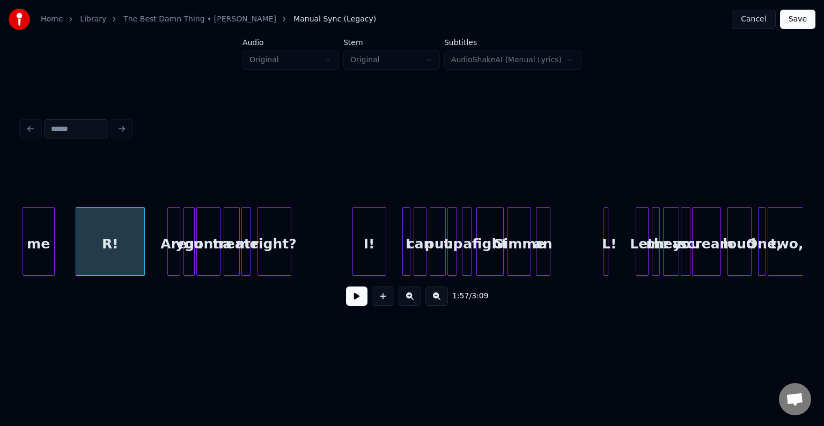
click at [354, 295] on button at bounding box center [356, 295] width 21 height 19
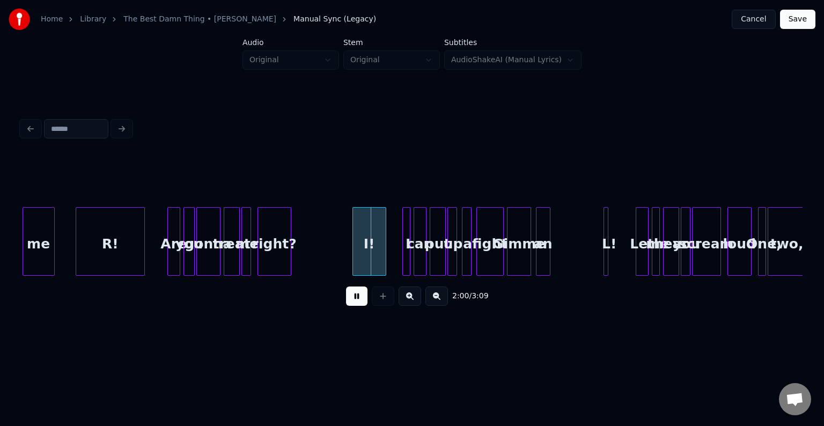
click at [354, 295] on button at bounding box center [356, 295] width 21 height 19
click at [346, 241] on div "I!" at bounding box center [363, 241] width 34 height 69
click at [316, 250] on div at bounding box center [316, 242] width 3 height 68
click at [349, 300] on button at bounding box center [356, 295] width 21 height 19
click at [347, 300] on button at bounding box center [356, 295] width 21 height 19
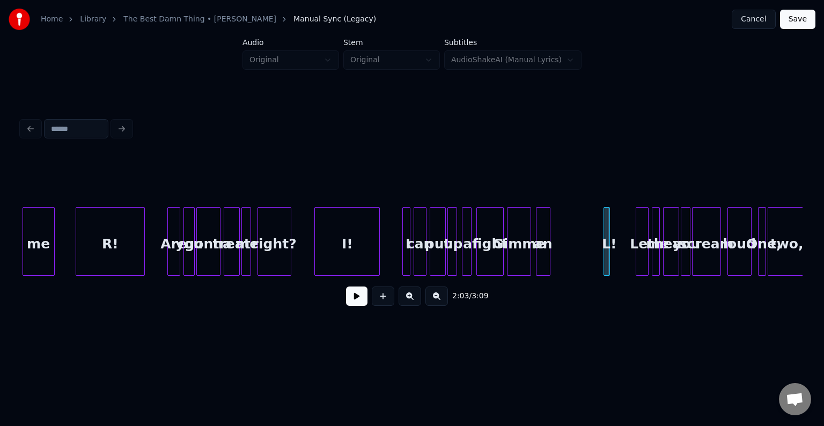
click at [607, 258] on div at bounding box center [607, 242] width 3 height 68
click at [553, 258] on div at bounding box center [554, 242] width 3 height 68
click at [357, 306] on button at bounding box center [356, 295] width 21 height 19
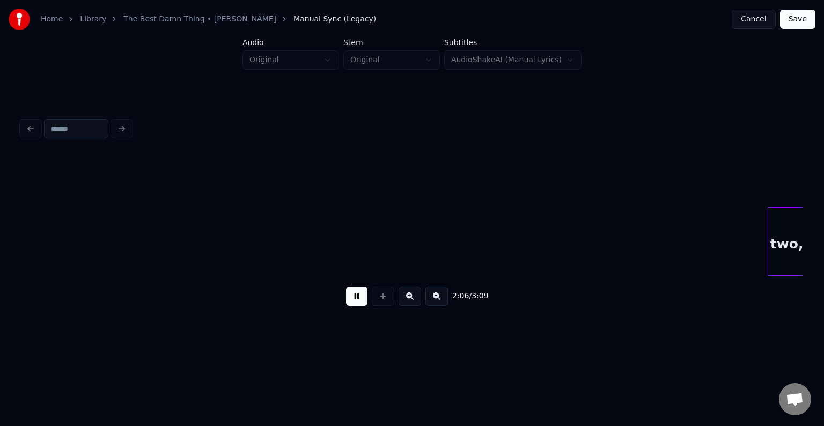
scroll to position [0, 10160]
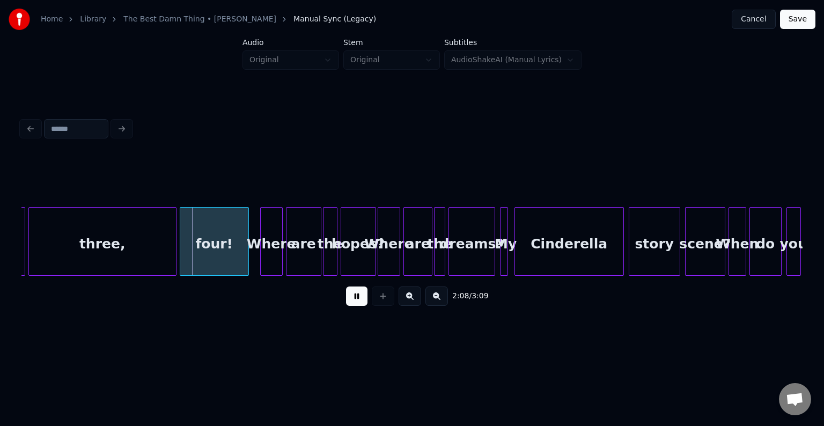
click at [354, 306] on button at bounding box center [356, 295] width 21 height 19
click at [208, 249] on div "four!" at bounding box center [214, 244] width 68 height 73
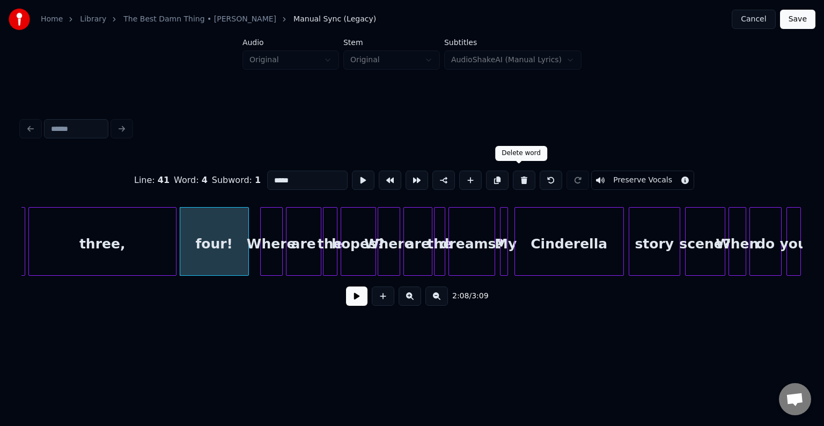
click at [519, 174] on button at bounding box center [524, 180] width 23 height 19
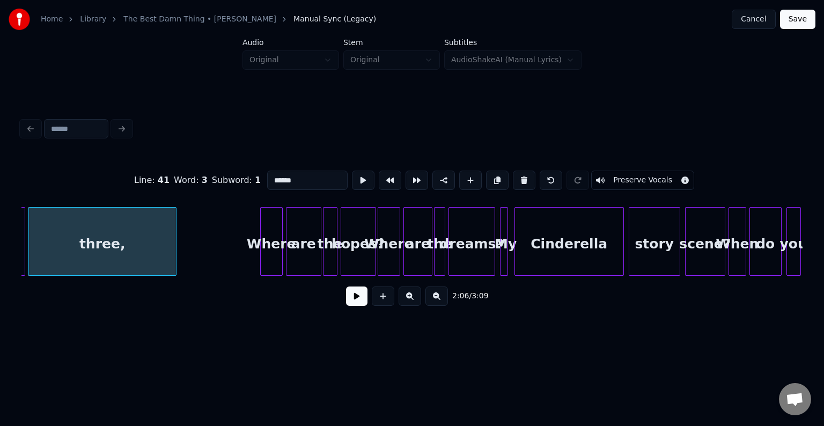
click at [519, 174] on button at bounding box center [524, 180] width 23 height 19
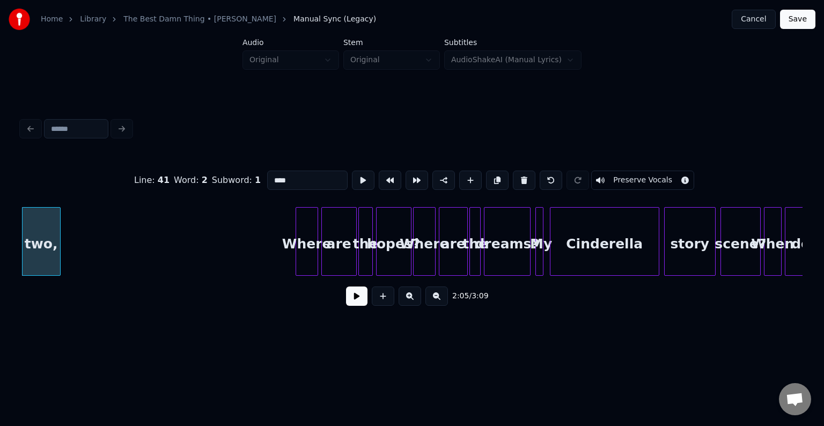
click at [519, 174] on button at bounding box center [524, 180] width 23 height 19
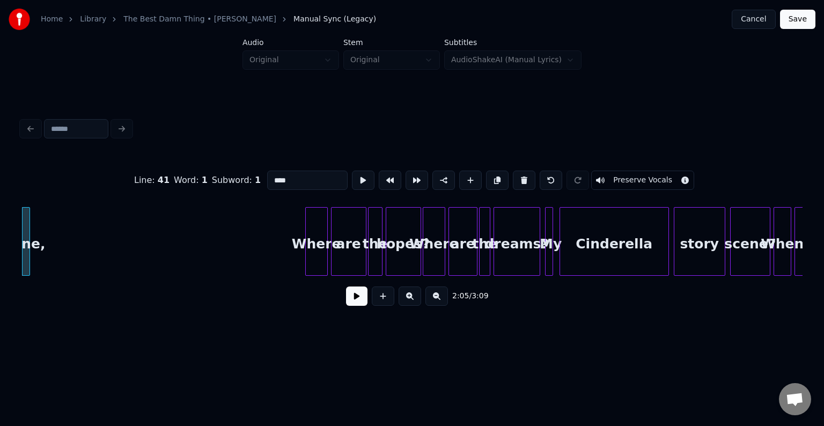
click at [519, 174] on button at bounding box center [524, 180] width 23 height 19
type input "****"
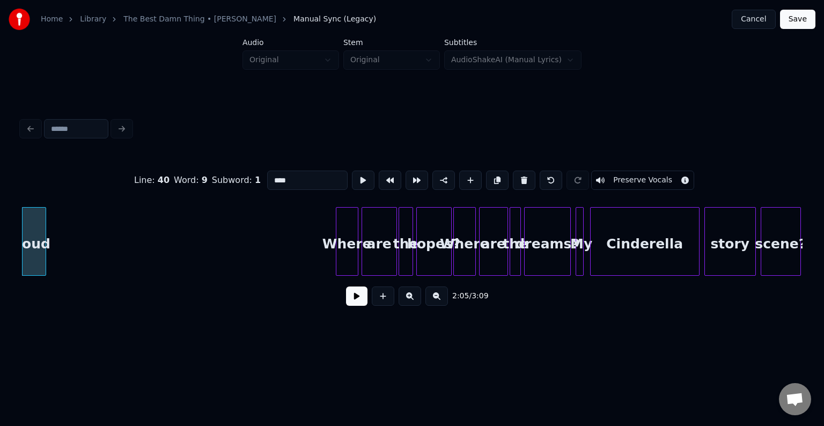
click at [356, 306] on button at bounding box center [356, 295] width 21 height 19
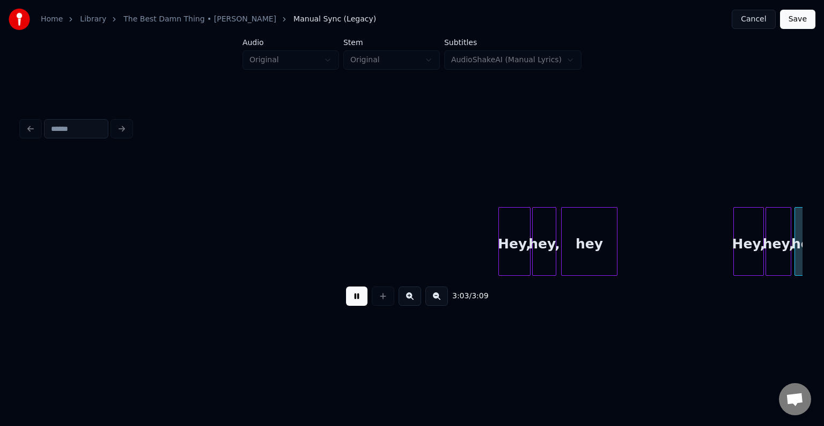
scroll to position [0, 14441]
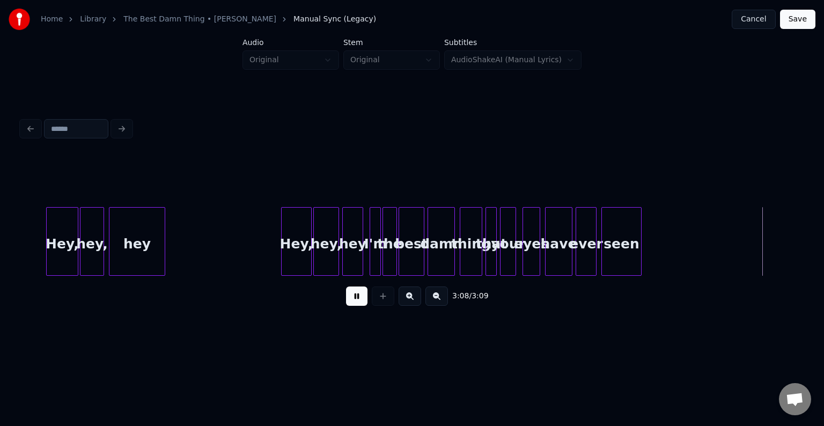
click at [801, 23] on button "Save" at bounding box center [797, 19] width 35 height 19
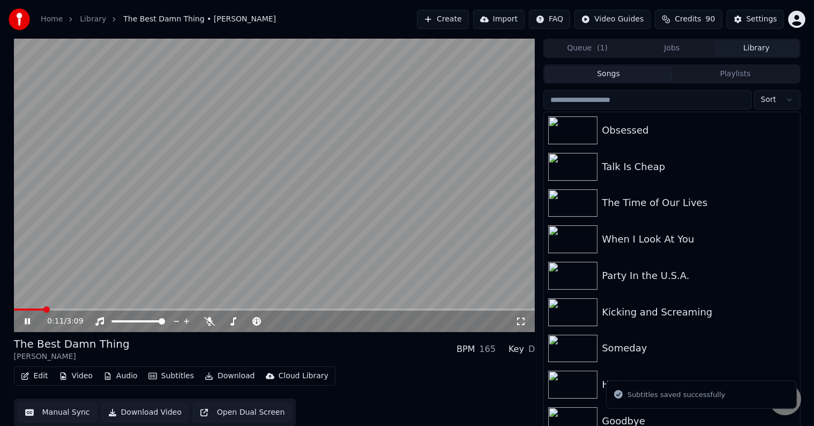
click at [44, 310] on span at bounding box center [275, 309] width 522 height 2
click at [24, 311] on div "0:15 / 3:09" at bounding box center [275, 320] width 522 height 21
click at [21, 308] on span at bounding box center [36, 309] width 44 height 2
click at [46, 372] on button "Edit" at bounding box center [35, 375] width 36 height 15
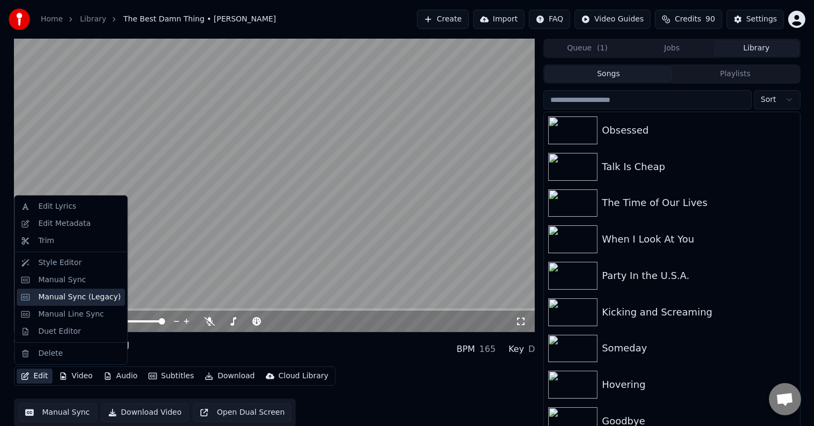
click at [71, 300] on div "Manual Sync (Legacy)" at bounding box center [79, 297] width 83 height 11
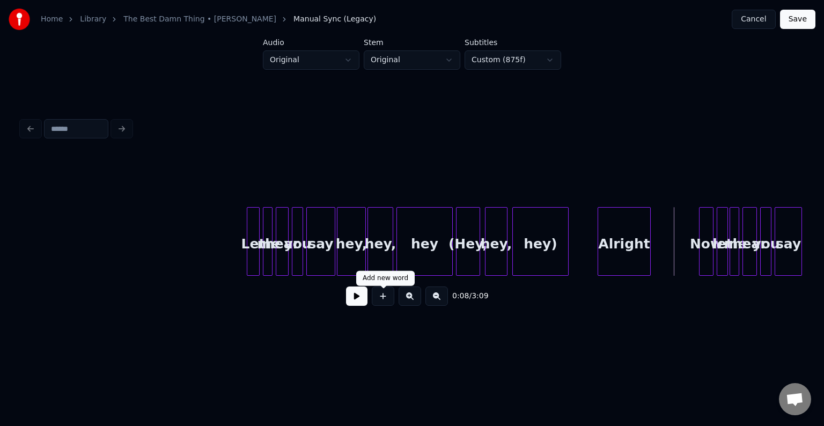
click at [359, 302] on button at bounding box center [356, 295] width 21 height 19
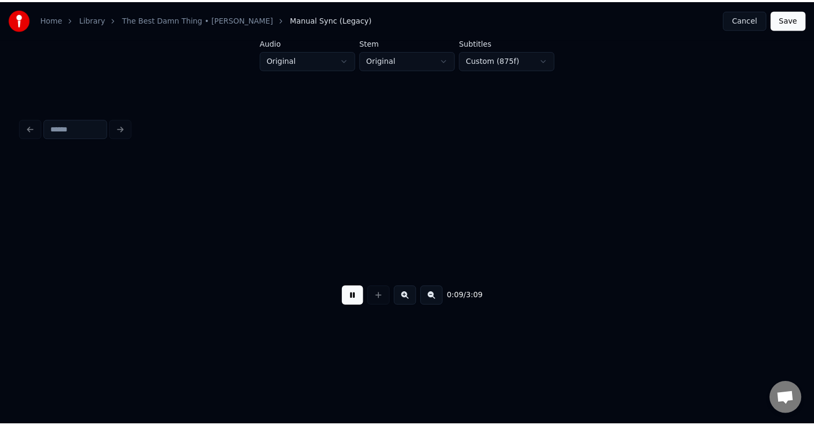
scroll to position [0, 781]
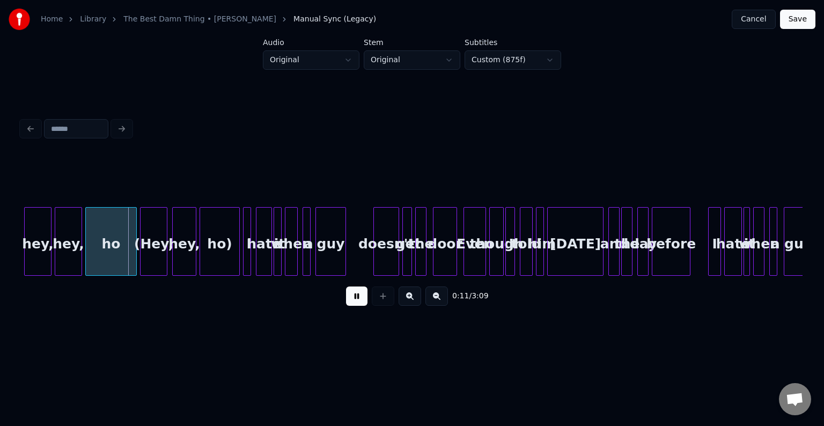
click at [353, 303] on button at bounding box center [356, 295] width 21 height 19
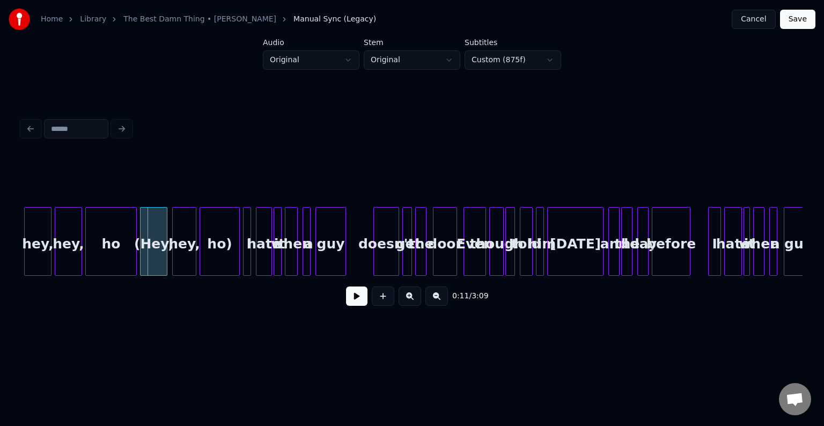
click at [794, 25] on button "Save" at bounding box center [797, 19] width 35 height 19
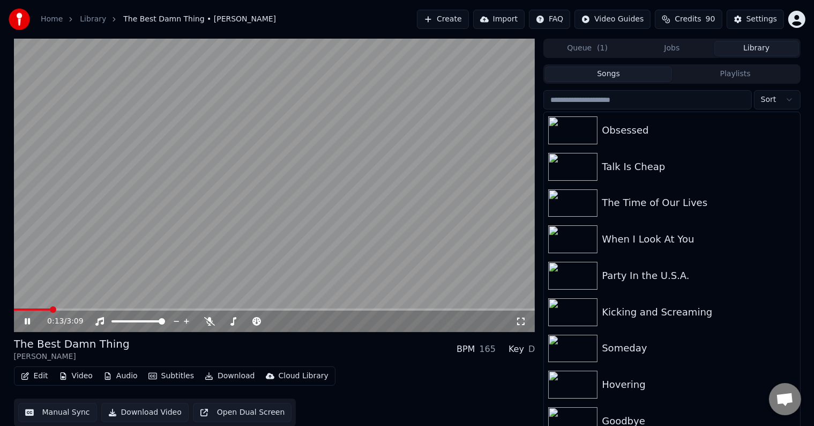
click at [205, 377] on icon "button" at bounding box center [209, 376] width 8 height 8
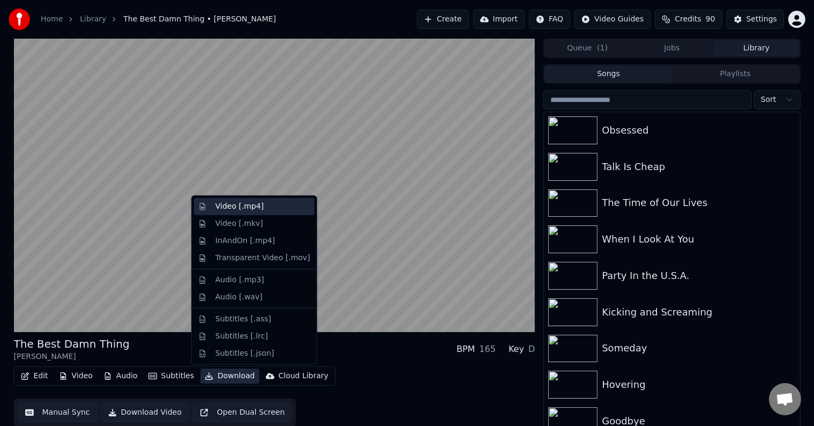
click at [234, 209] on div "Video [.mp4]" at bounding box center [240, 206] width 48 height 11
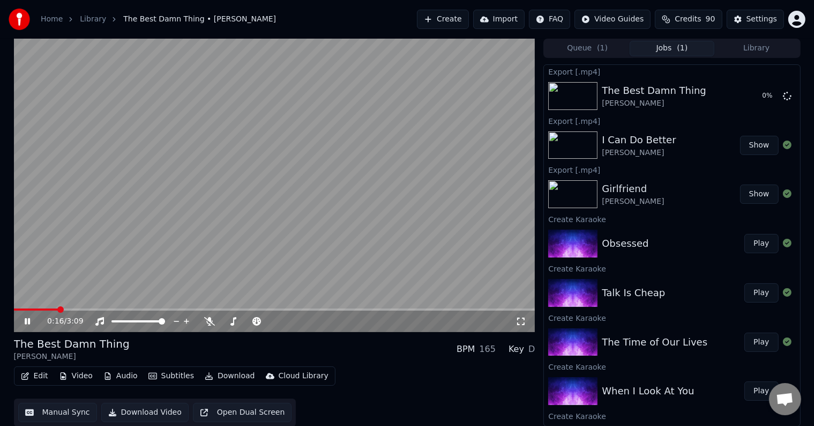
click at [28, 325] on icon at bounding box center [35, 321] width 25 height 9
click at [741, 50] on button "Library" at bounding box center [757, 49] width 85 height 16
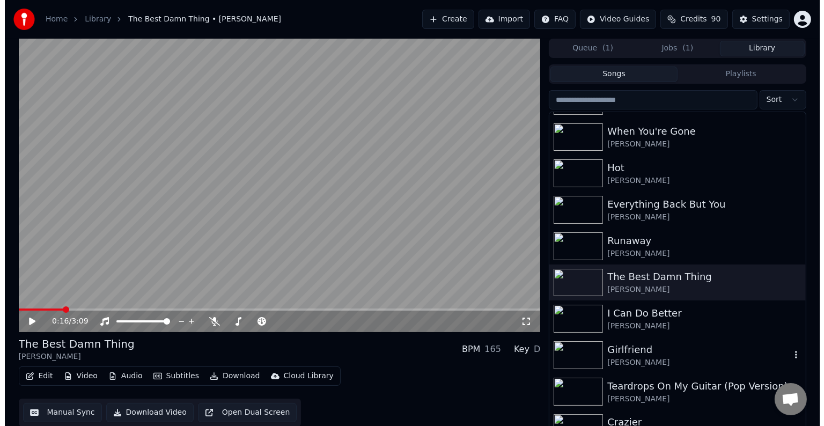
scroll to position [16763, 0]
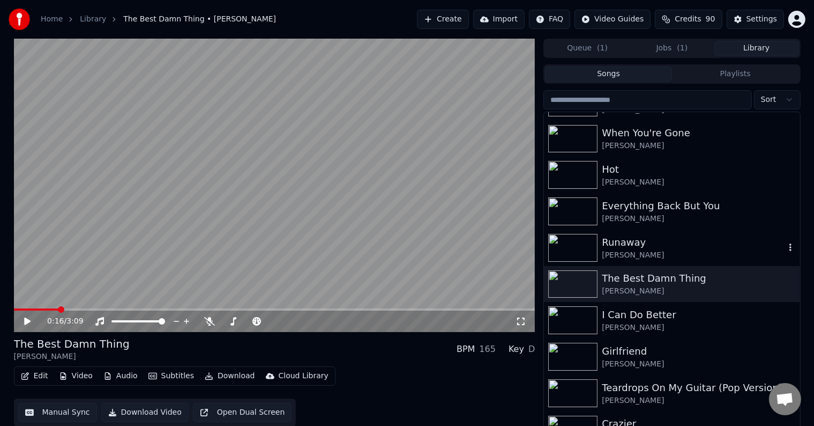
click at [670, 251] on div "[PERSON_NAME]" at bounding box center [693, 255] width 183 height 11
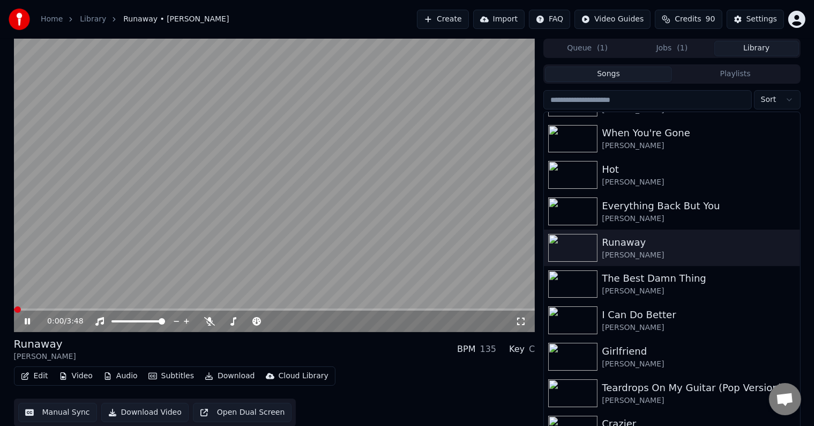
click at [26, 320] on icon at bounding box center [27, 321] width 5 height 6
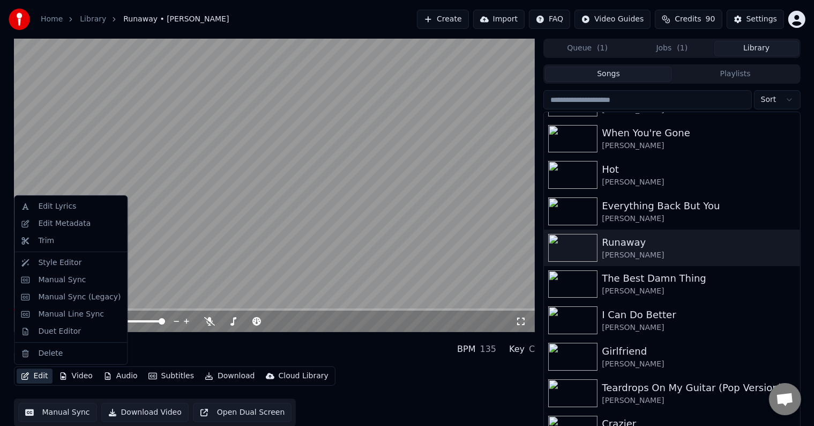
click at [26, 377] on icon "button" at bounding box center [25, 376] width 9 height 8
click at [60, 299] on div "Manual Sync (Legacy)" at bounding box center [79, 297] width 83 height 11
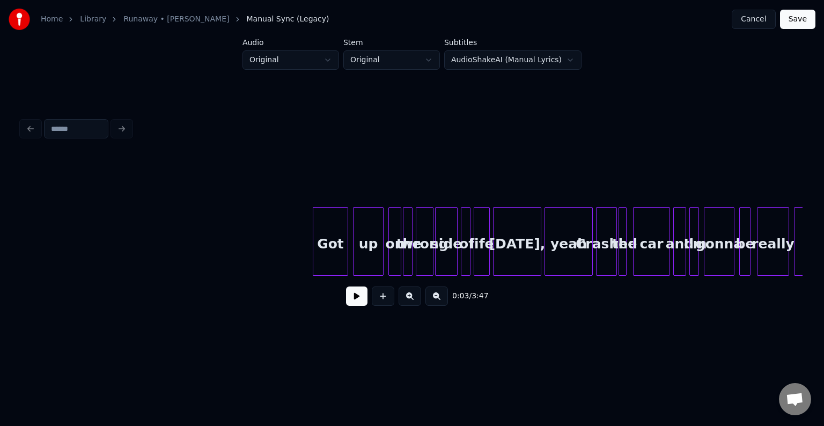
click at [352, 305] on button at bounding box center [356, 295] width 21 height 19
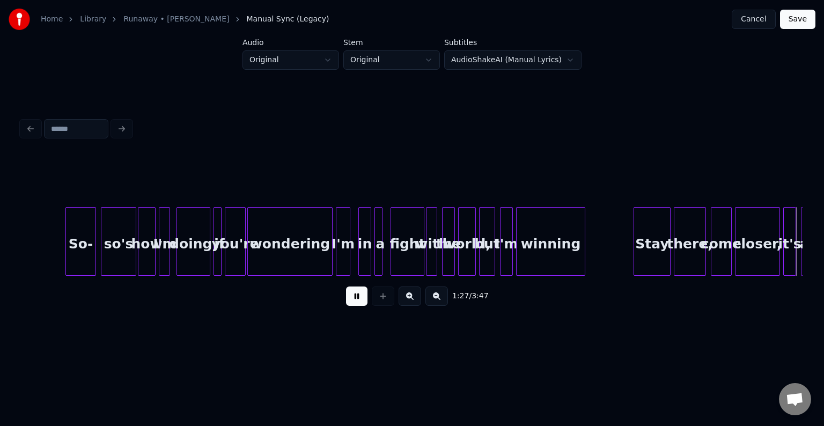
scroll to position [0, 7031]
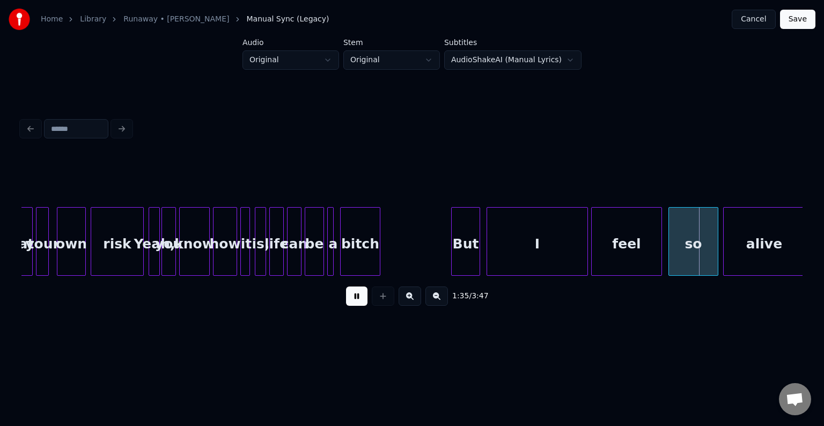
click at [352, 305] on button at bounding box center [356, 295] width 21 height 19
click at [652, 252] on div at bounding box center [653, 242] width 3 height 68
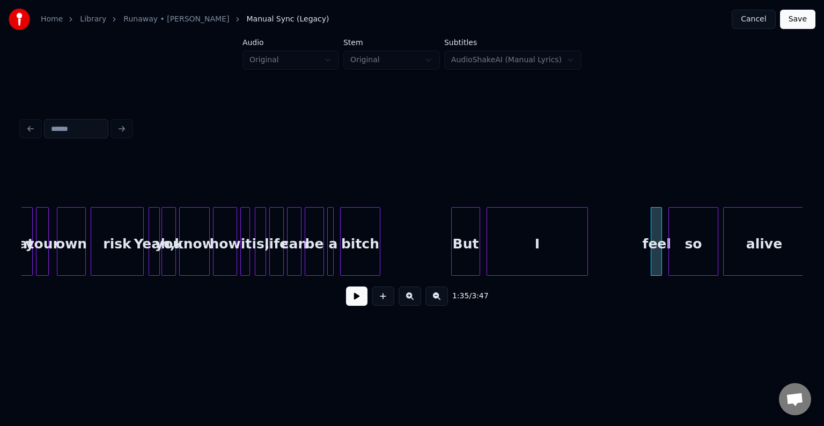
click at [360, 302] on button at bounding box center [356, 295] width 21 height 19
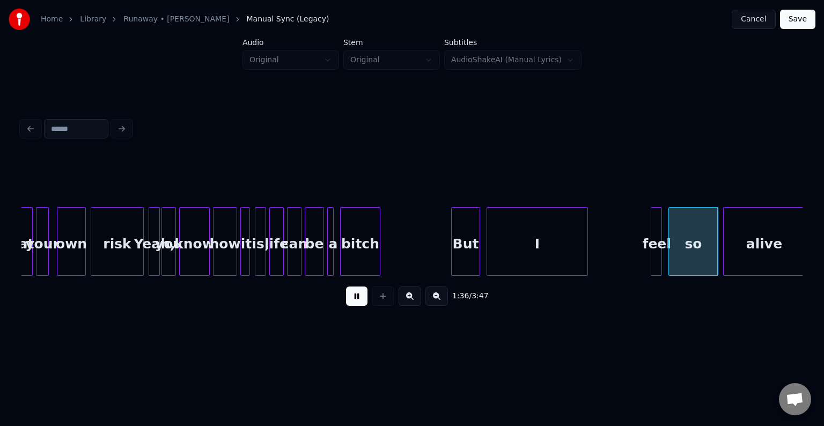
click at [352, 296] on button at bounding box center [356, 295] width 21 height 19
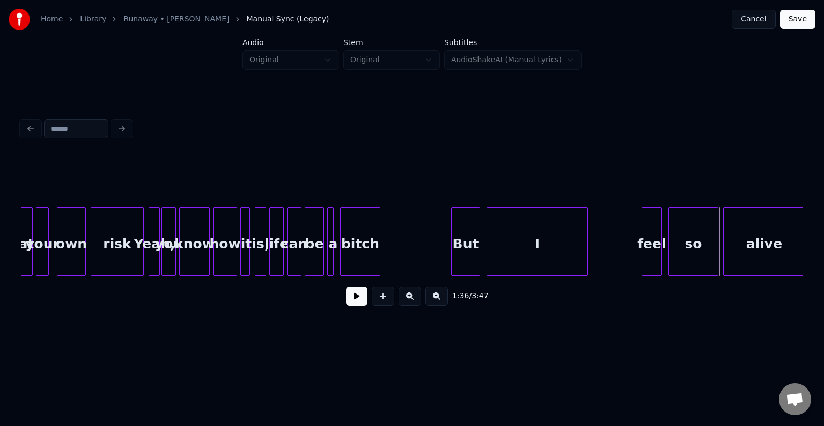
click at [642, 256] on div at bounding box center [643, 242] width 3 height 68
click at [356, 303] on button at bounding box center [356, 295] width 21 height 19
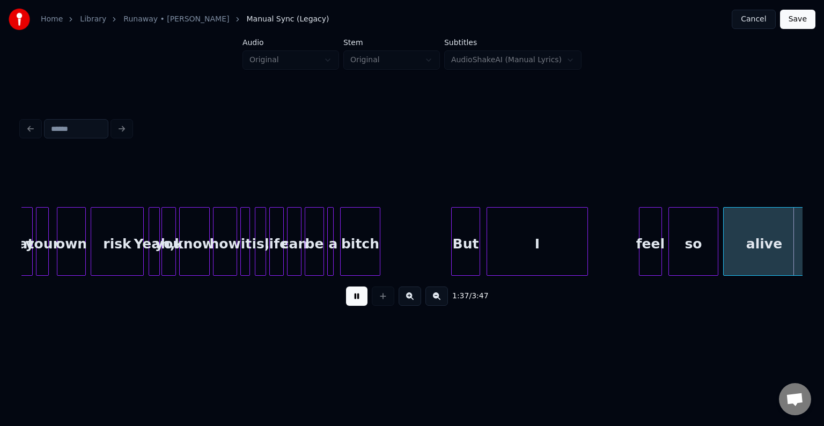
scroll to position [0, 7813]
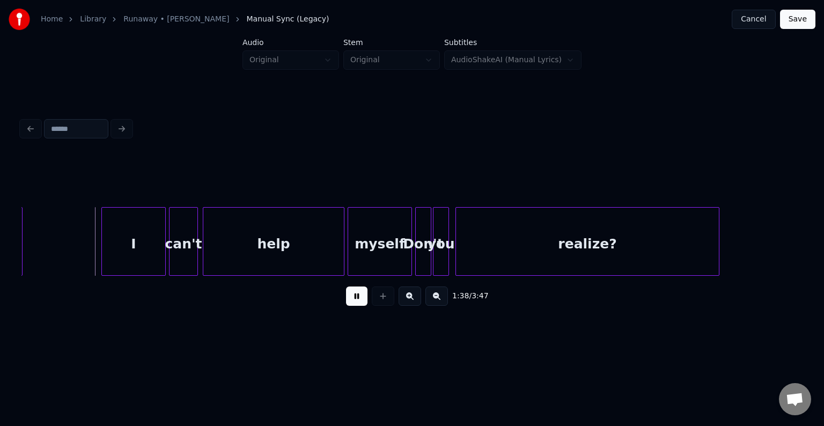
click at [356, 303] on button at bounding box center [356, 295] width 21 height 19
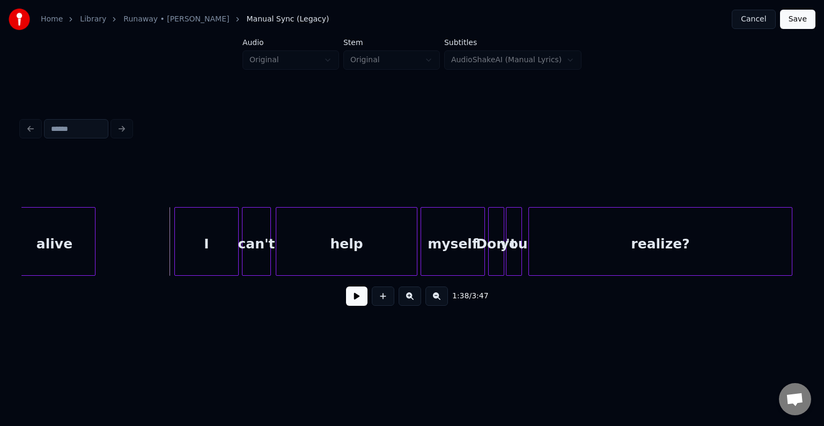
scroll to position [0, 7727]
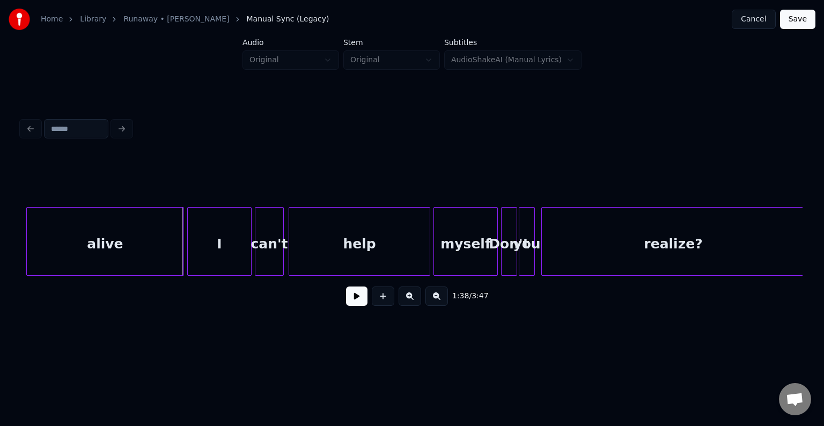
click at [182, 258] on div at bounding box center [181, 242] width 3 height 68
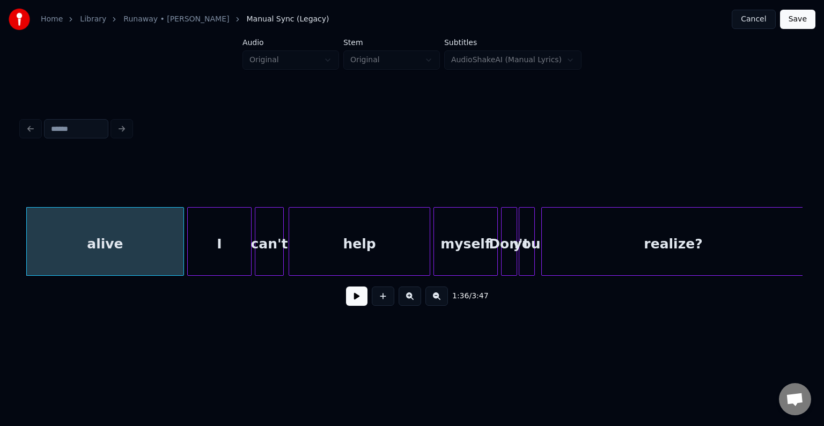
click at [214, 251] on div "I" at bounding box center [219, 244] width 63 height 73
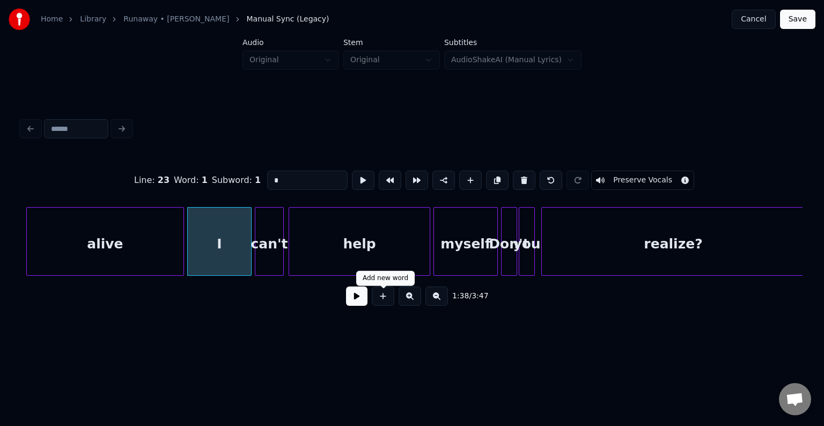
click at [357, 302] on button at bounding box center [356, 295] width 21 height 19
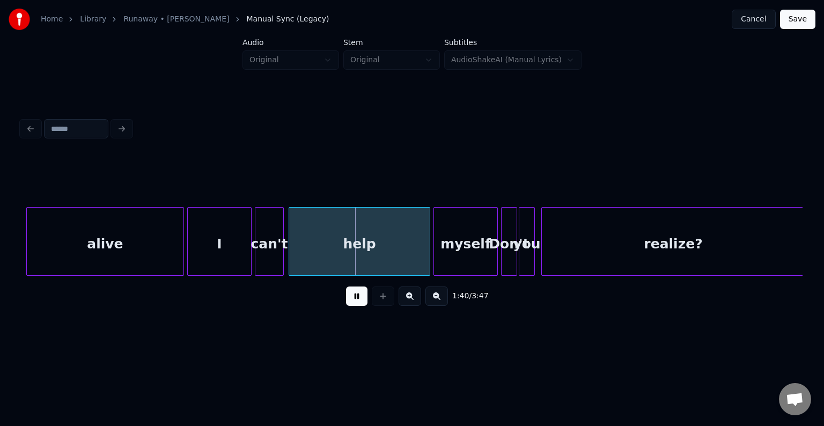
click at [357, 302] on button at bounding box center [356, 295] width 21 height 19
click at [162, 245] on div "alive" at bounding box center [105, 244] width 157 height 73
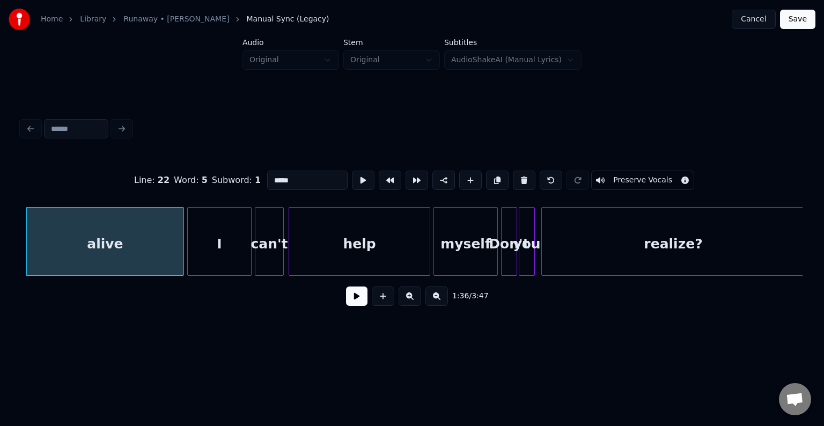
click at [361, 306] on button at bounding box center [356, 295] width 21 height 19
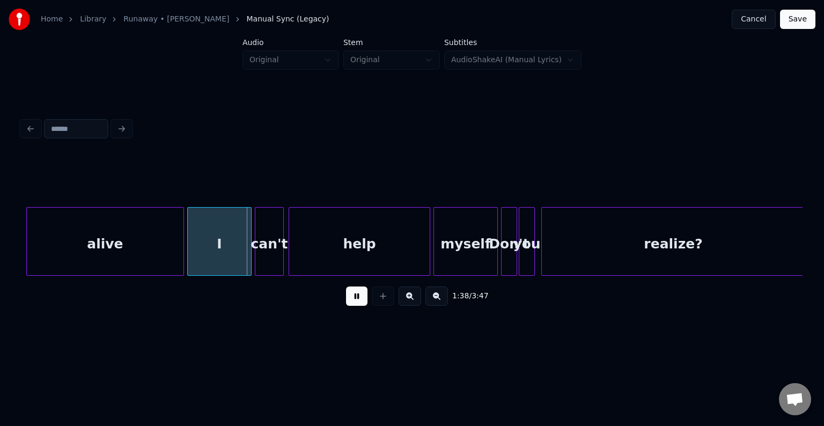
click at [361, 306] on button at bounding box center [356, 295] width 21 height 19
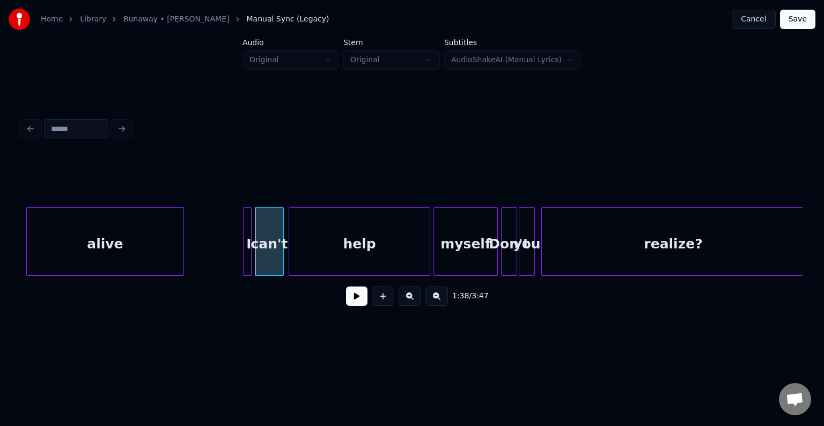
click at [244, 255] on div at bounding box center [244, 242] width 3 height 68
click at [149, 247] on div "alive" at bounding box center [105, 244] width 157 height 73
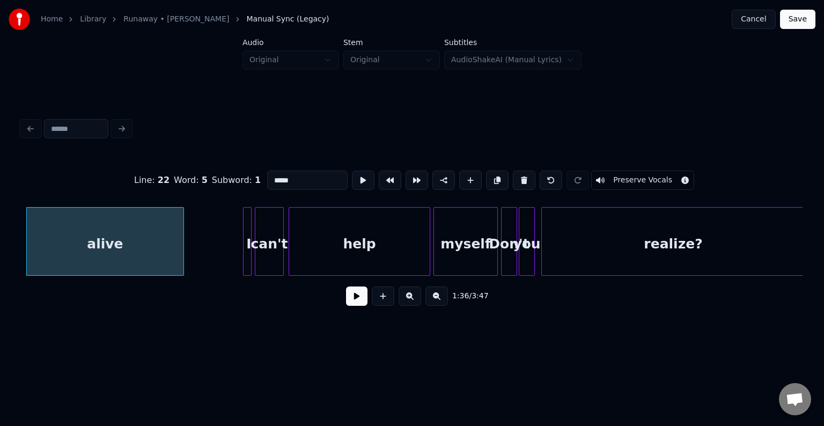
click at [366, 295] on button at bounding box center [356, 295] width 21 height 19
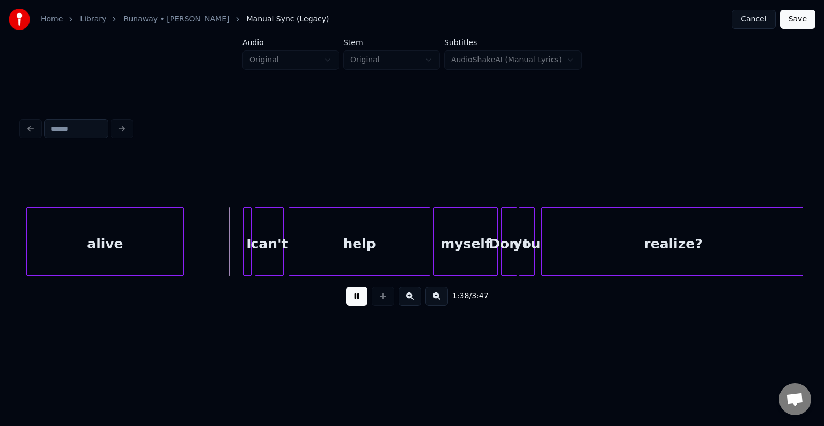
click at [354, 300] on button at bounding box center [356, 295] width 21 height 19
click at [232, 266] on div "I" at bounding box center [233, 244] width 11 height 73
click at [258, 265] on div "can't" at bounding box center [254, 244] width 28 height 73
click at [265, 266] on div "can't" at bounding box center [250, 241] width 29 height 69
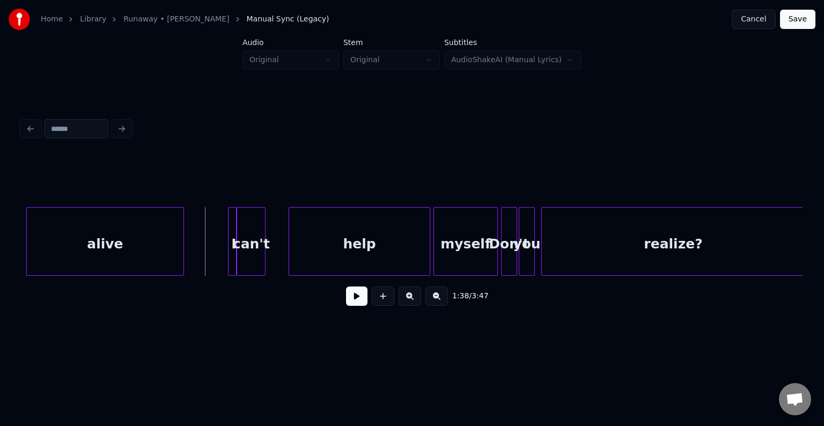
click at [352, 306] on button at bounding box center [356, 295] width 21 height 19
click at [347, 305] on button at bounding box center [356, 295] width 21 height 19
click at [301, 262] on div "help" at bounding box center [338, 244] width 140 height 73
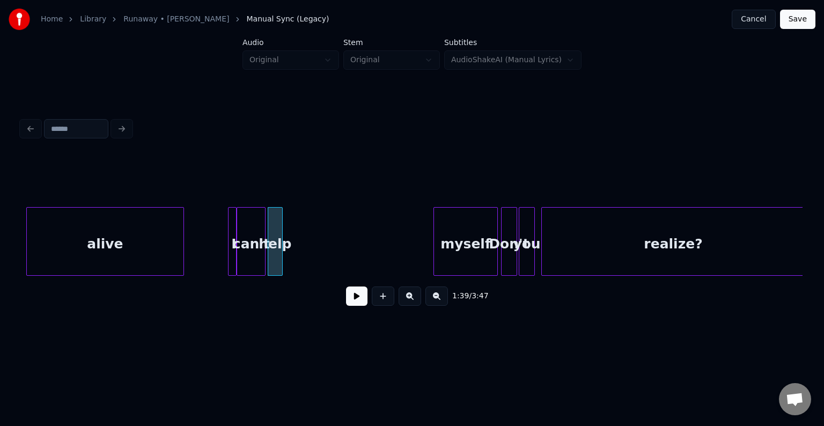
click at [280, 264] on div at bounding box center [280, 242] width 3 height 68
click at [355, 299] on button at bounding box center [356, 295] width 21 height 19
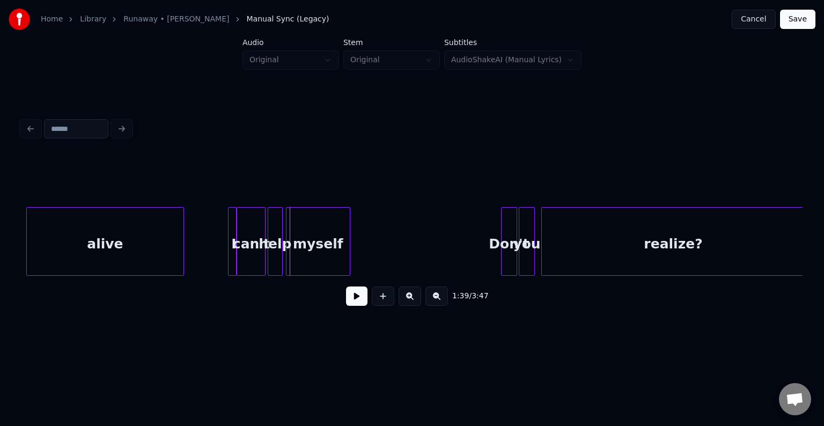
click at [313, 240] on div "myself" at bounding box center [317, 244] width 63 height 73
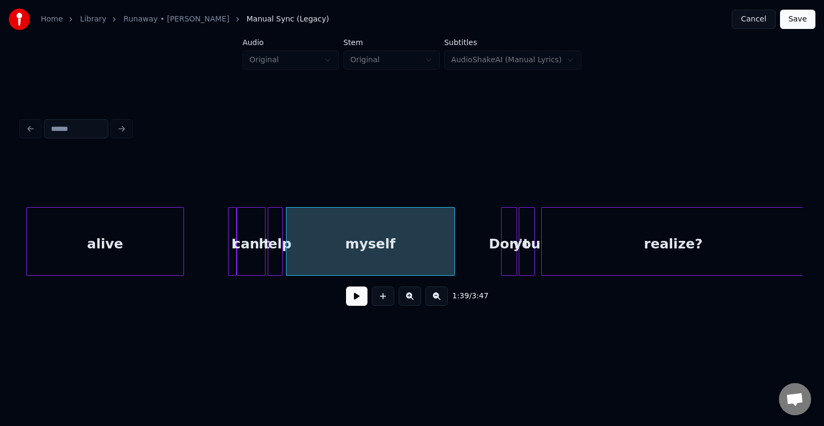
click at [454, 255] on div at bounding box center [452, 242] width 3 height 68
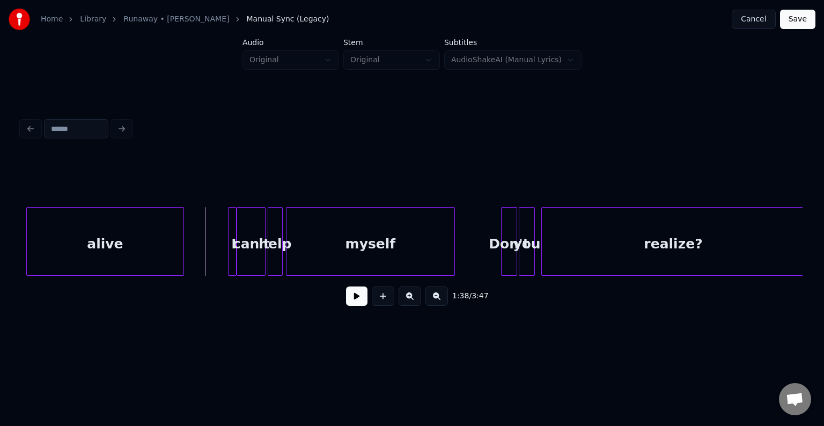
click at [358, 306] on button at bounding box center [356, 295] width 21 height 19
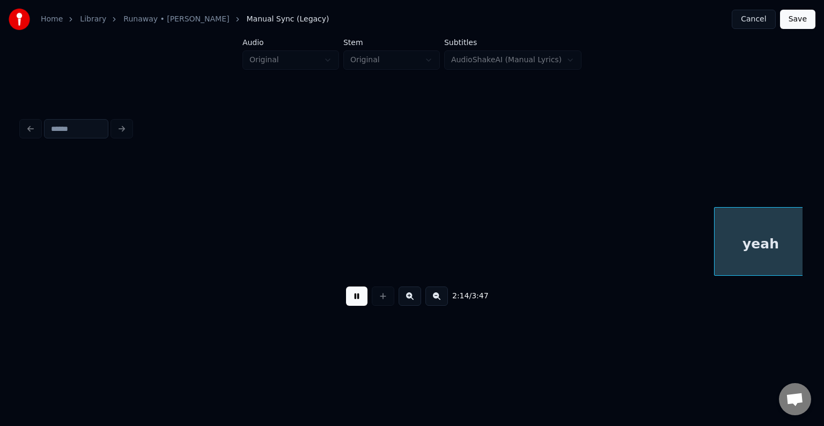
scroll to position [0, 10853]
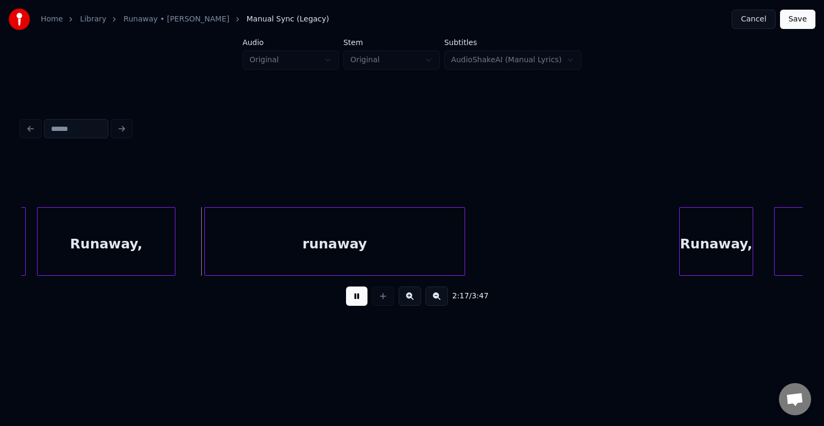
click at [358, 306] on button at bounding box center [356, 295] width 21 height 19
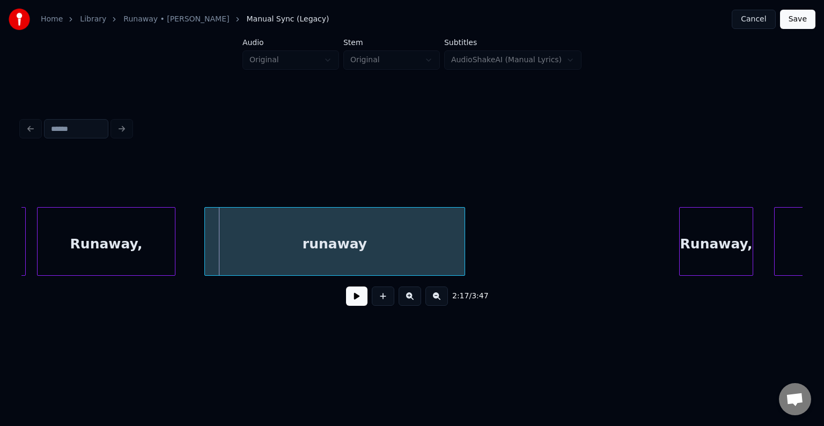
click at [41, 253] on div "Runaway," at bounding box center [106, 244] width 137 height 73
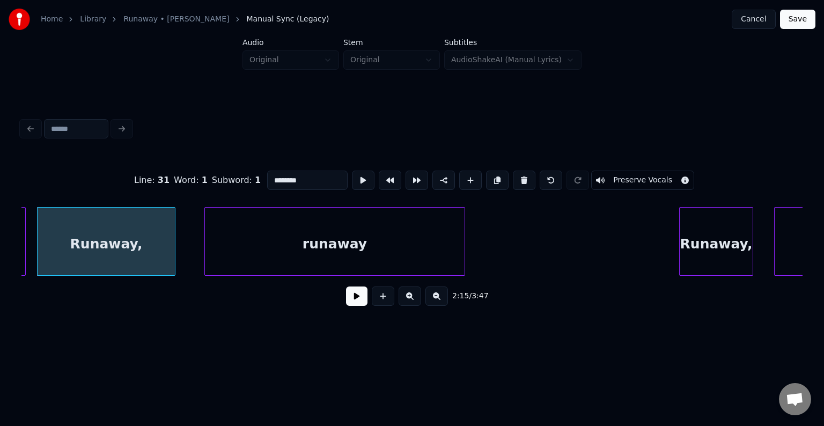
click at [361, 299] on button at bounding box center [356, 295] width 21 height 19
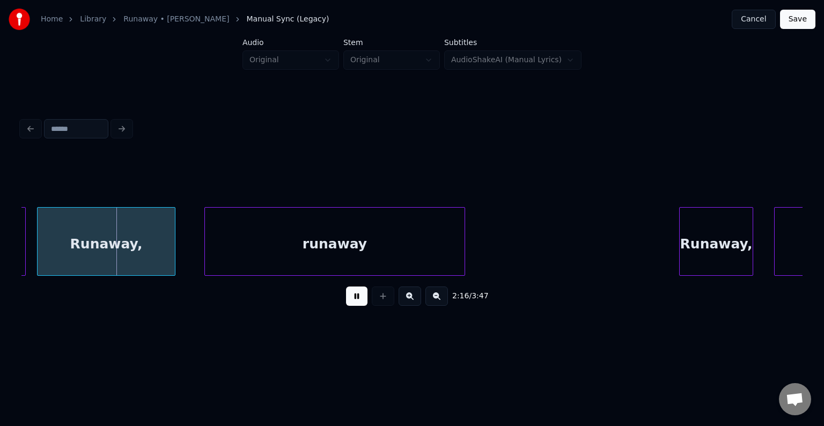
click at [361, 299] on button at bounding box center [356, 295] width 21 height 19
click at [39, 248] on div "Runaway," at bounding box center [108, 241] width 138 height 69
click at [84, 249] on div "Runaway," at bounding box center [107, 244] width 137 height 73
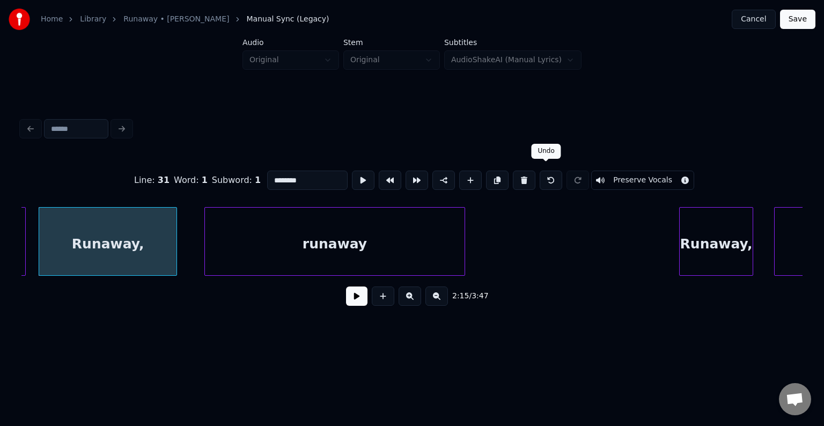
click at [539, 176] on button at bounding box center [550, 180] width 23 height 19
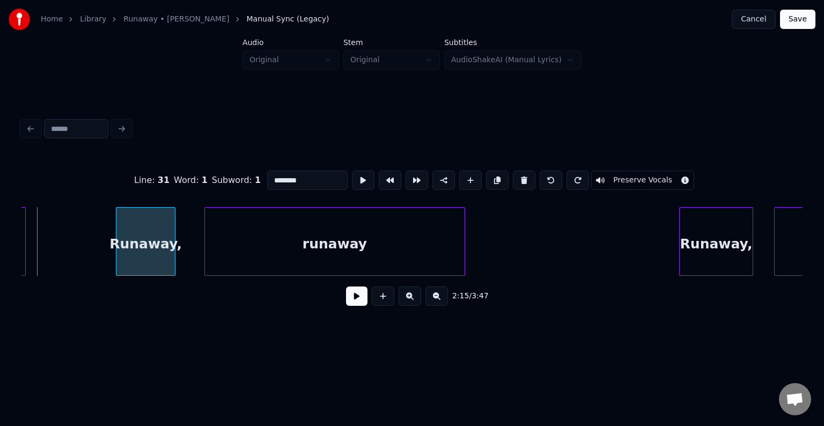
click at [117, 253] on div at bounding box center [117, 242] width 3 height 68
click at [354, 304] on button at bounding box center [356, 295] width 21 height 19
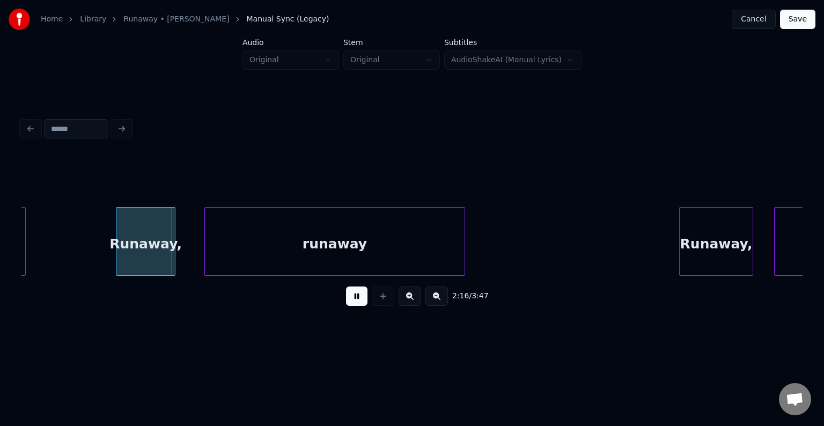
click at [354, 304] on button at bounding box center [356, 295] width 21 height 19
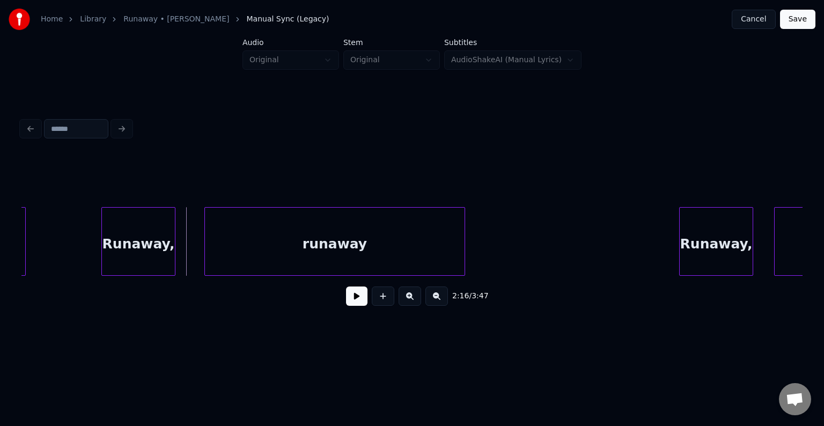
click at [102, 253] on div at bounding box center [103, 242] width 3 height 68
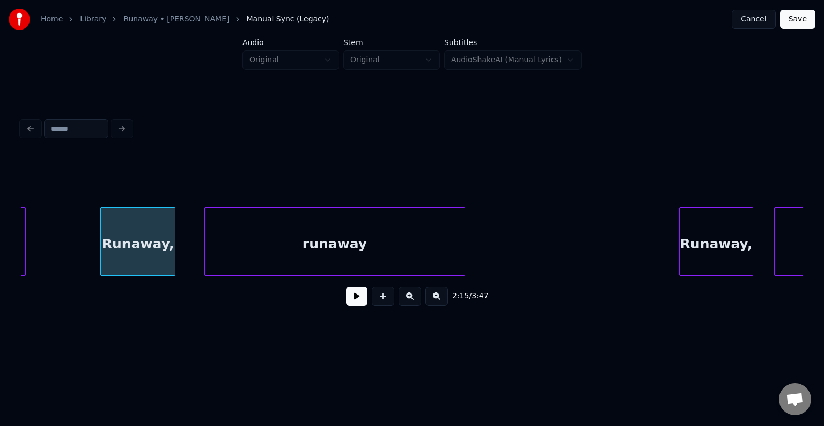
click at [356, 300] on button at bounding box center [356, 295] width 21 height 19
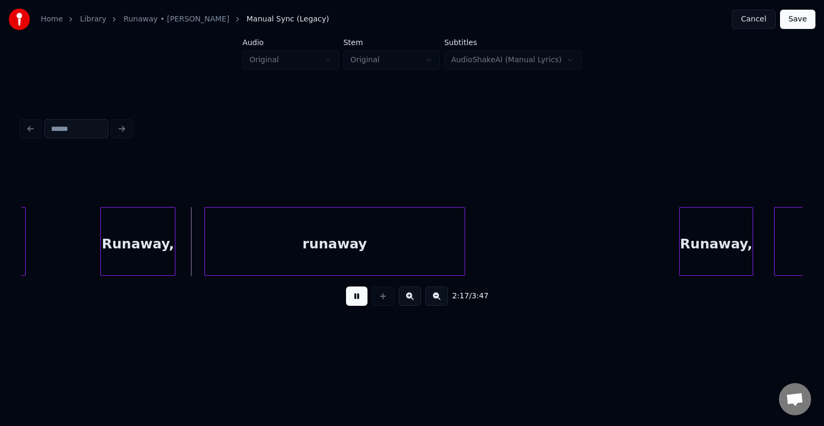
click at [356, 300] on button at bounding box center [356, 295] width 21 height 19
click at [106, 249] on div at bounding box center [106, 242] width 3 height 68
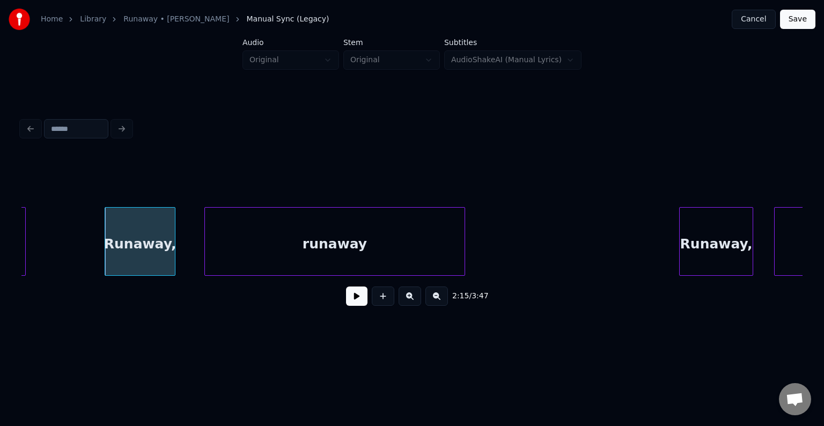
click at [348, 301] on button at bounding box center [356, 295] width 21 height 19
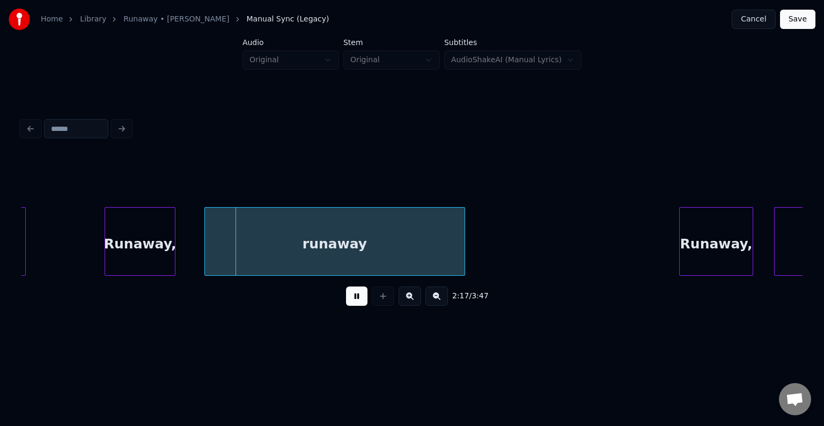
click at [348, 301] on button at bounding box center [356, 295] width 21 height 19
click at [181, 261] on div at bounding box center [181, 242] width 3 height 68
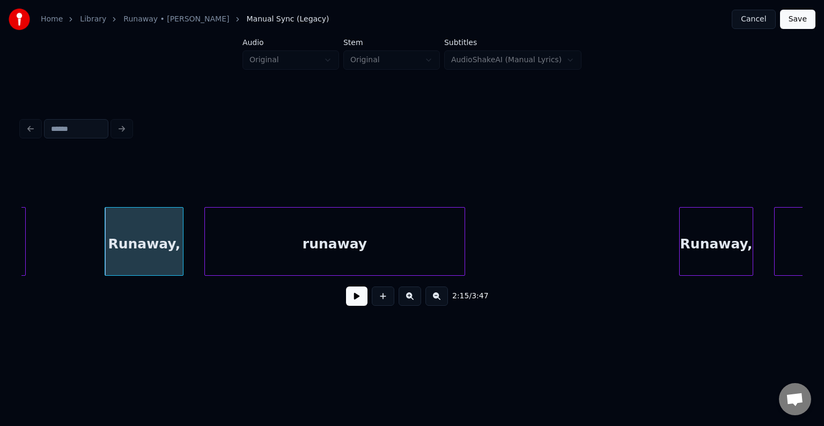
click at [357, 294] on button at bounding box center [356, 295] width 21 height 19
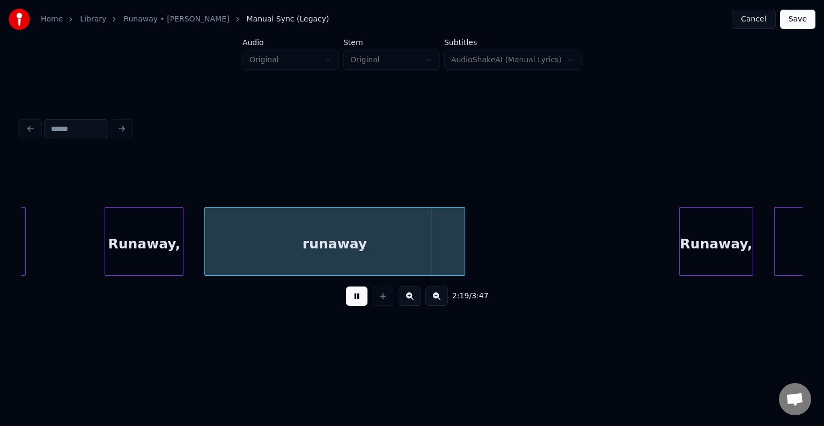
click at [357, 294] on button at bounding box center [356, 295] width 21 height 19
click at [358, 227] on div "runaway" at bounding box center [335, 244] width 260 height 73
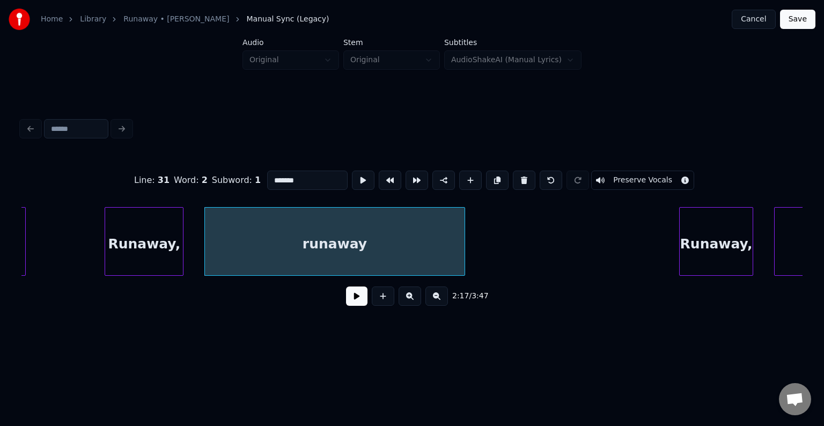
click at [356, 306] on button at bounding box center [356, 295] width 21 height 19
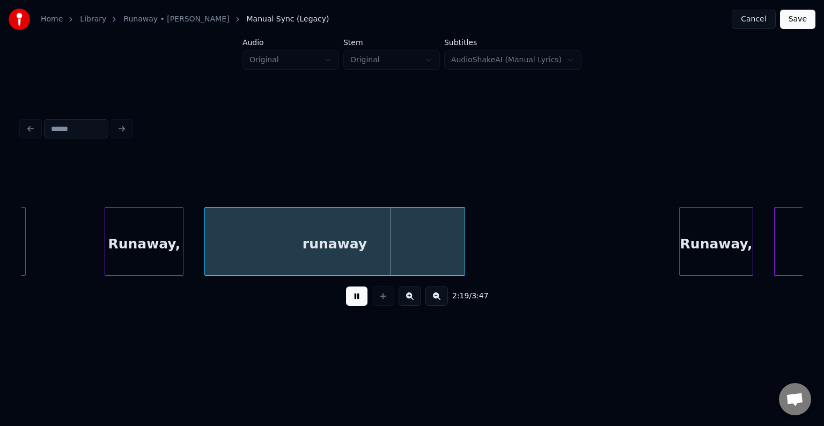
click at [355, 295] on button at bounding box center [356, 295] width 21 height 19
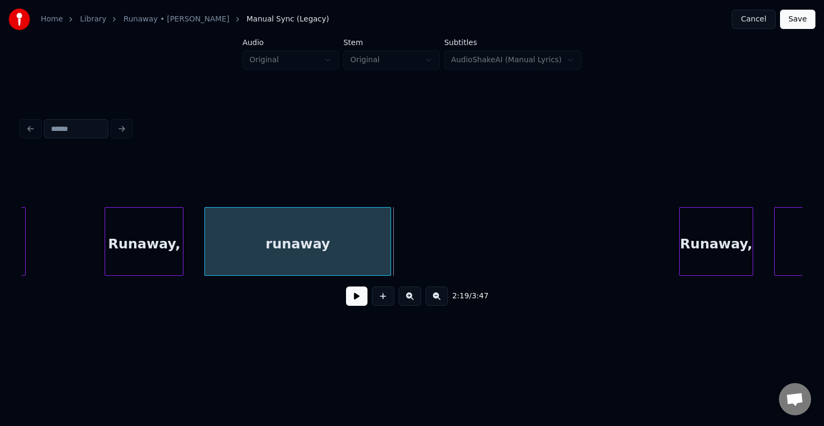
click at [390, 260] on div at bounding box center [388, 242] width 3 height 68
click at [364, 288] on div "2:17 / 3:47" at bounding box center [412, 296] width 764 height 24
click at [358, 295] on button at bounding box center [356, 295] width 21 height 19
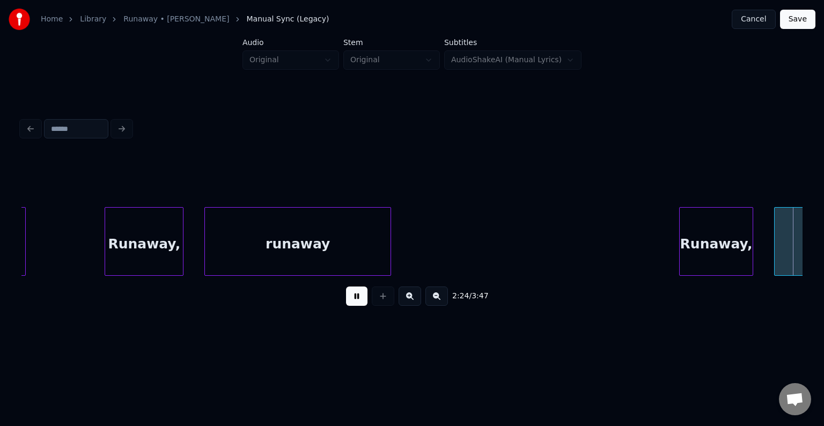
scroll to position [0, 11635]
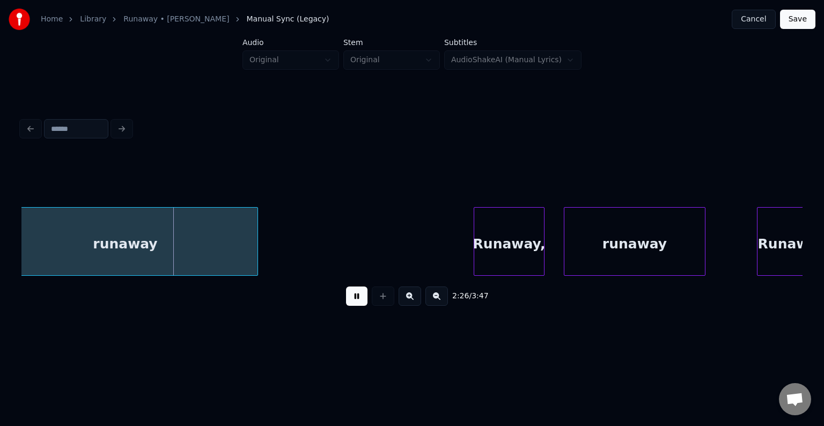
click at [358, 295] on button at bounding box center [356, 295] width 21 height 19
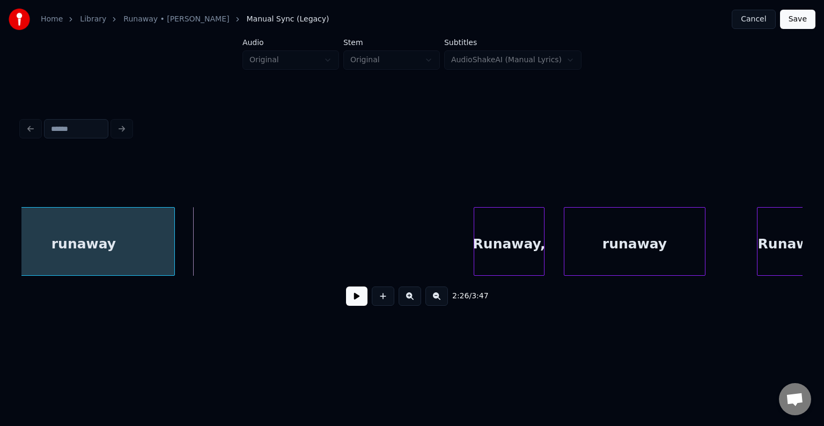
click at [172, 257] on div at bounding box center [172, 242] width 3 height 68
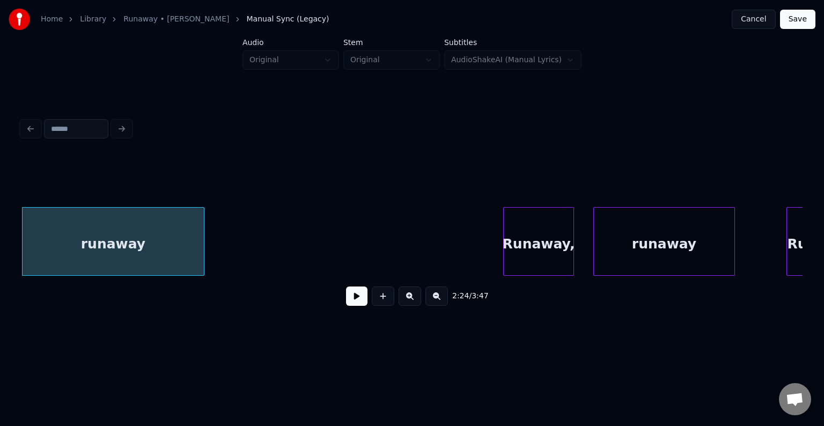
click at [356, 301] on button at bounding box center [356, 295] width 21 height 19
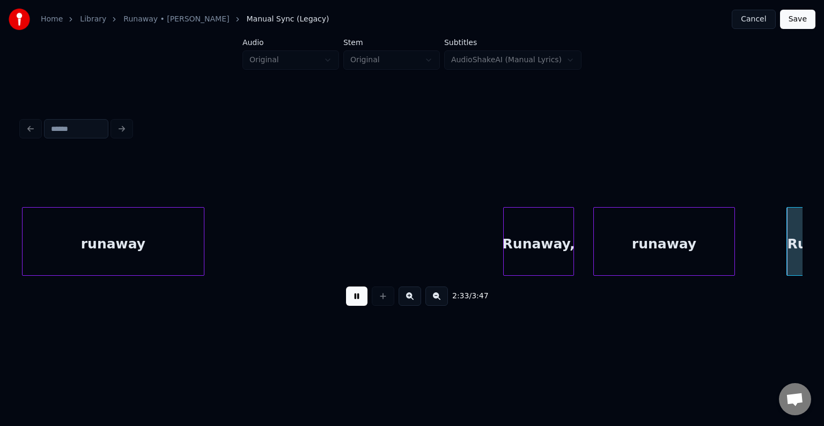
click at [356, 301] on button at bounding box center [356, 295] width 21 height 19
click at [764, 260] on div at bounding box center [765, 242] width 3 height 68
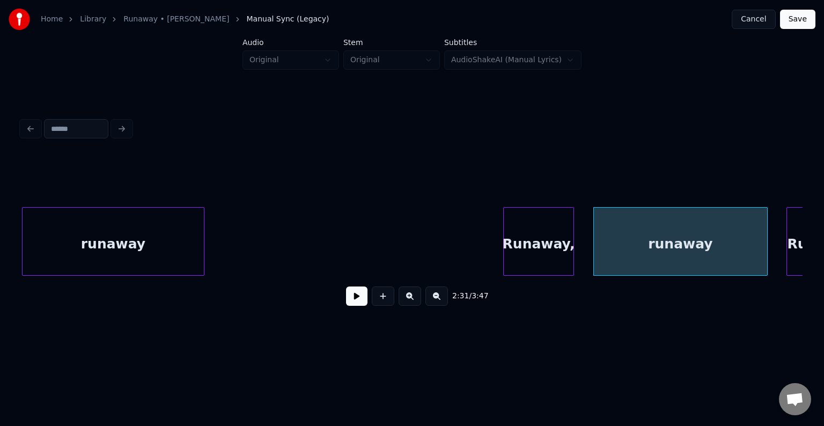
click at [352, 304] on button at bounding box center [356, 295] width 21 height 19
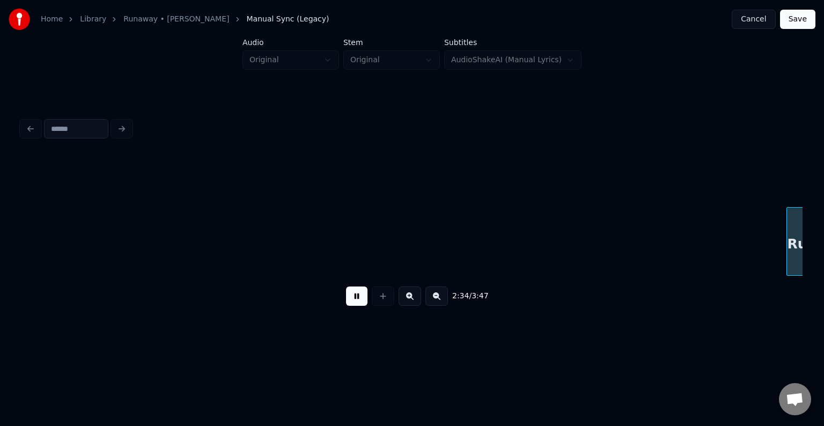
scroll to position [0, 12386]
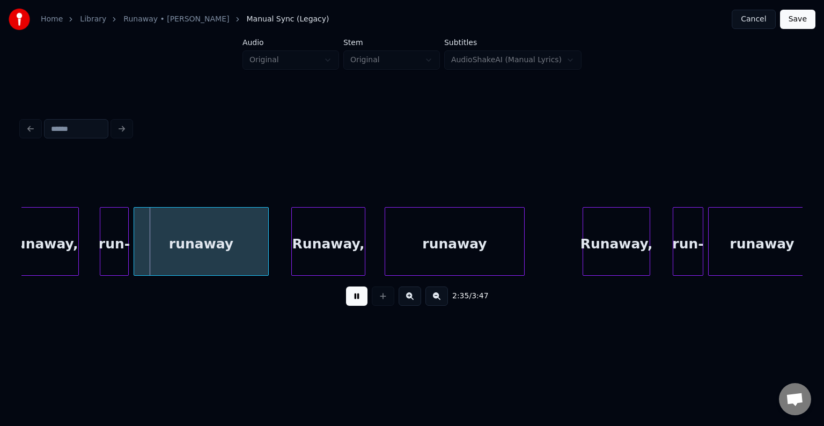
drag, startPoint x: 352, startPoint y: 304, endPoint x: 325, endPoint y: 334, distance: 40.2
click at [325, 334] on div "2:35 / 3:47" at bounding box center [411, 214] width 789 height 255
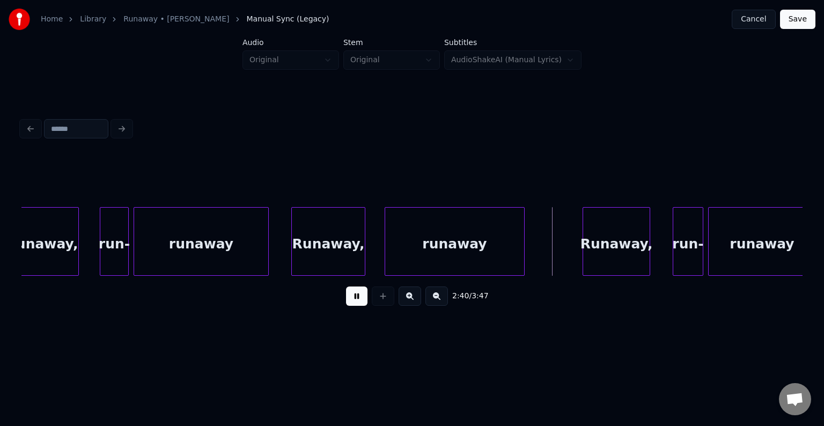
click at [325, 334] on div "2:40 / 3:47" at bounding box center [411, 214] width 789 height 255
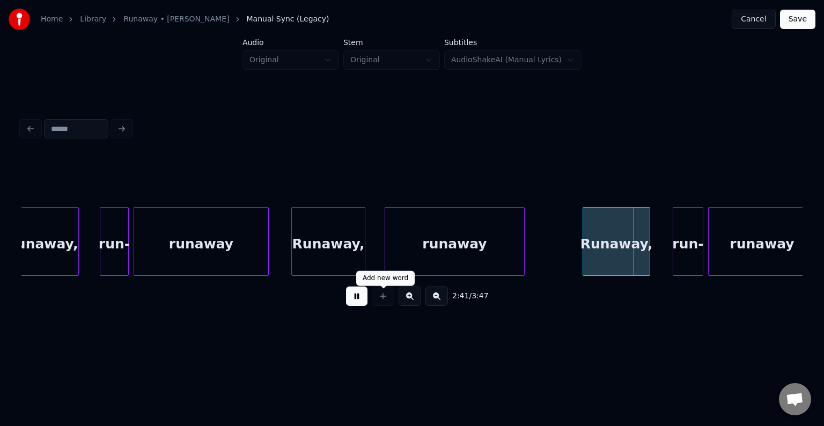
click at [362, 303] on button at bounding box center [356, 295] width 21 height 19
click at [568, 249] on div at bounding box center [568, 242] width 3 height 68
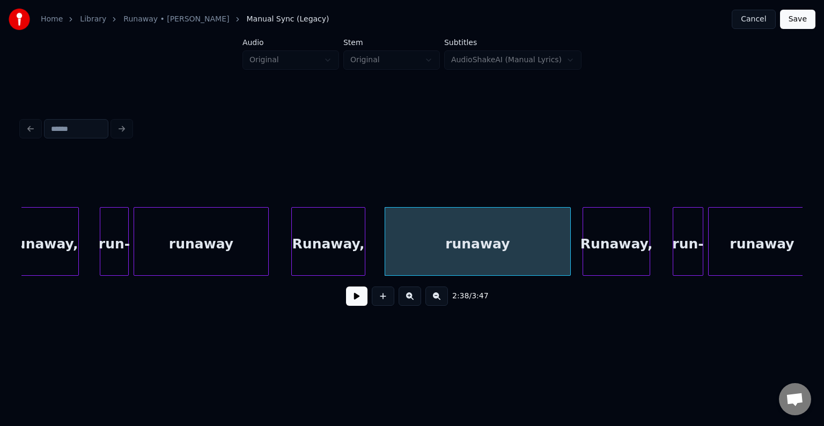
click at [361, 303] on button at bounding box center [356, 295] width 21 height 19
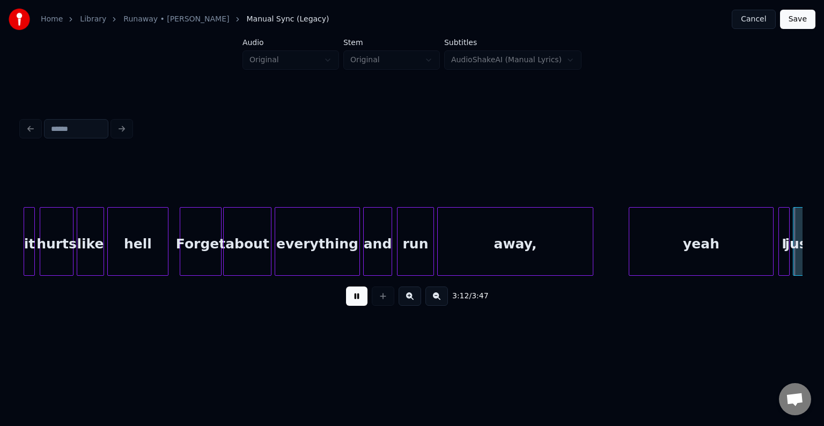
scroll to position [0, 15513]
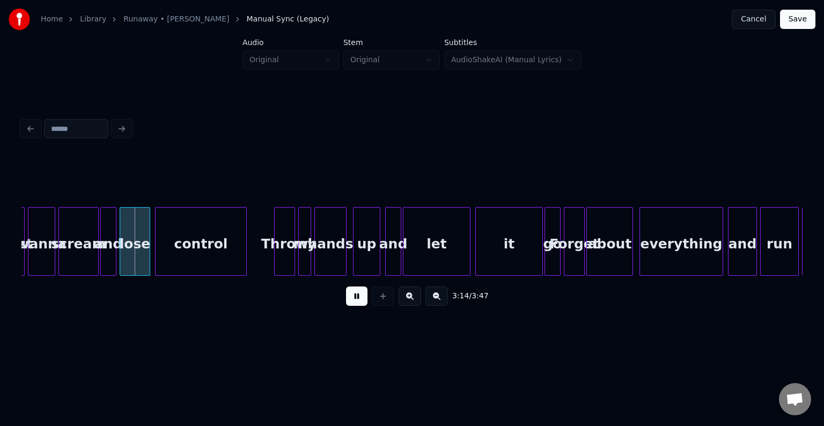
click at [361, 303] on button at bounding box center [356, 295] width 21 height 19
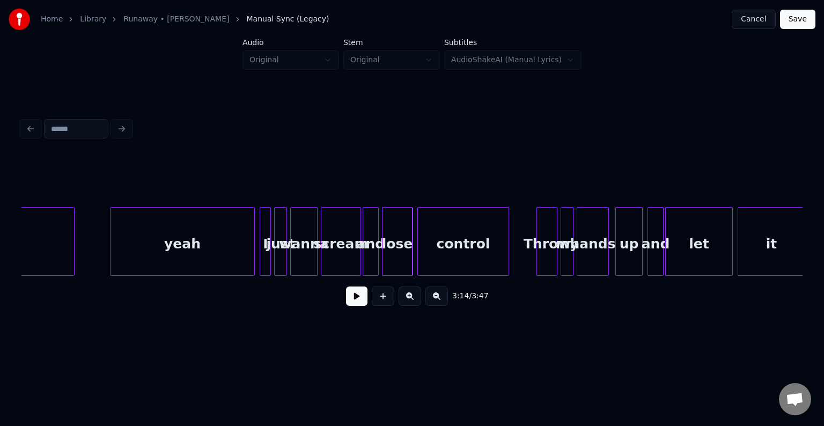
scroll to position [0, 15212]
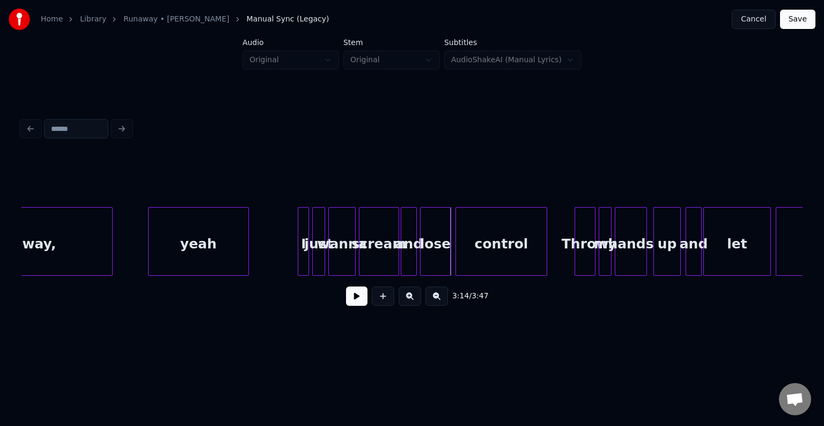
click at [247, 253] on div at bounding box center [246, 242] width 3 height 68
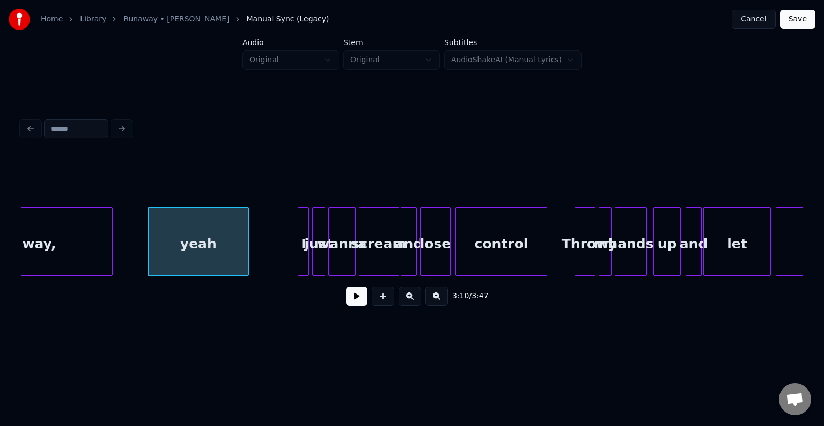
click at [362, 304] on button at bounding box center [356, 295] width 21 height 19
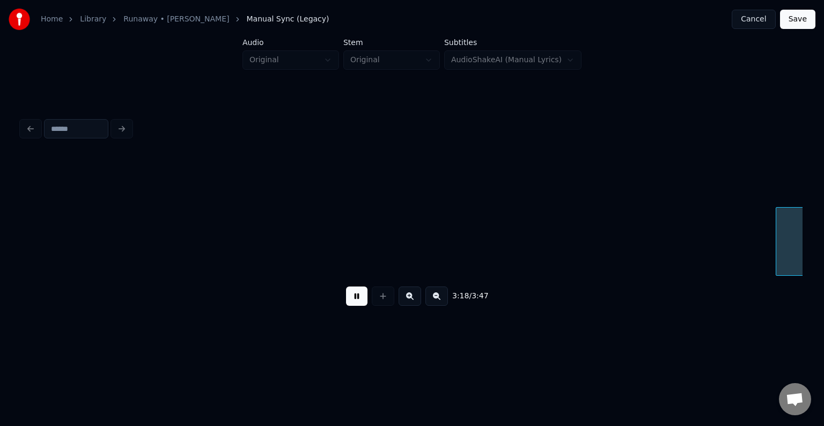
scroll to position [0, 15993]
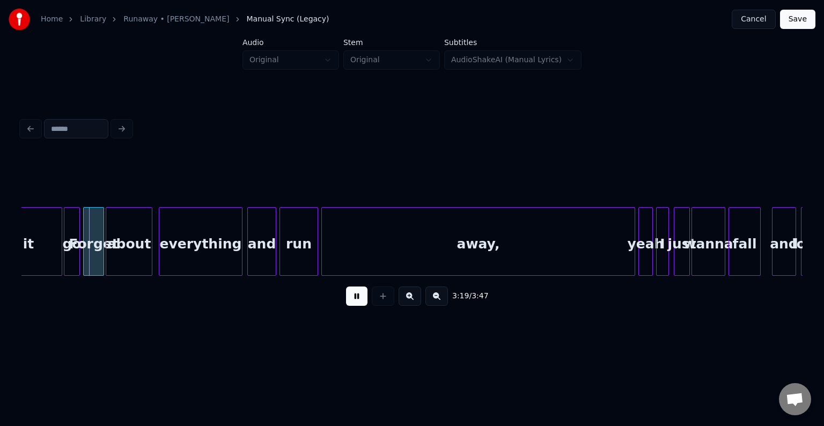
click at [362, 304] on button at bounding box center [356, 295] width 21 height 19
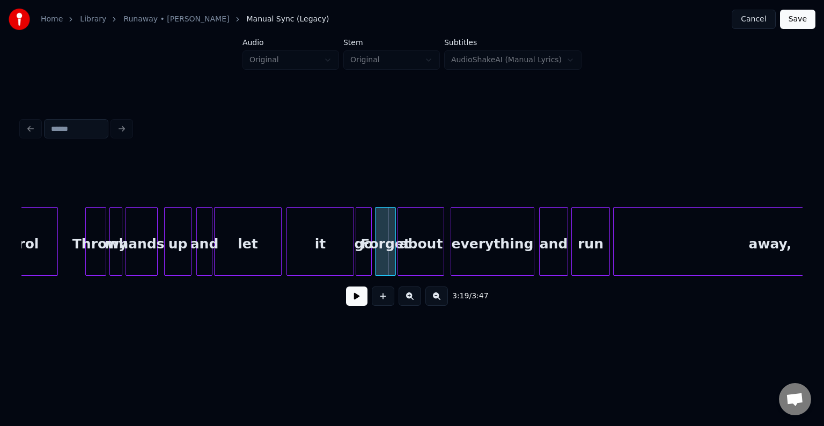
scroll to position [0, 15671]
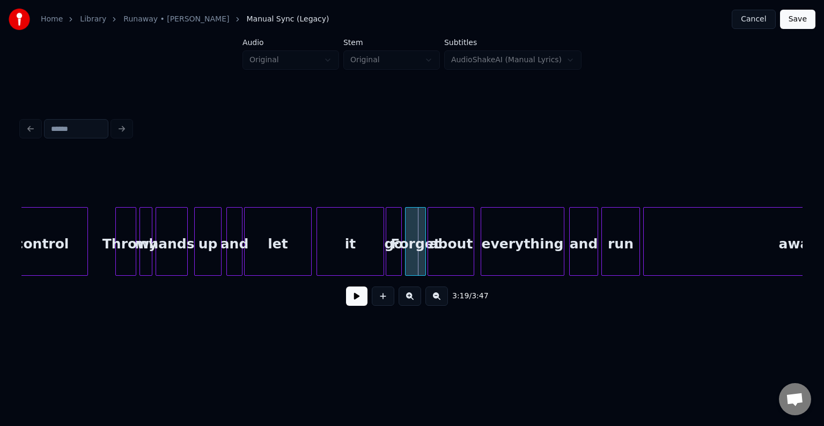
click at [266, 249] on div "let" at bounding box center [277, 244] width 66 height 73
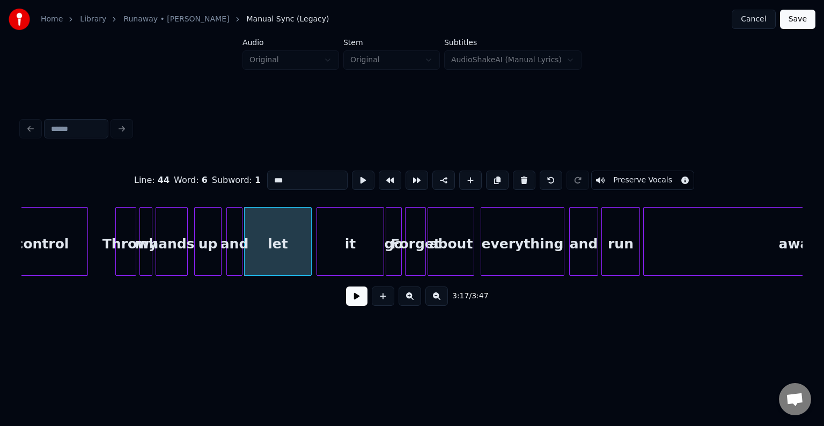
click at [357, 294] on button at bounding box center [356, 295] width 21 height 19
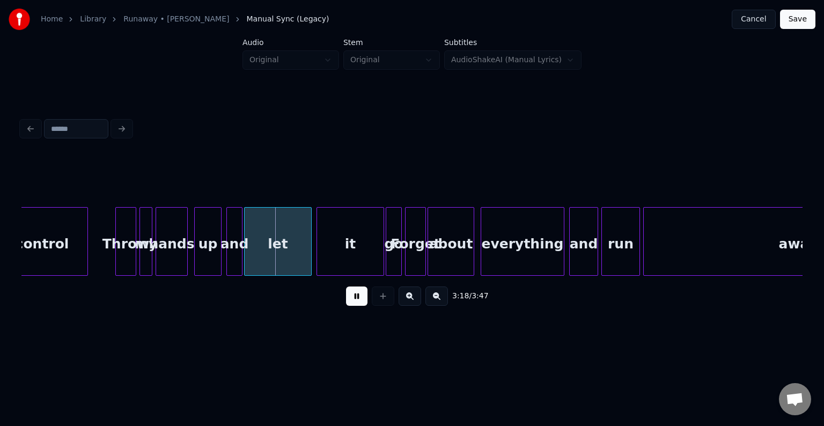
click at [357, 294] on button at bounding box center [356, 295] width 21 height 19
click at [281, 262] on div at bounding box center [280, 242] width 3 height 68
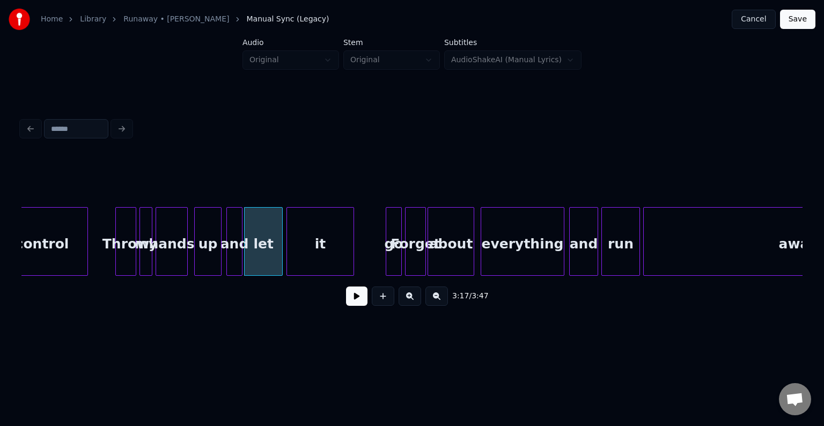
click at [315, 258] on div "it" at bounding box center [320, 244] width 66 height 73
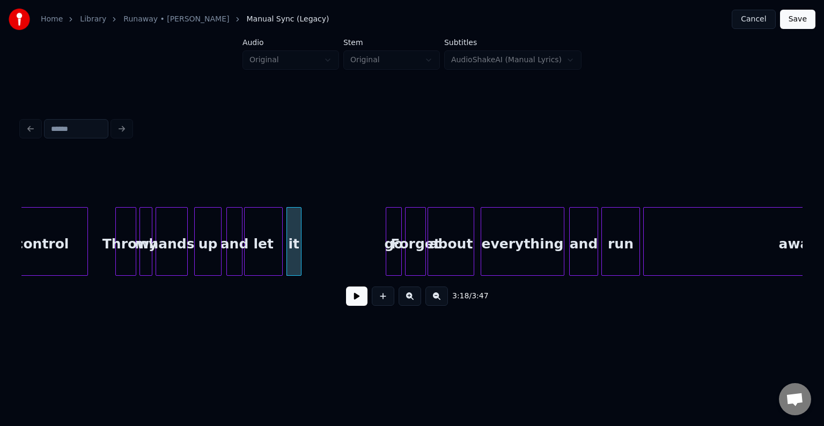
click at [299, 262] on div at bounding box center [299, 242] width 3 height 68
click at [311, 263] on div at bounding box center [312, 242] width 3 height 68
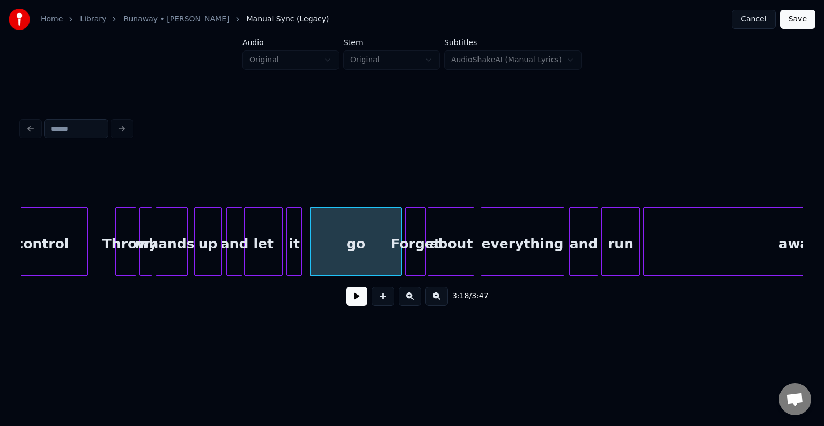
click at [355, 305] on button at bounding box center [356, 295] width 21 height 19
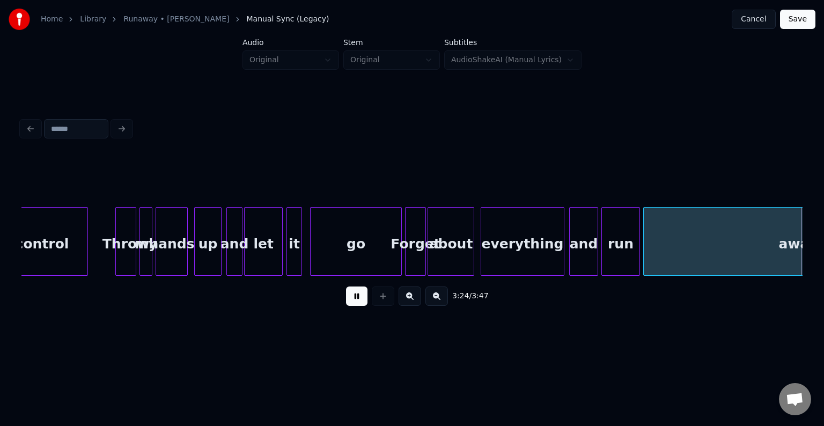
scroll to position [0, 16453]
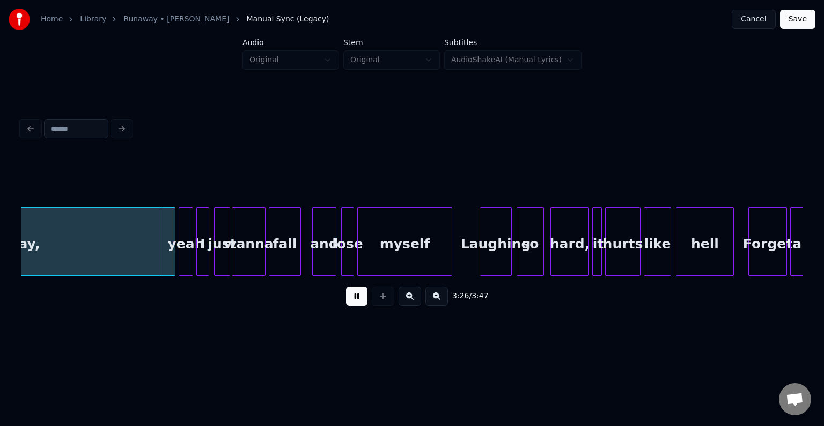
click at [353, 306] on button at bounding box center [356, 295] width 21 height 19
click at [26, 276] on div "away, yeah I just wanna fall and lose myself Laughing so hard, it hurts like he…" at bounding box center [411, 241] width 781 height 69
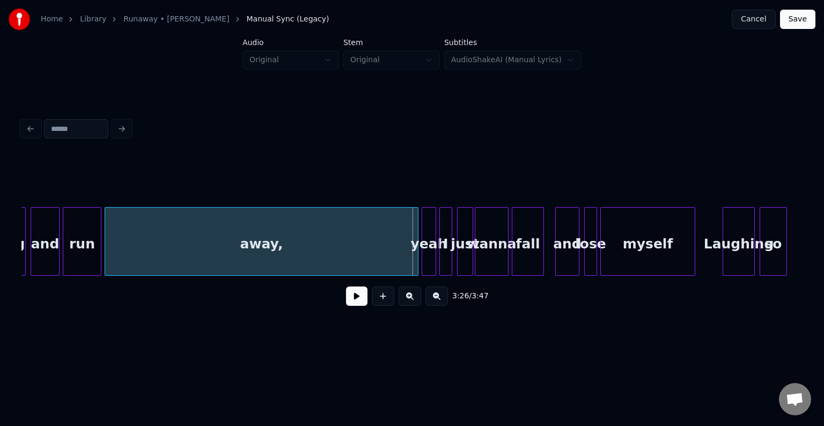
scroll to position [0, 16195]
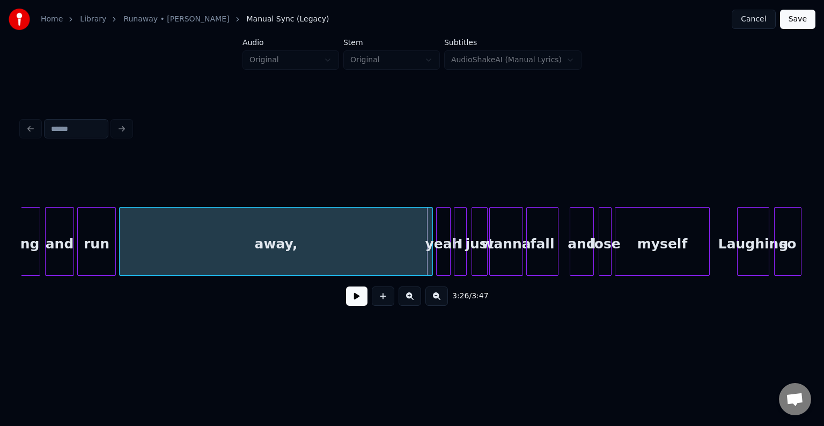
click at [273, 256] on div "away," at bounding box center [276, 244] width 313 height 73
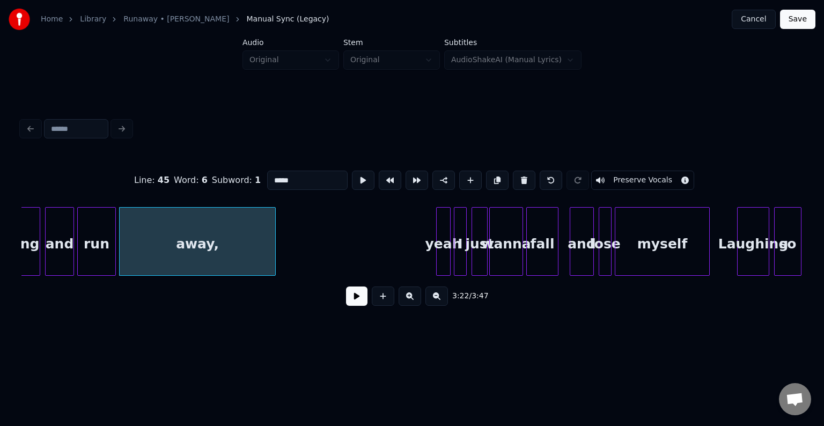
click at [272, 255] on div at bounding box center [273, 242] width 3 height 68
click at [294, 251] on div at bounding box center [295, 242] width 3 height 68
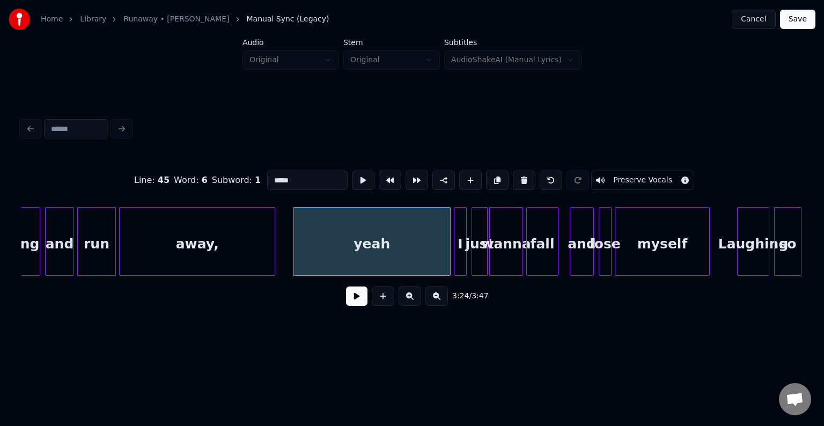
click at [220, 247] on div "away," at bounding box center [197, 244] width 155 height 73
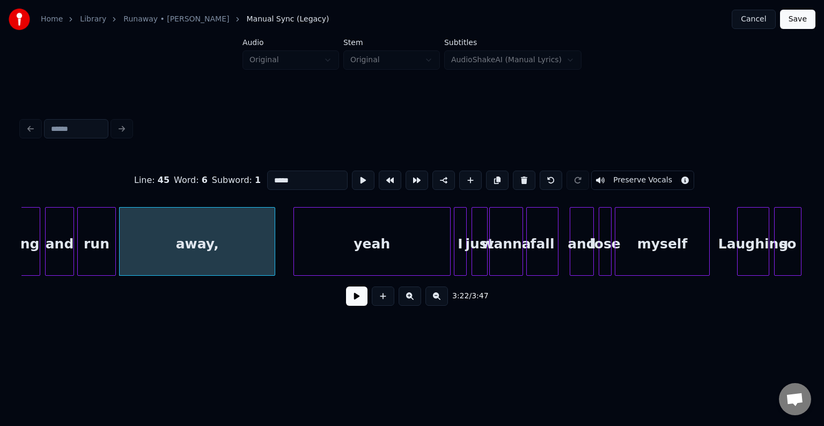
click at [355, 305] on button at bounding box center [356, 295] width 21 height 19
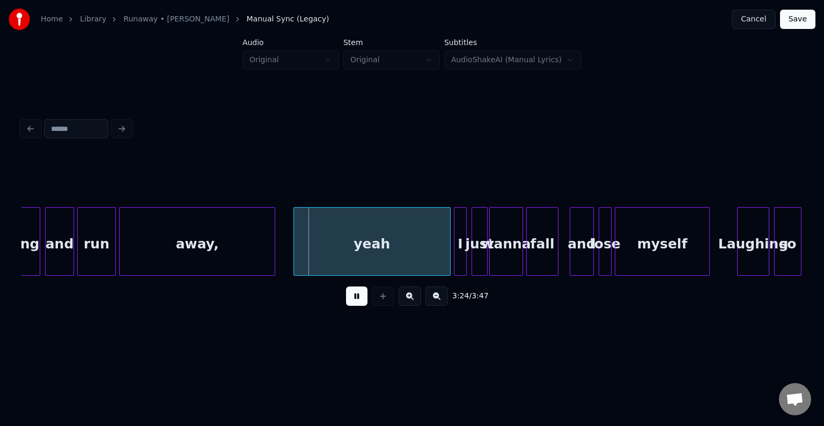
click at [105, 261] on div "run" at bounding box center [97, 244] width 38 height 73
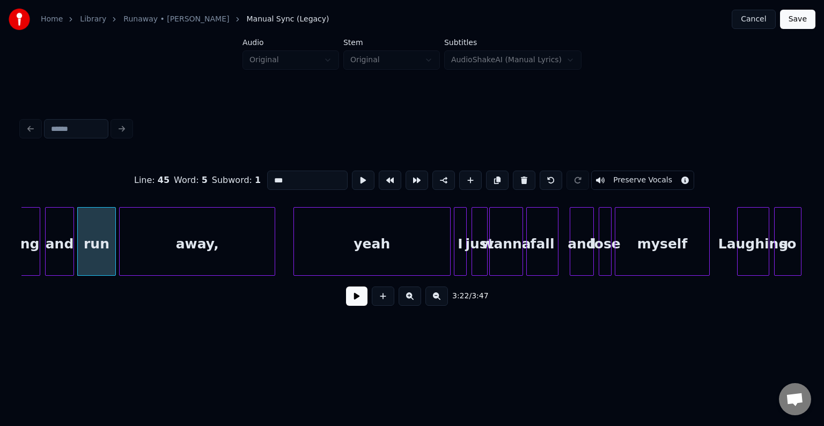
click at [363, 302] on button at bounding box center [356, 295] width 21 height 19
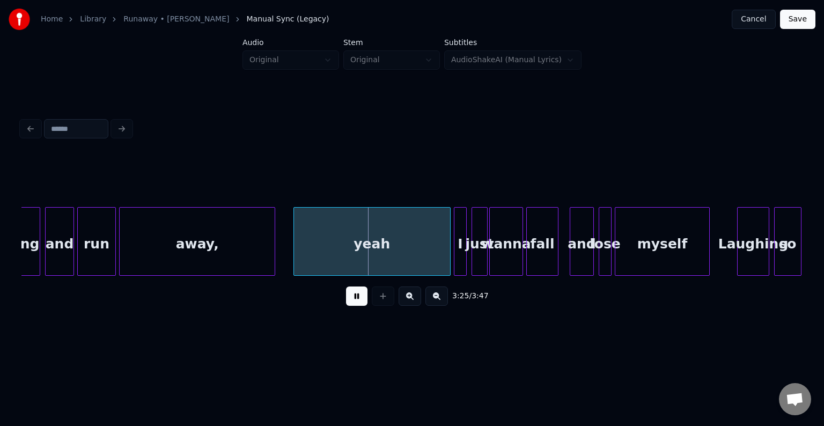
click at [363, 302] on button at bounding box center [356, 295] width 21 height 19
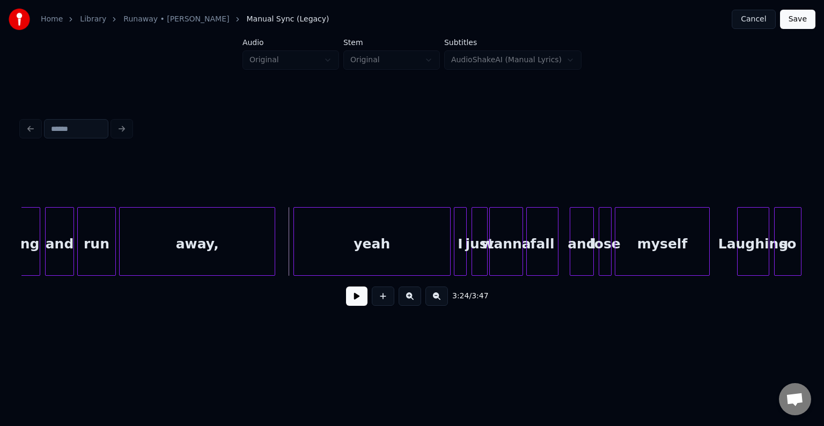
click at [354, 302] on button at bounding box center [356, 295] width 21 height 19
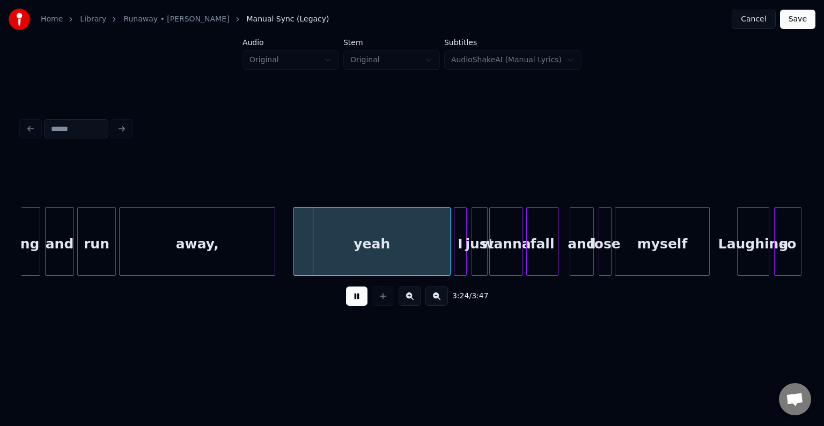
click at [354, 302] on button at bounding box center [356, 295] width 21 height 19
click at [312, 257] on div at bounding box center [312, 242] width 3 height 68
click at [347, 292] on button at bounding box center [356, 295] width 21 height 19
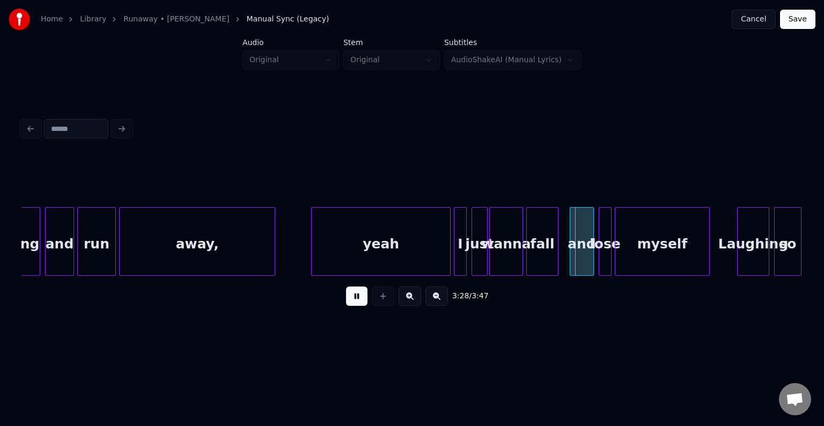
click at [356, 306] on button at bounding box center [356, 295] width 21 height 19
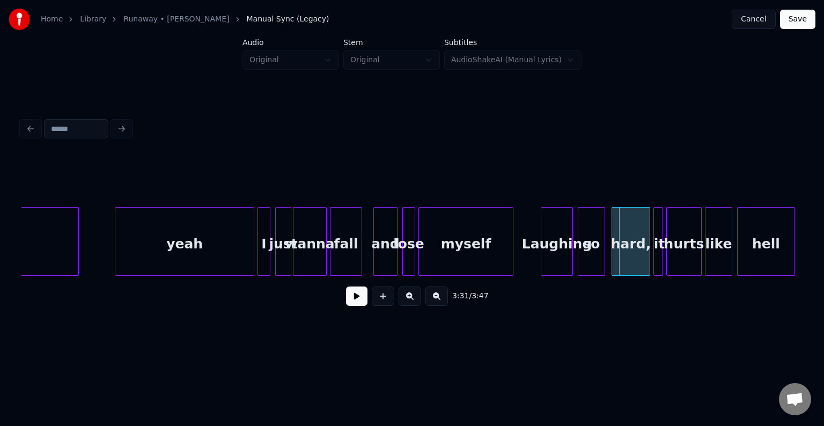
scroll to position [0, 16375]
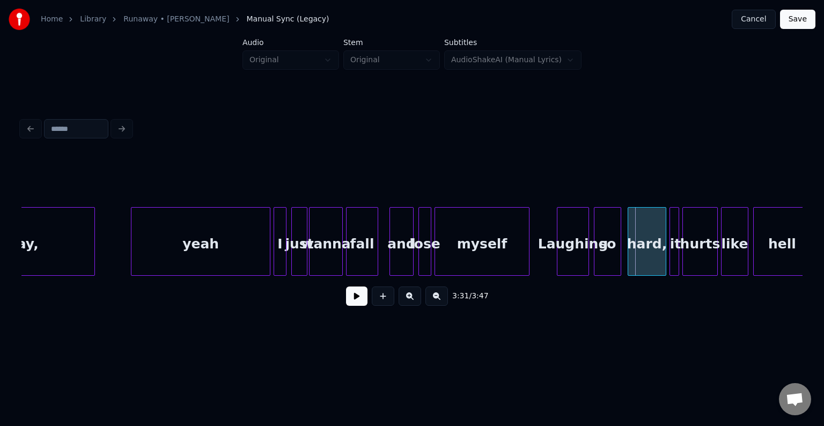
click at [201, 241] on div "yeah" at bounding box center [200, 244] width 138 height 73
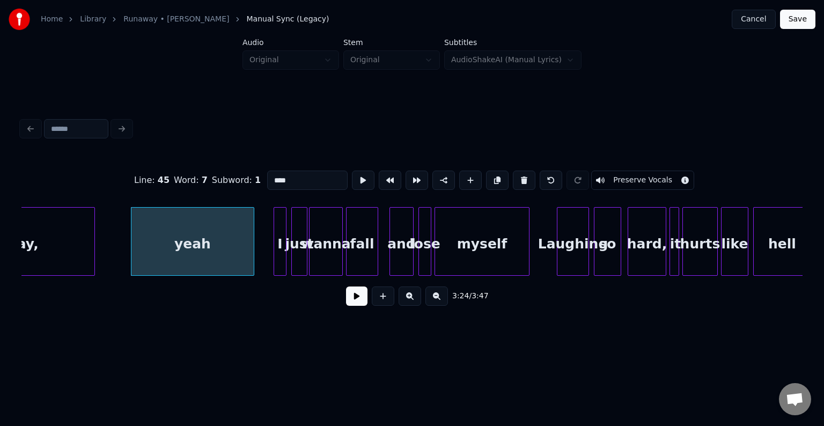
click at [252, 246] on div at bounding box center [251, 242] width 3 height 68
click at [360, 300] on button at bounding box center [356, 295] width 21 height 19
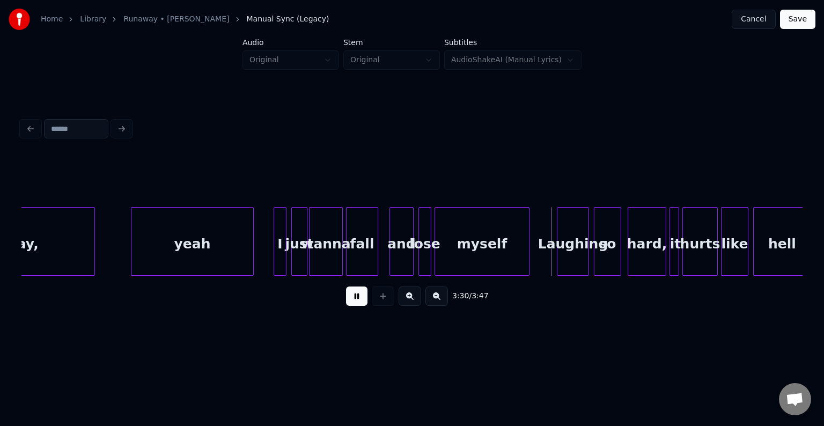
click at [376, 257] on div at bounding box center [375, 242] width 3 height 68
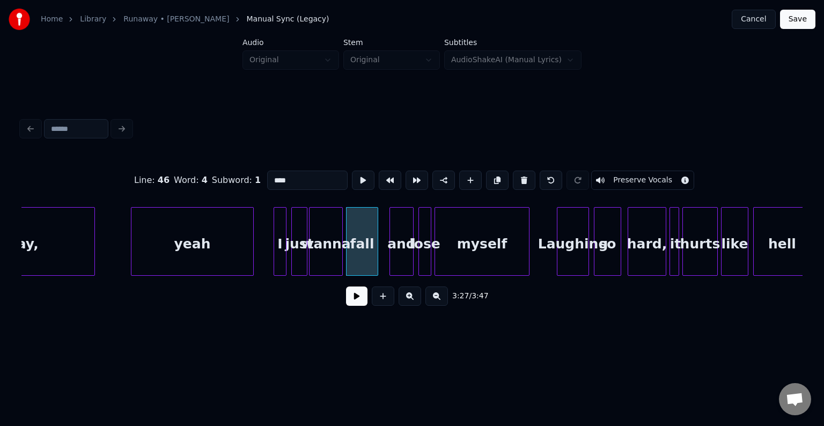
click at [353, 292] on button at bounding box center [356, 295] width 21 height 19
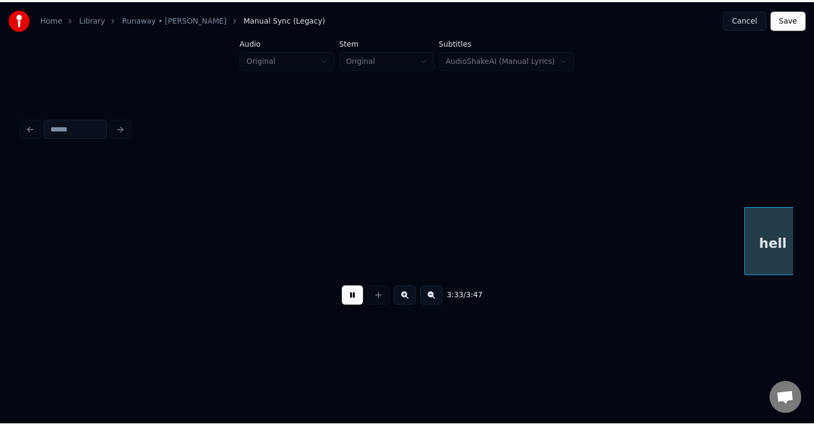
scroll to position [0, 17157]
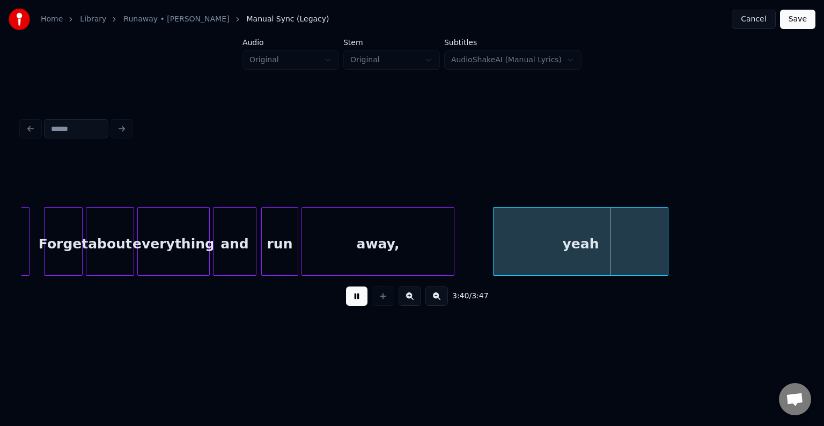
click at [354, 305] on button at bounding box center [356, 295] width 21 height 19
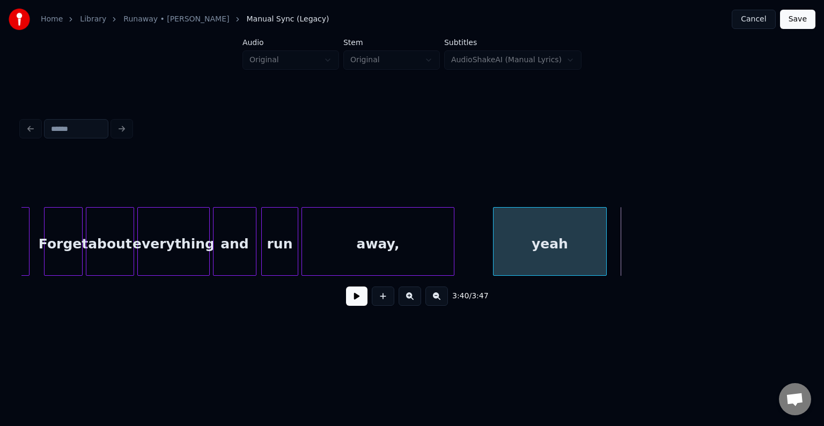
click at [605, 264] on div at bounding box center [604, 242] width 3 height 68
click at [347, 300] on button at bounding box center [356, 295] width 21 height 19
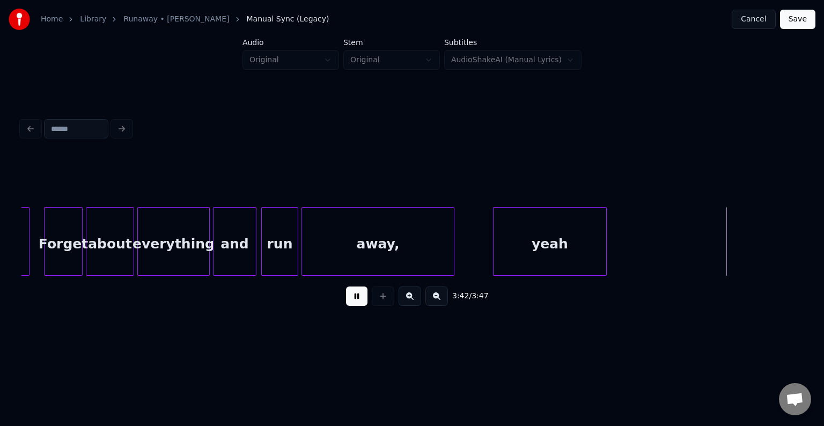
click at [799, 25] on button "Save" at bounding box center [797, 19] width 35 height 19
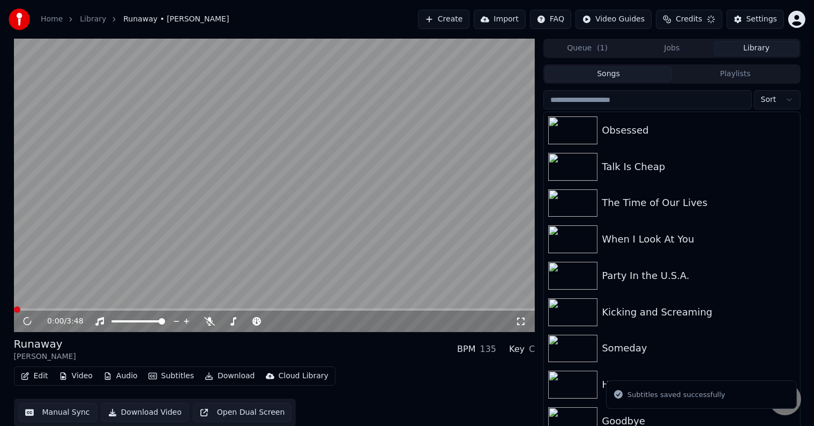
click at [220, 373] on button "Download" at bounding box center [230, 375] width 59 height 15
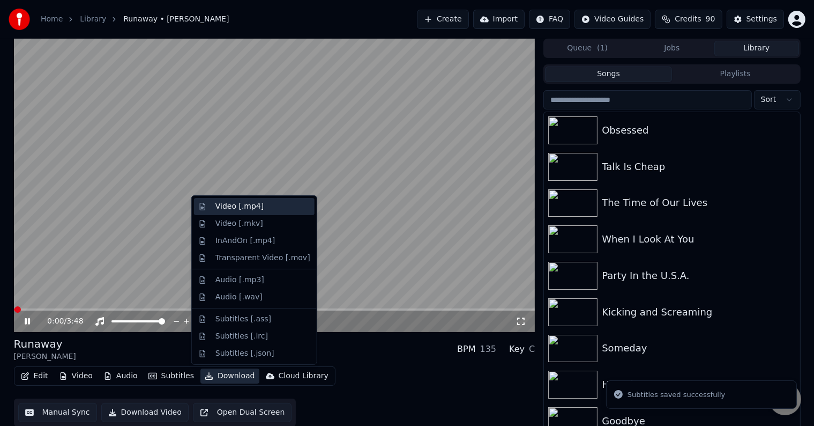
click at [225, 205] on div "Video [.mp4]" at bounding box center [240, 206] width 48 height 11
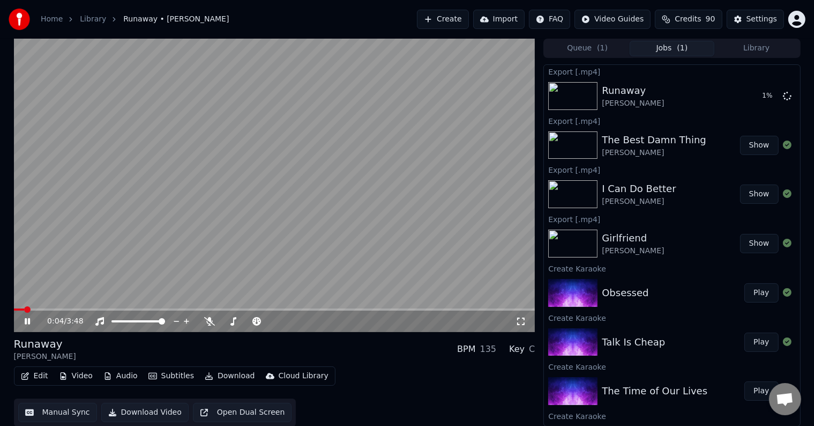
click at [25, 322] on icon at bounding box center [27, 321] width 5 height 6
click at [737, 53] on button "Library" at bounding box center [757, 49] width 85 height 16
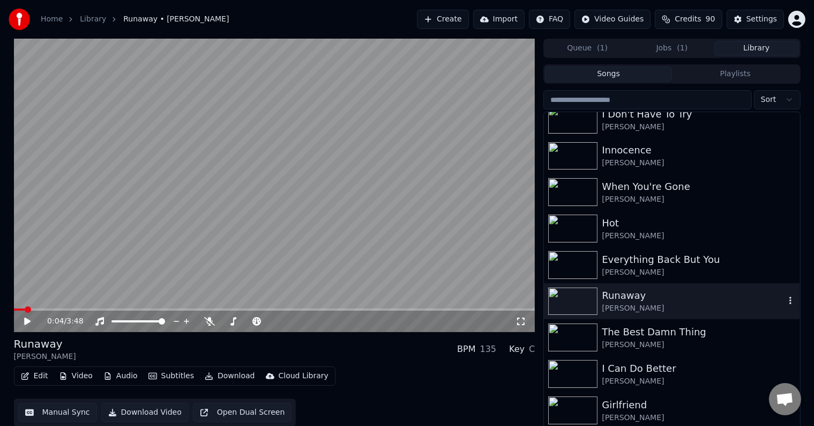
scroll to position [16712, 0]
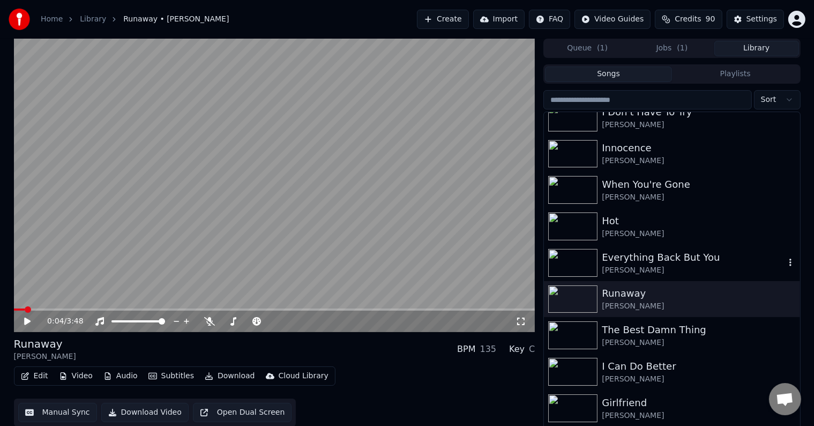
click at [680, 270] on div "[PERSON_NAME]" at bounding box center [693, 270] width 183 height 11
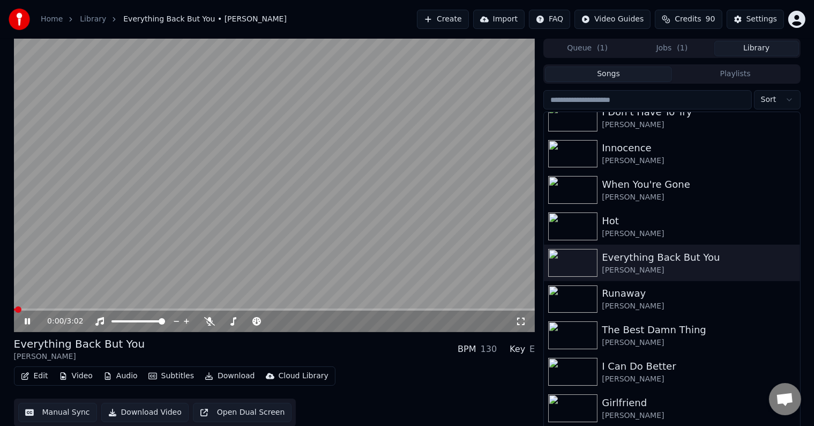
click at [23, 324] on icon at bounding box center [35, 321] width 25 height 9
click at [28, 321] on icon at bounding box center [27, 321] width 5 height 6
